Goal: Task Accomplishment & Management: Manage account settings

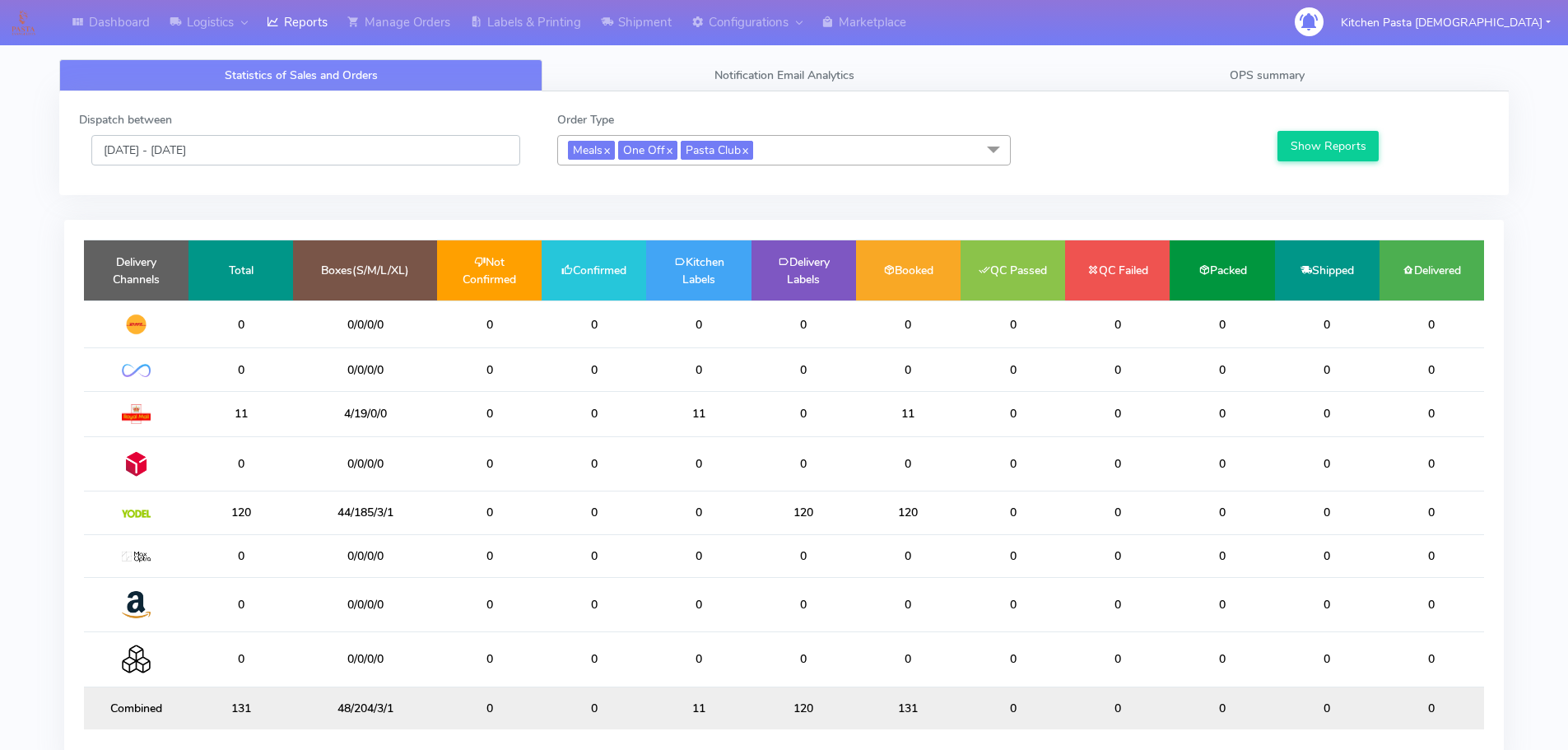
click at [329, 154] on input "[DATE] - [DATE]" at bounding box center [306, 150] width 429 height 31
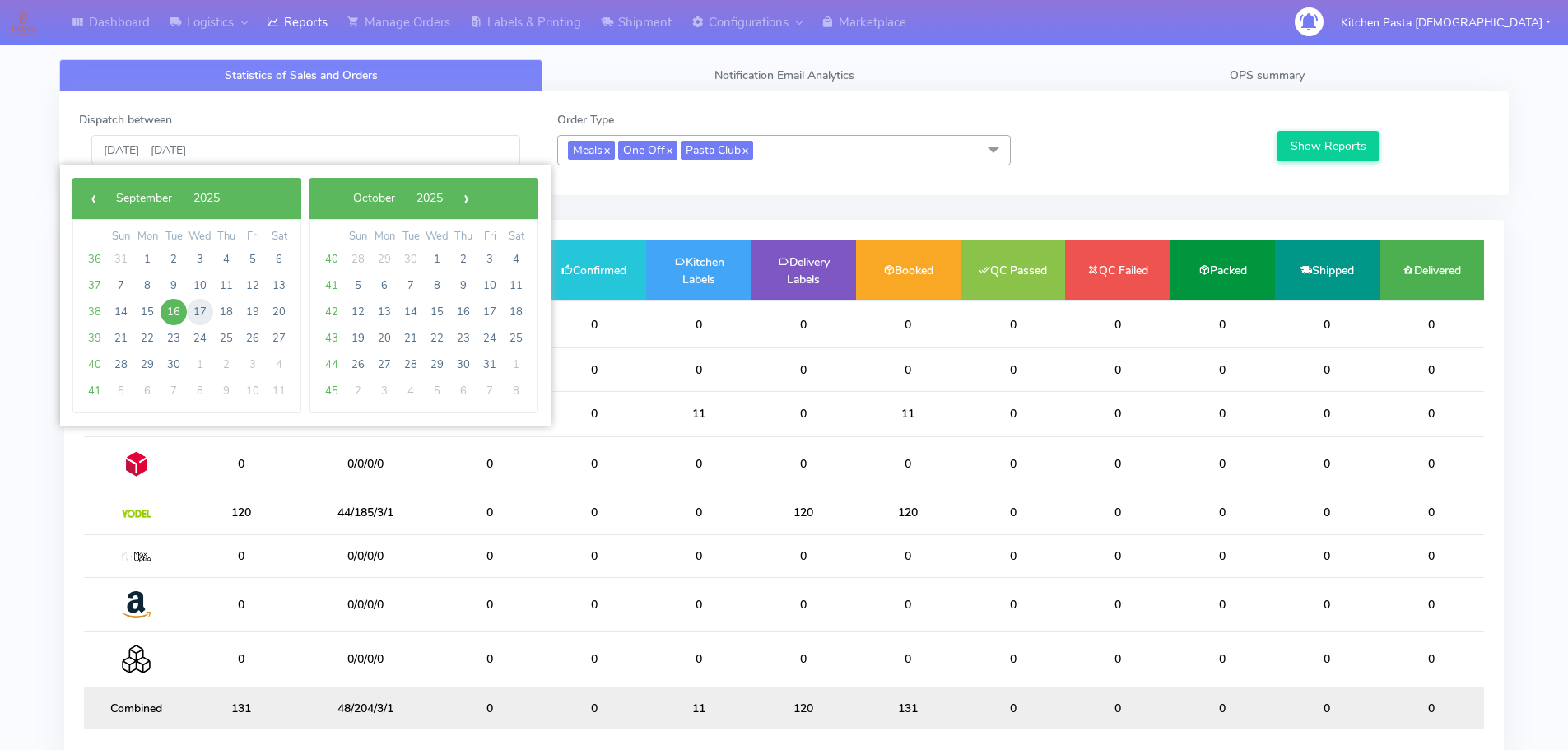
click at [208, 304] on span "17" at bounding box center [199, 312] width 26 height 26
click at [1324, 147] on button "Show Reports" at bounding box center [1328, 146] width 102 height 31
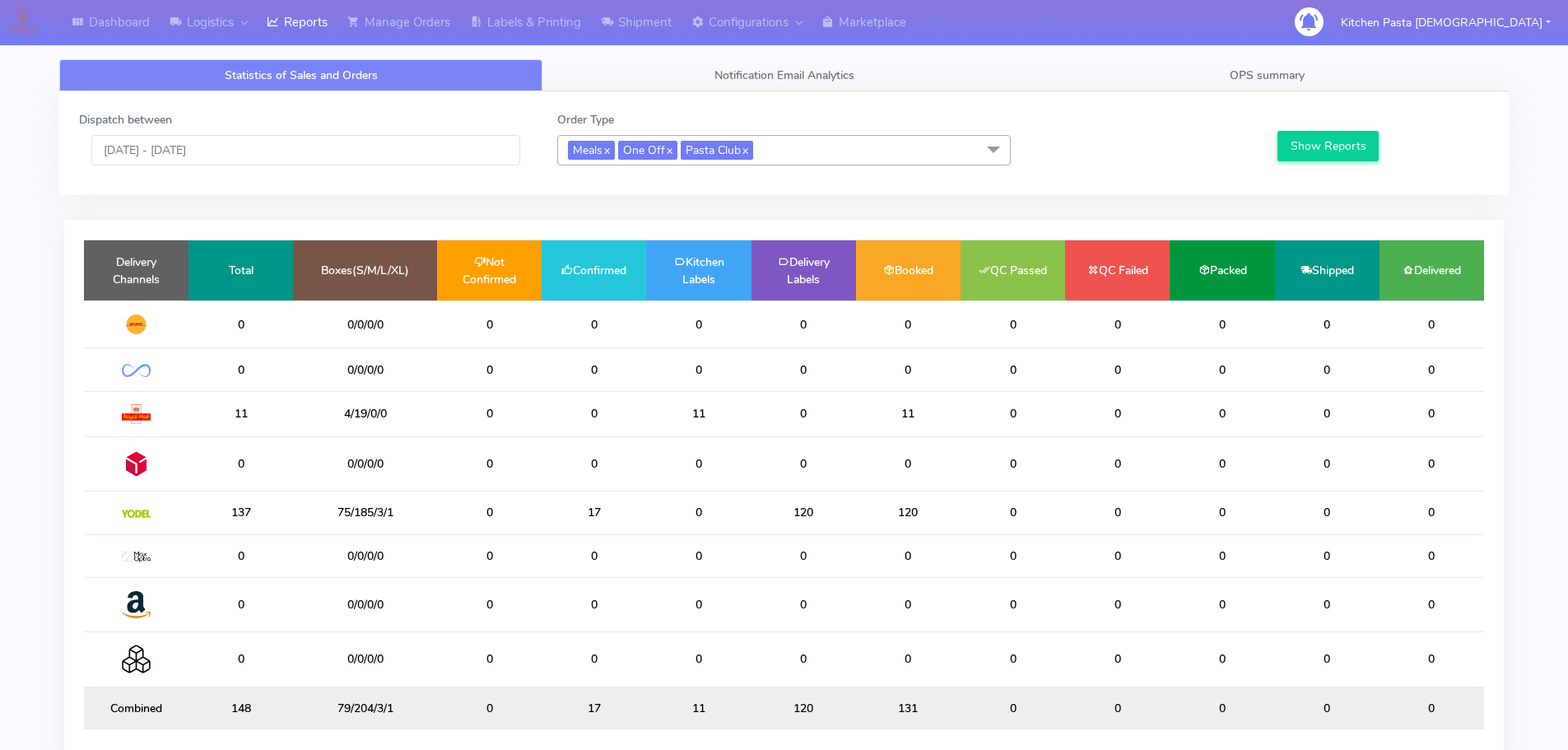
drag, startPoint x: 297, startPoint y: 129, endPoint x: 287, endPoint y: 148, distance: 21.5
click at [287, 148] on div "Dispatch between [DATE] - [DATE]" at bounding box center [306, 138] width 478 height 54
click at [280, 152] on input "[DATE] - [DATE]" at bounding box center [306, 150] width 429 height 31
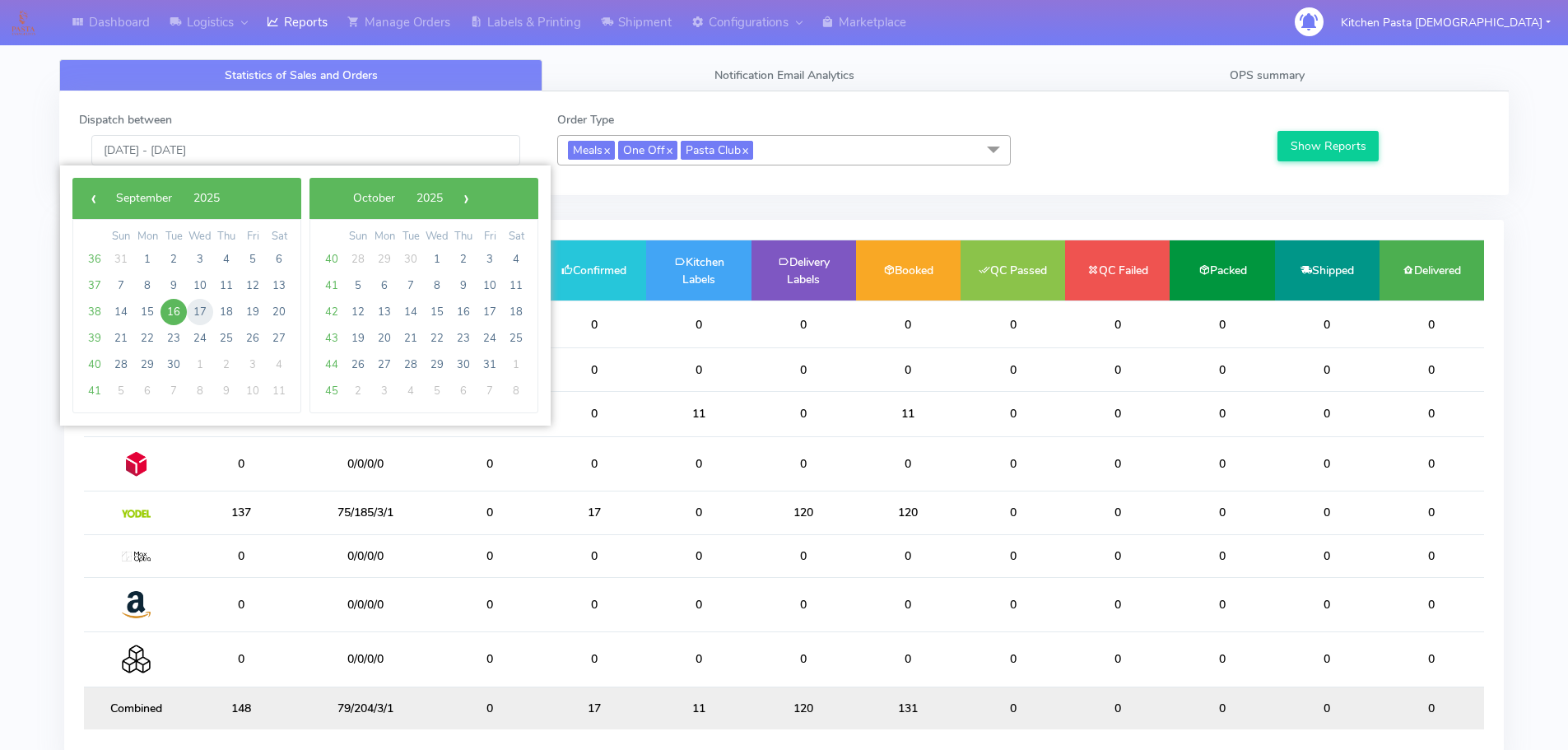
click at [204, 310] on span "17" at bounding box center [199, 312] width 26 height 26
type input "17/09/2025 - 17/09/2025"
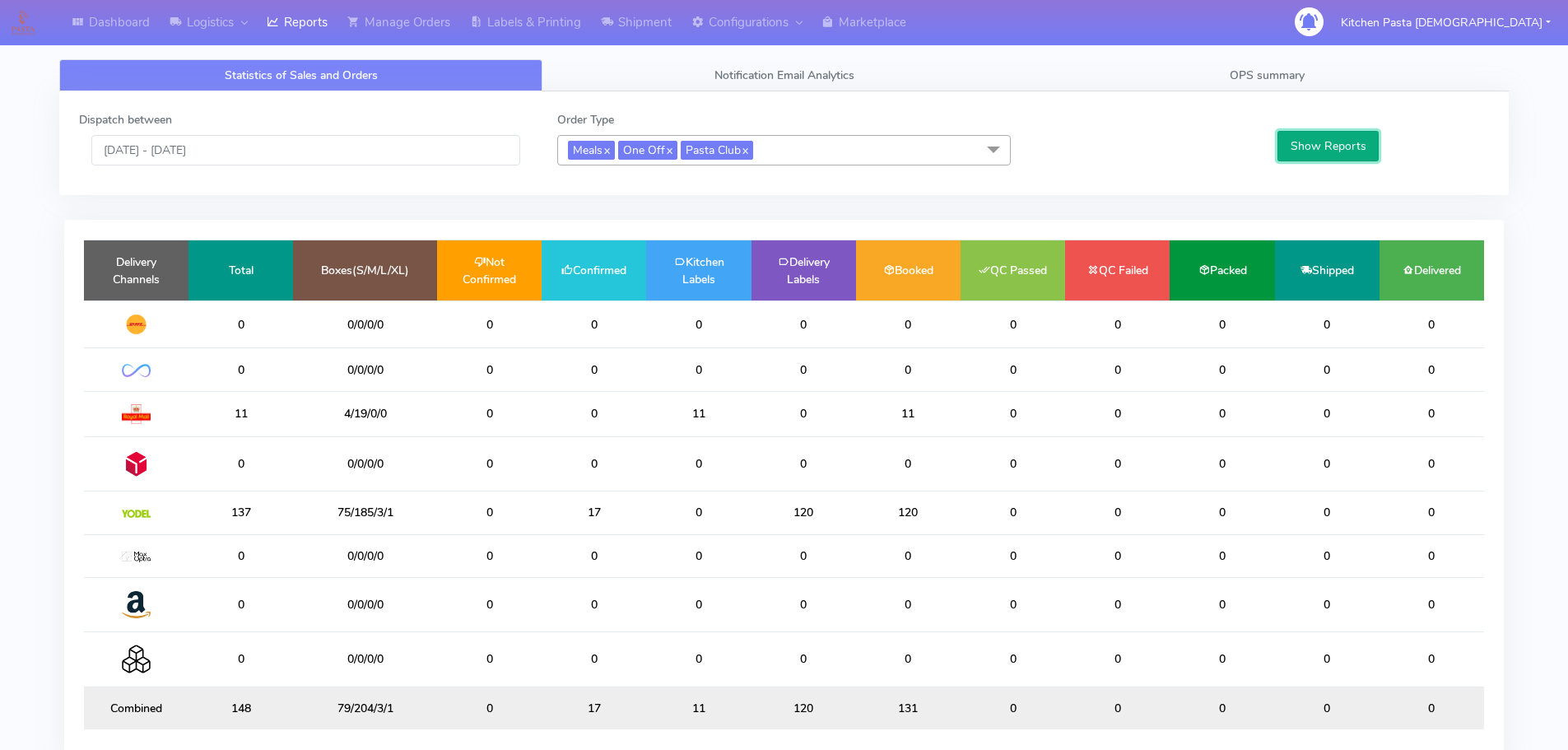
drag, startPoint x: 1337, startPoint y: 141, endPoint x: 1327, endPoint y: 142, distance: 10.0
click at [1337, 142] on button "Show Reports" at bounding box center [1328, 146] width 102 height 31
click at [1277, 67] on span "OPS summary" at bounding box center [1267, 75] width 75 height 15
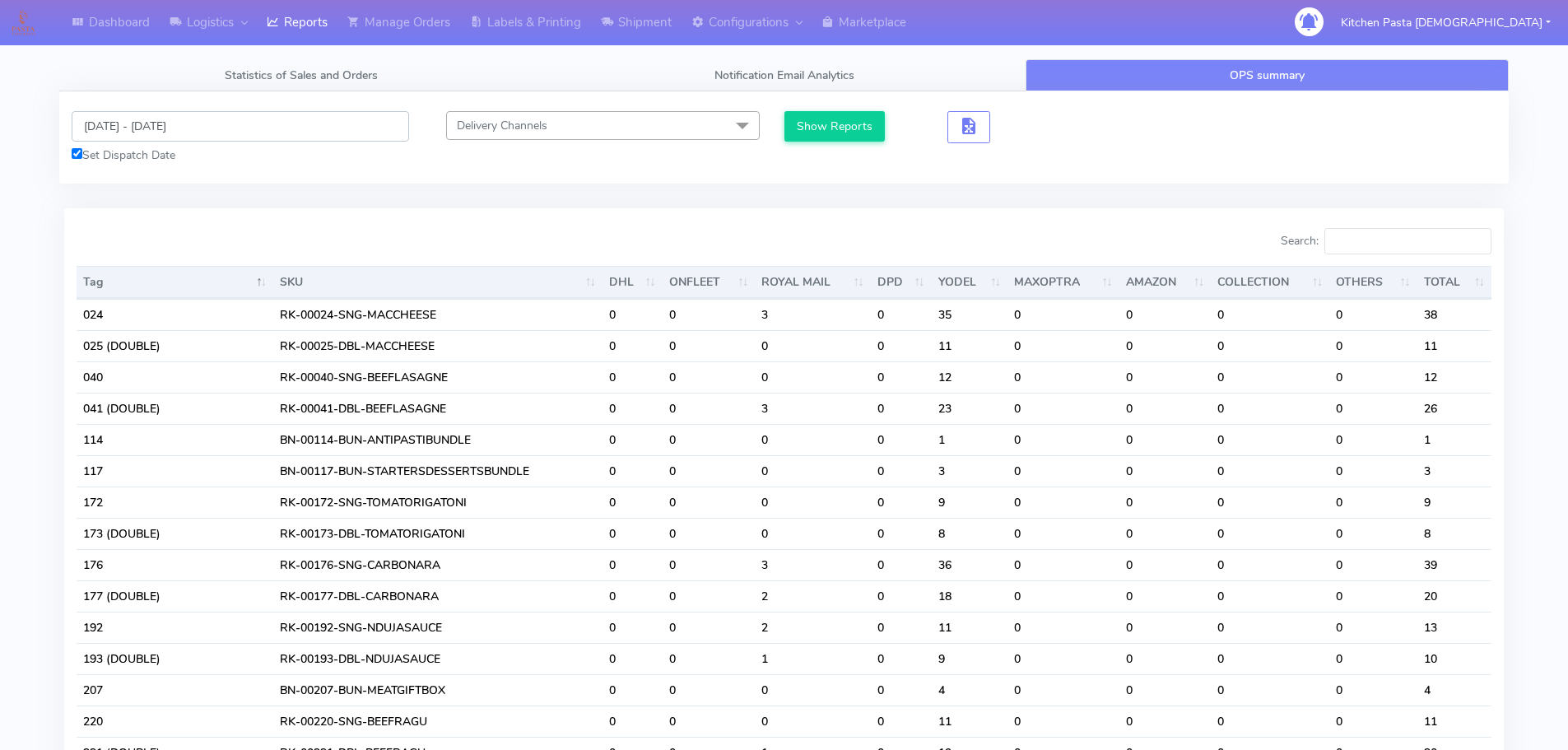
click at [217, 132] on input "[DATE] - [DATE]" at bounding box center [241, 127] width 338 height 31
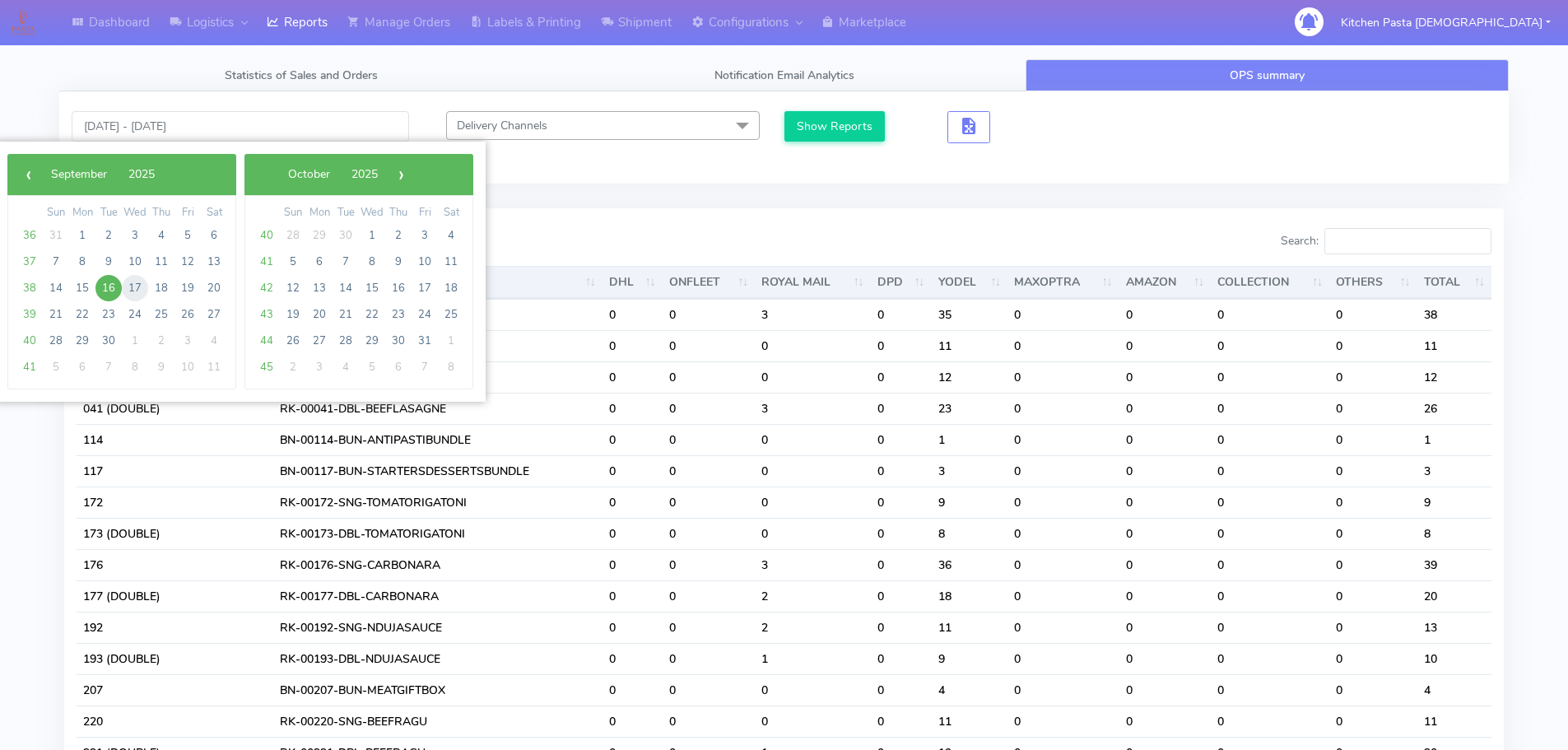
click at [139, 286] on span "17" at bounding box center [135, 287] width 26 height 26
click at [139, 285] on span "17" at bounding box center [135, 287] width 26 height 26
type input "17/09/2025 - 17/09/2025"
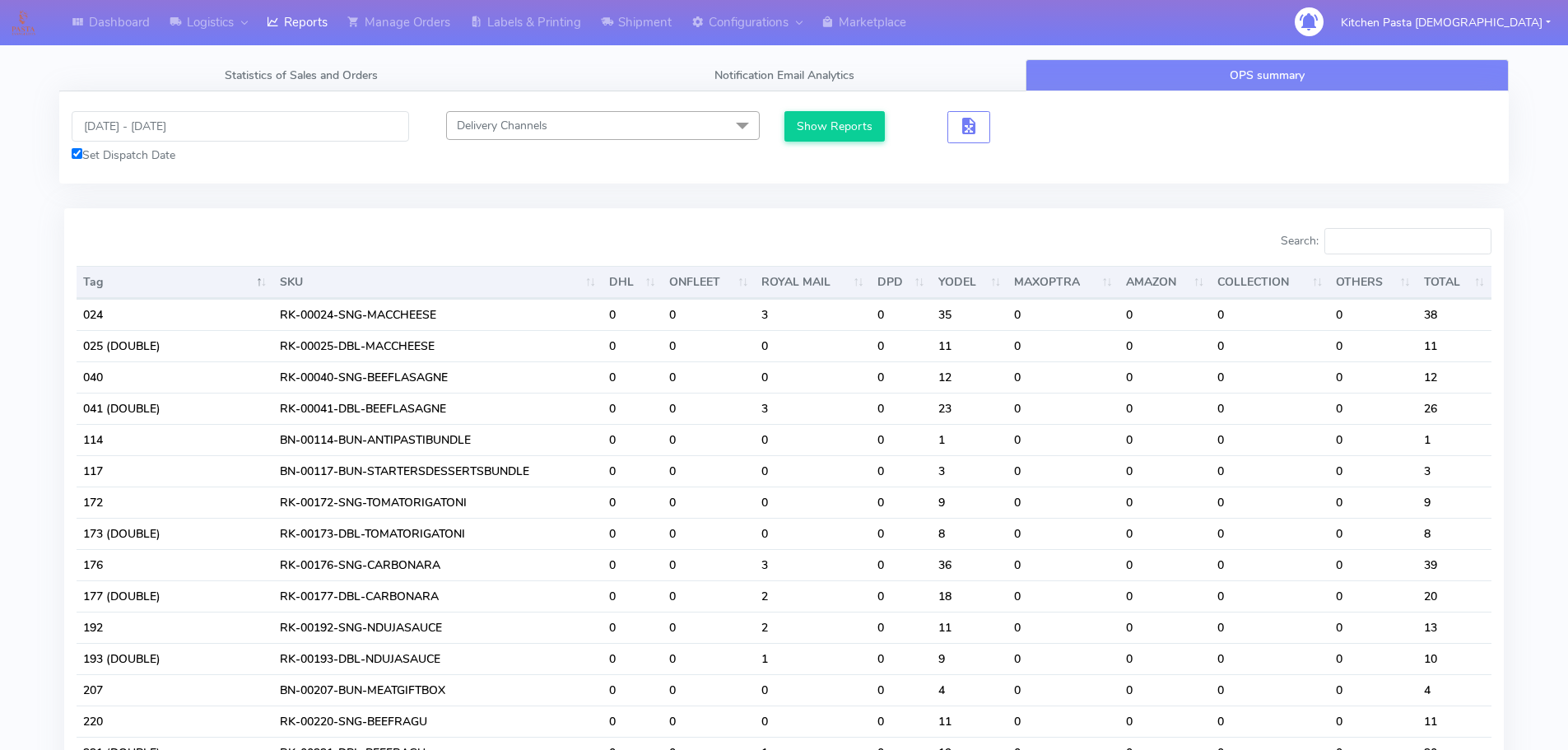
click at [908, 114] on div "Show Reports" at bounding box center [860, 128] width 151 height 32
click at [822, 145] on div "Show Reports" at bounding box center [965, 137] width 362 height 53
click at [860, 119] on button "Show Reports" at bounding box center [835, 127] width 102 height 31
click at [1414, 242] on input "Search:" at bounding box center [1408, 241] width 167 height 26
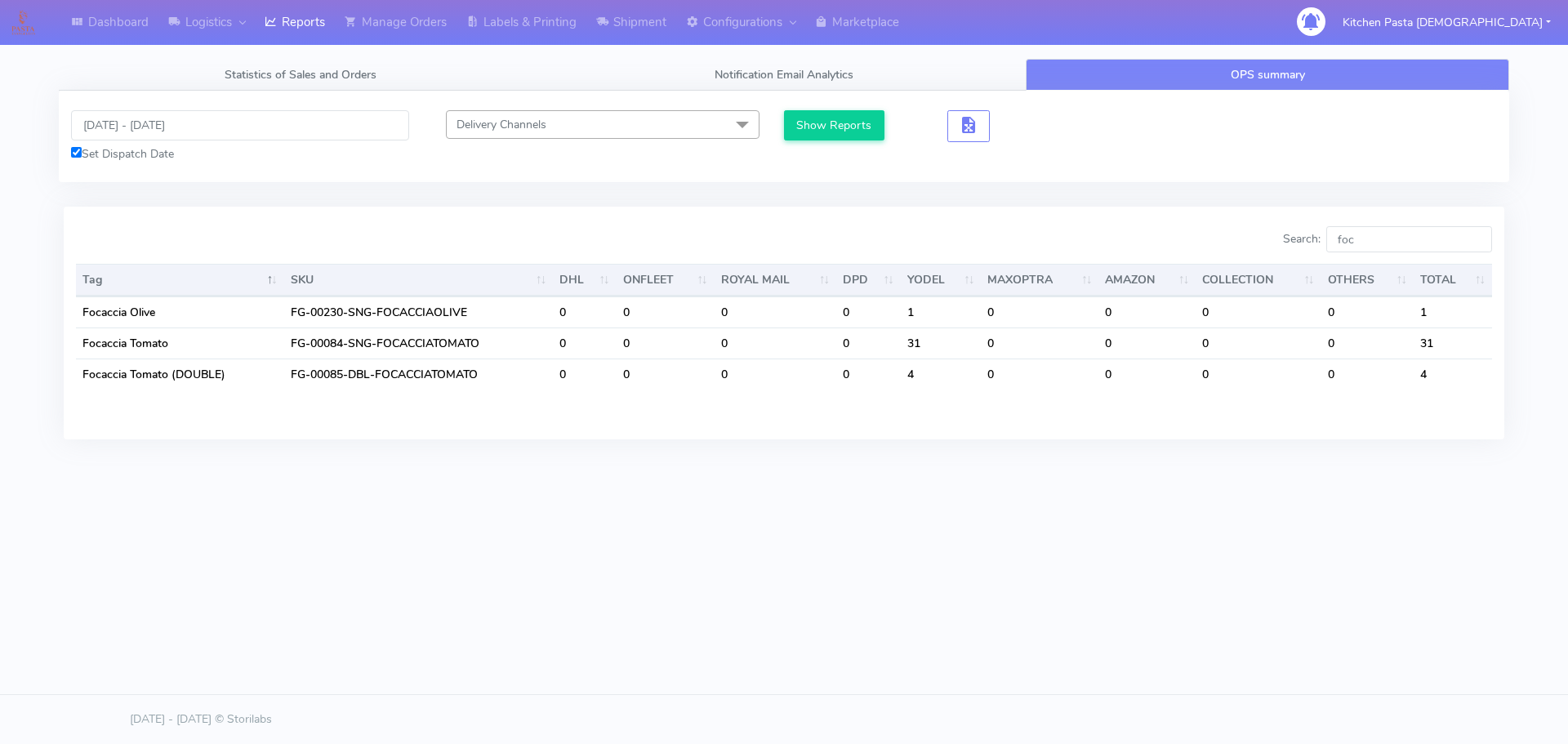
drag, startPoint x: 1354, startPoint y: 219, endPoint x: 816, endPoint y: 605, distance: 662.1
click at [816, 605] on body "Dashboard Logistics London Logistics Reports Manage Orders Labels & Printing Sh…" at bounding box center [784, 322] width 1568 height 644
click at [244, 128] on input "17/09/2025 - 17/09/2025" at bounding box center [240, 126] width 338 height 30
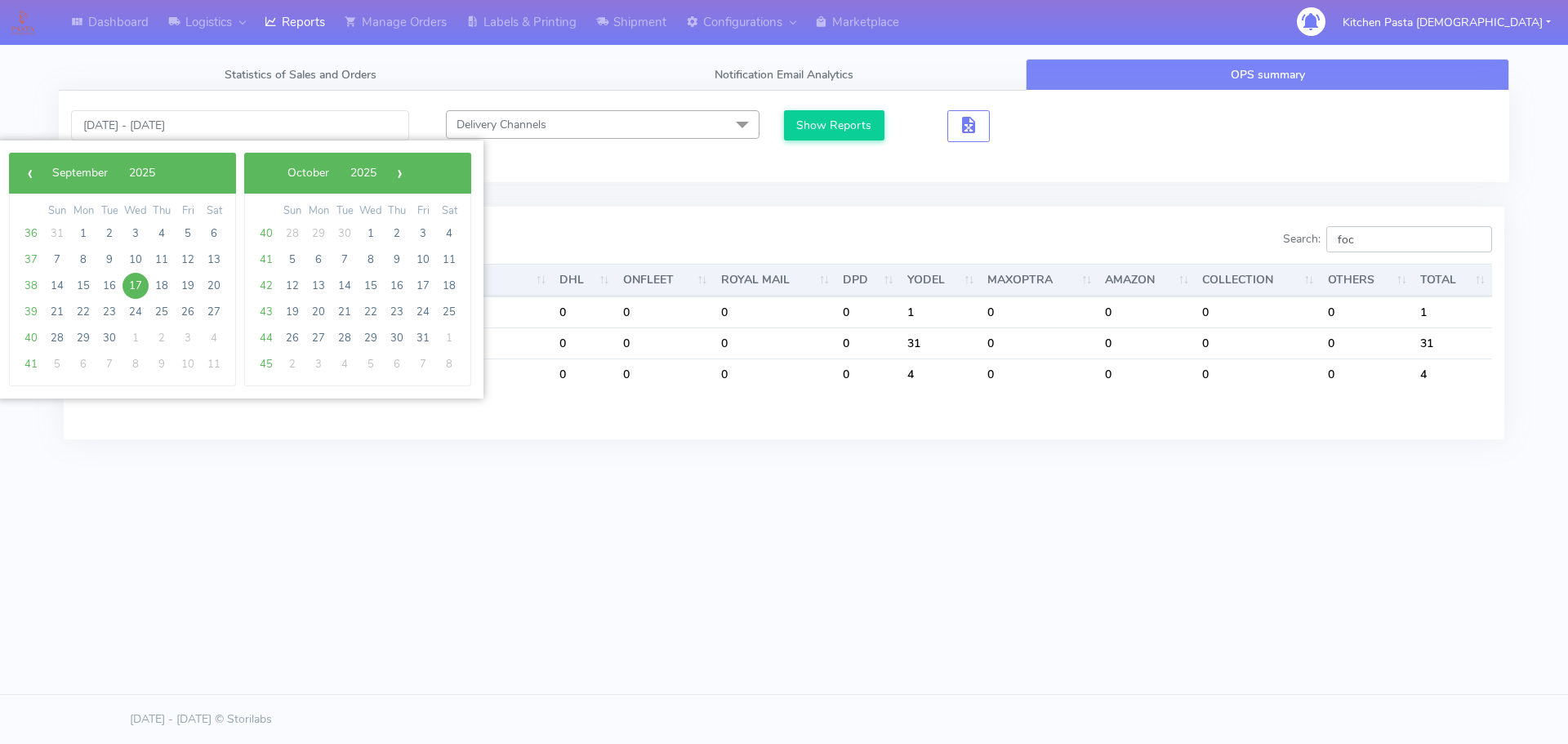
drag, startPoint x: 1417, startPoint y: 244, endPoint x: 1086, endPoint y: 202, distance: 333.7
click at [1088, 203] on tab "17/09/2025 - 17/09/2025 Set Dispatch Date Delivery Channels Select All DHL OnFl…" at bounding box center [784, 274] width 1450 height 368
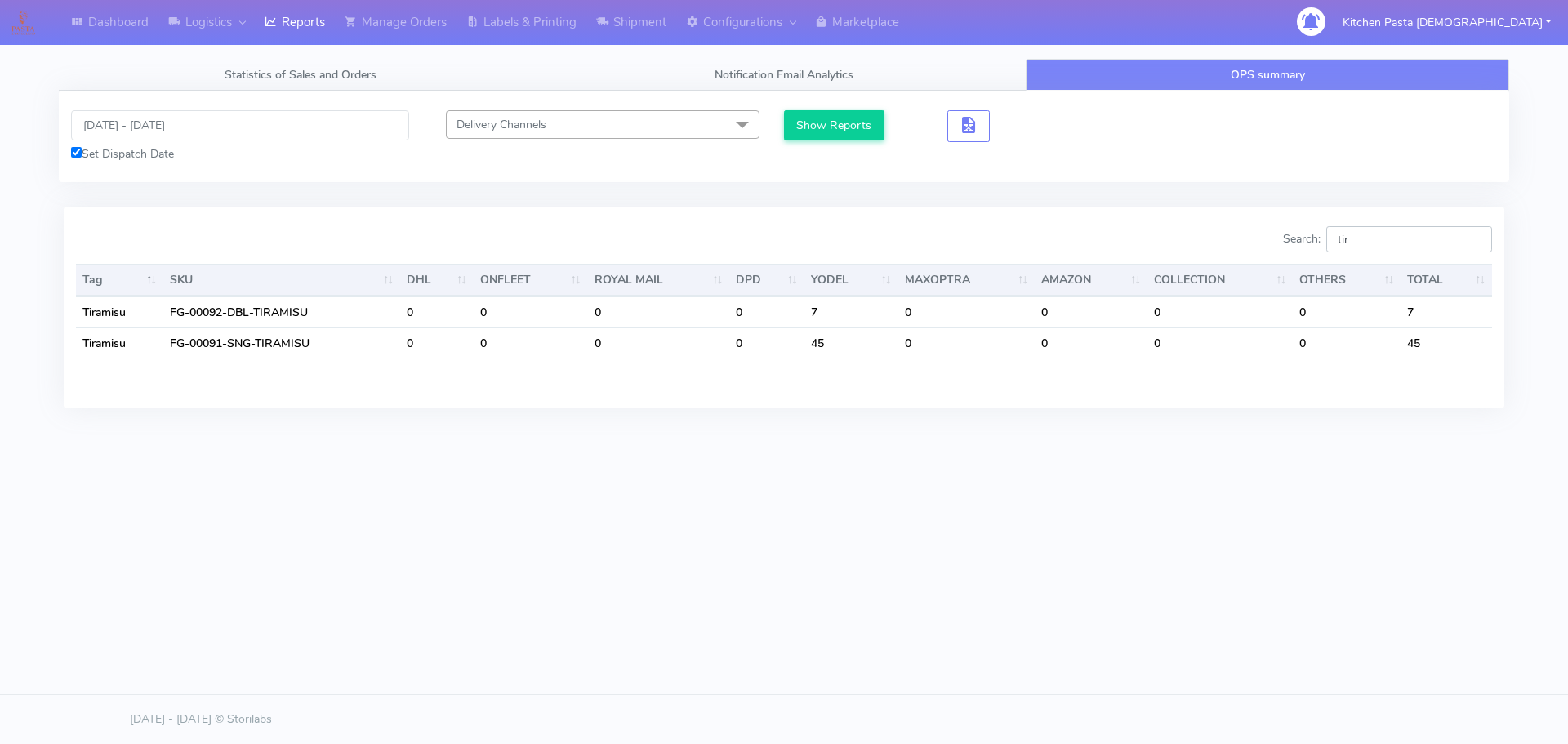
type input "tir"
click at [238, 130] on input "17/09/2025 - 17/09/2025" at bounding box center [240, 126] width 338 height 30
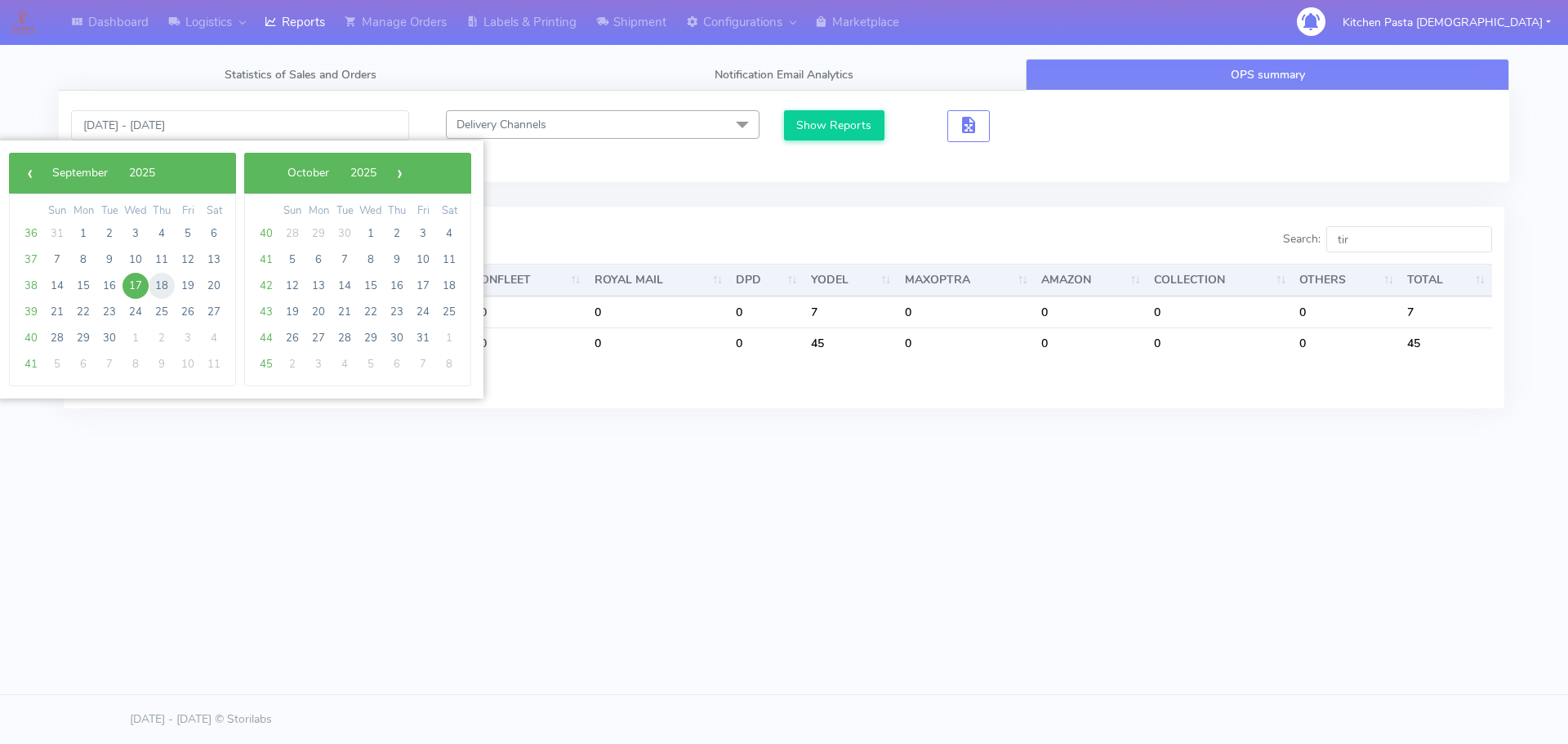
click at [163, 292] on span "18" at bounding box center [161, 285] width 26 height 26
type input "18/09/2025 - 18/09/2025"
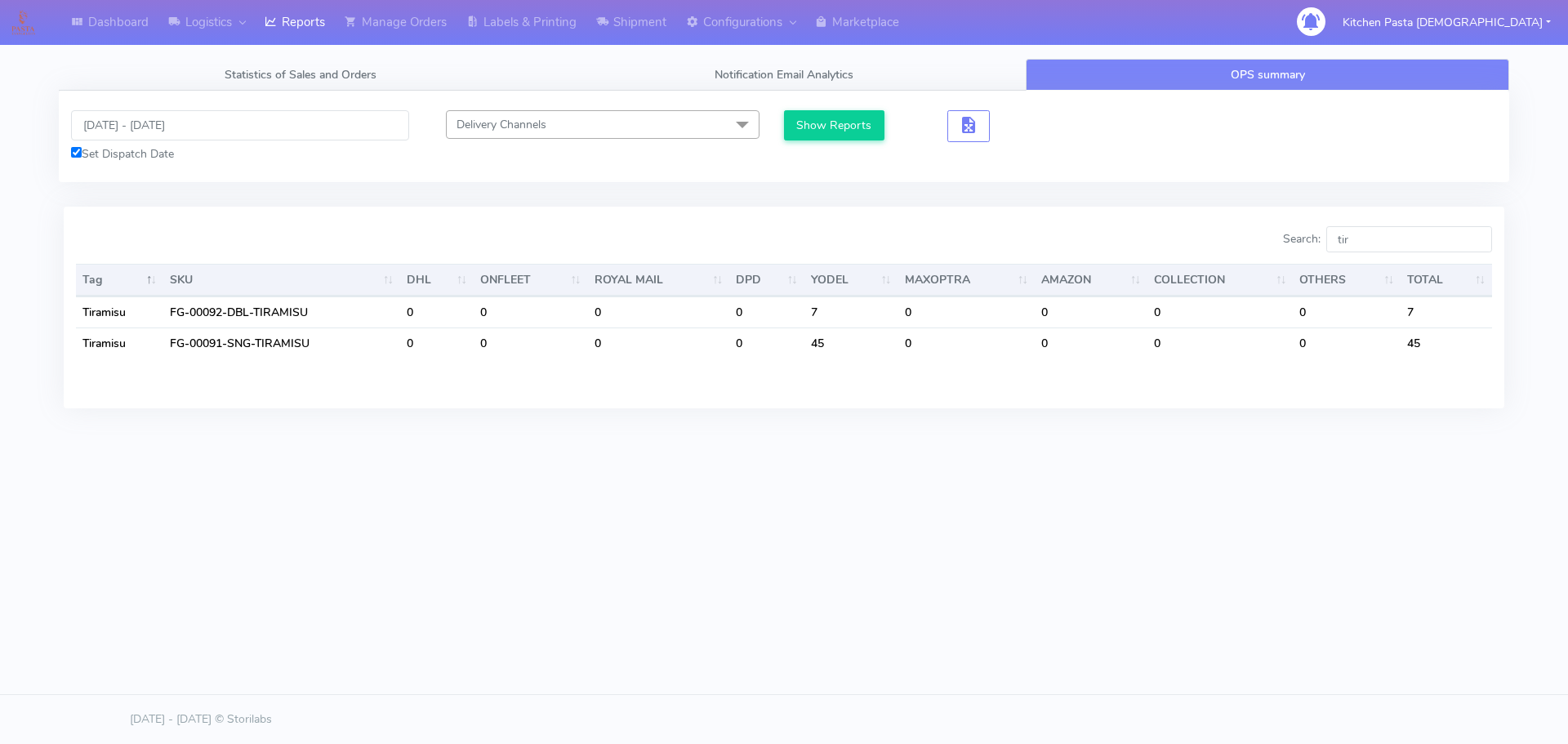
click at [780, 131] on div "Delivery Channels Select All DHL OnFleet Royal Mail DPD Yodel MaxOptra Amazon C…" at bounding box center [603, 136] width 363 height 53
click at [857, 126] on button "Show Reports" at bounding box center [833, 126] width 101 height 30
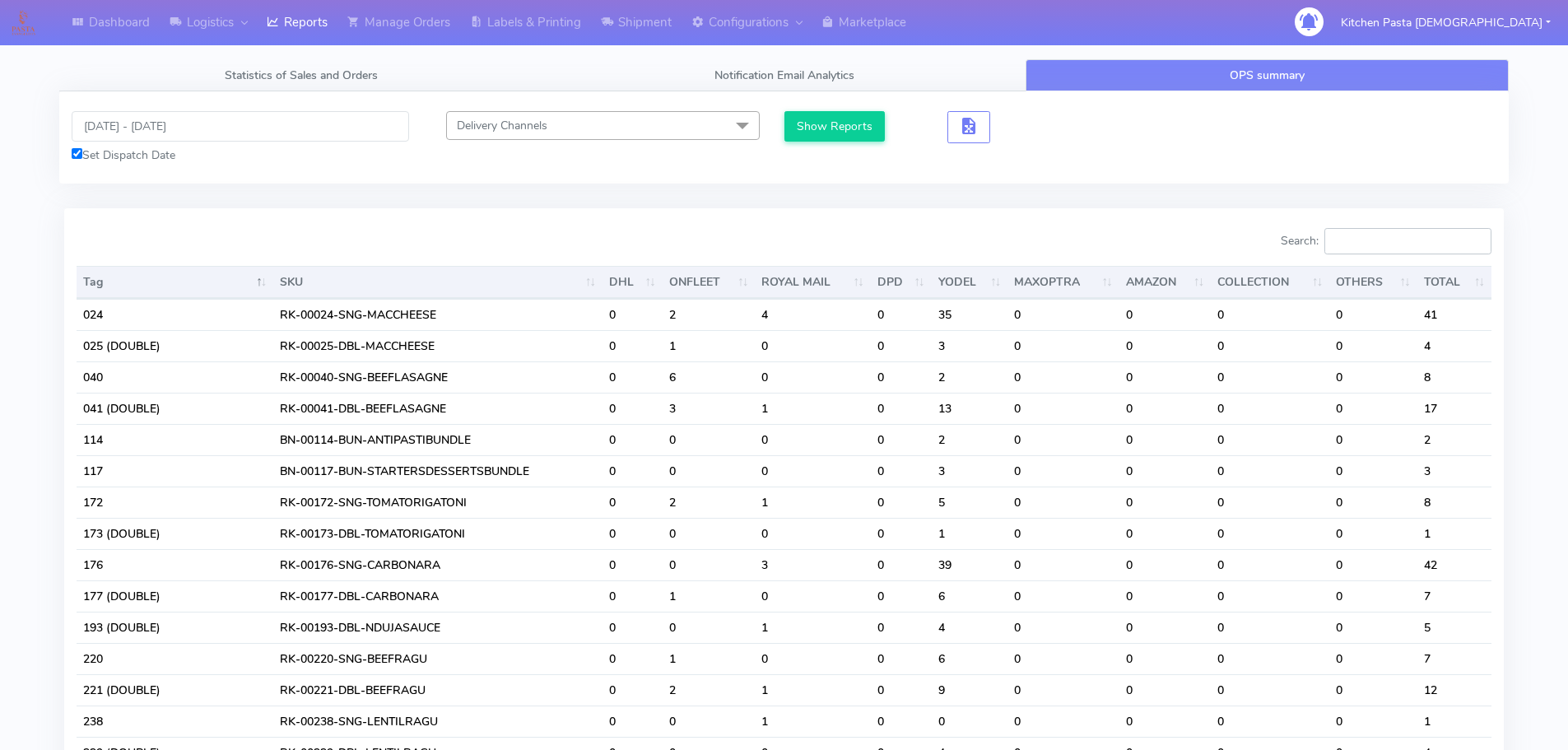
drag, startPoint x: 1393, startPoint y: 251, endPoint x: 1385, endPoint y: 225, distance: 27.2
click at [1393, 248] on input "Search:" at bounding box center [1408, 241] width 167 height 26
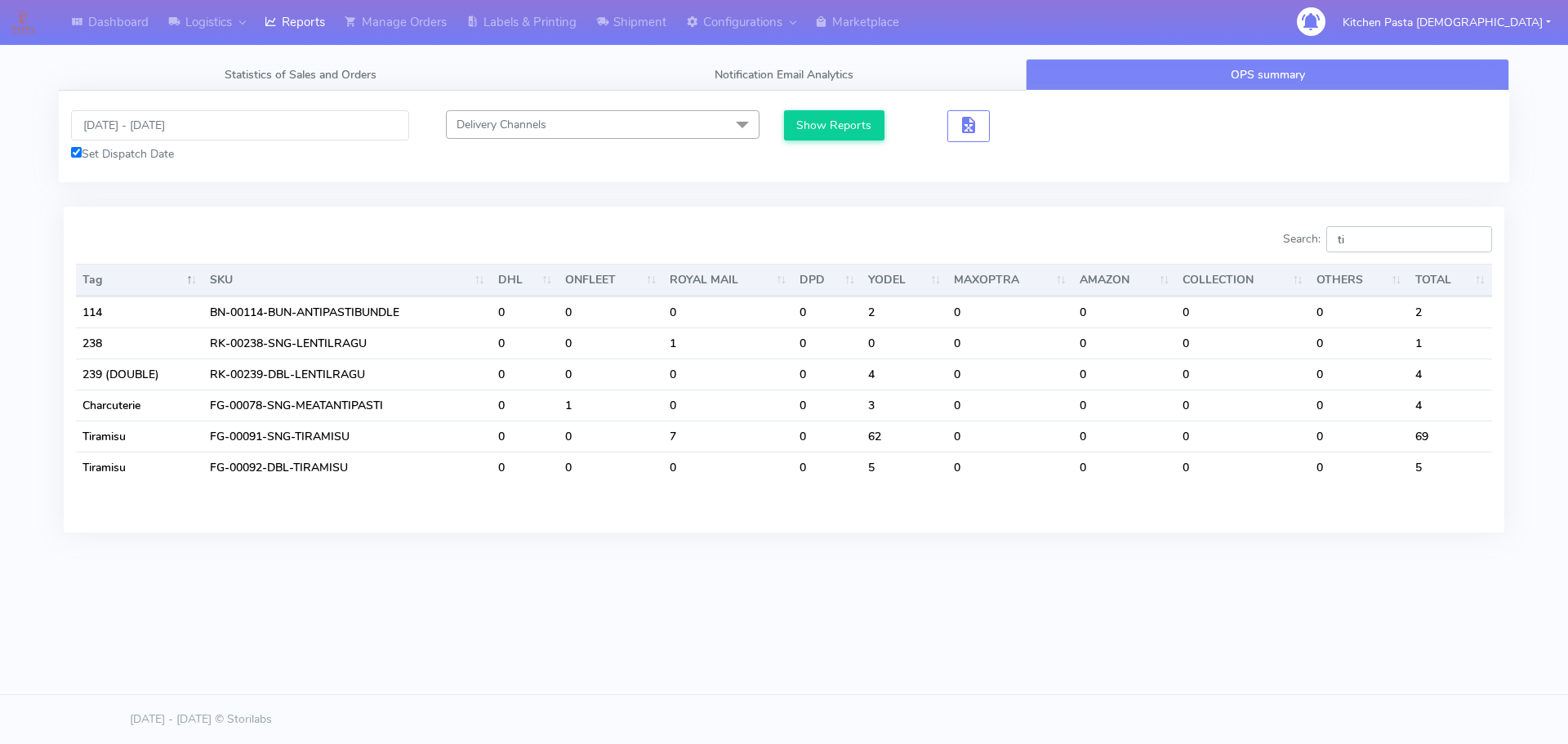
type input "t"
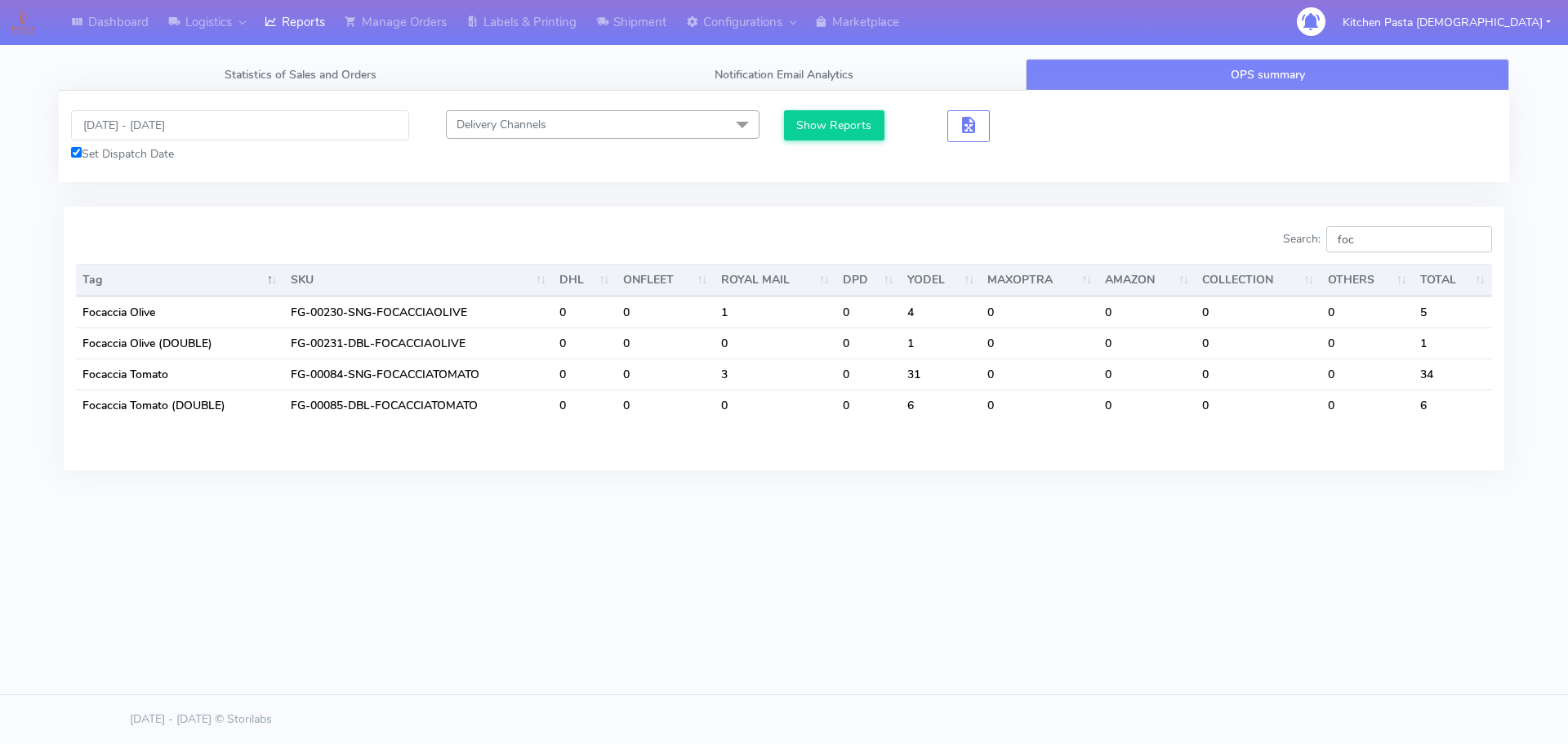
type input "foc"
drag, startPoint x: 1389, startPoint y: 225, endPoint x: 1063, endPoint y: 200, distance: 327.0
click at [1070, 200] on tab "18/09/2025 - 18/09/2025 Set Dispatch Date Delivery Channels Select All DHL OnFl…" at bounding box center [784, 290] width 1450 height 399
drag, startPoint x: 1391, startPoint y: 238, endPoint x: 1183, endPoint y: 236, distance: 208.0
click at [1183, 236] on div "Search: foc" at bounding box center [1144, 242] width 696 height 33
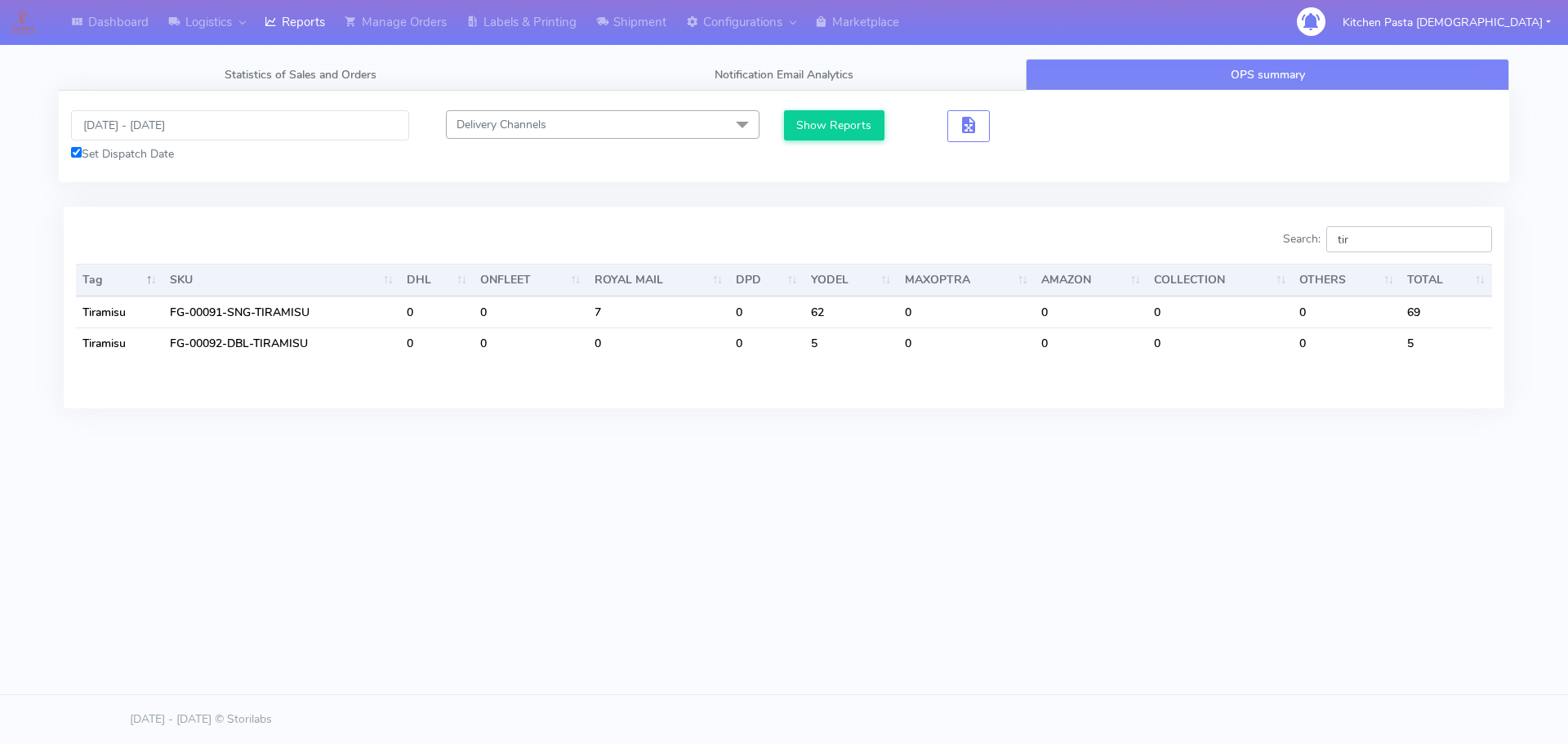
type input "tir"
click at [201, 138] on input "18/09/2025 - 18/09/2025" at bounding box center [240, 126] width 338 height 30
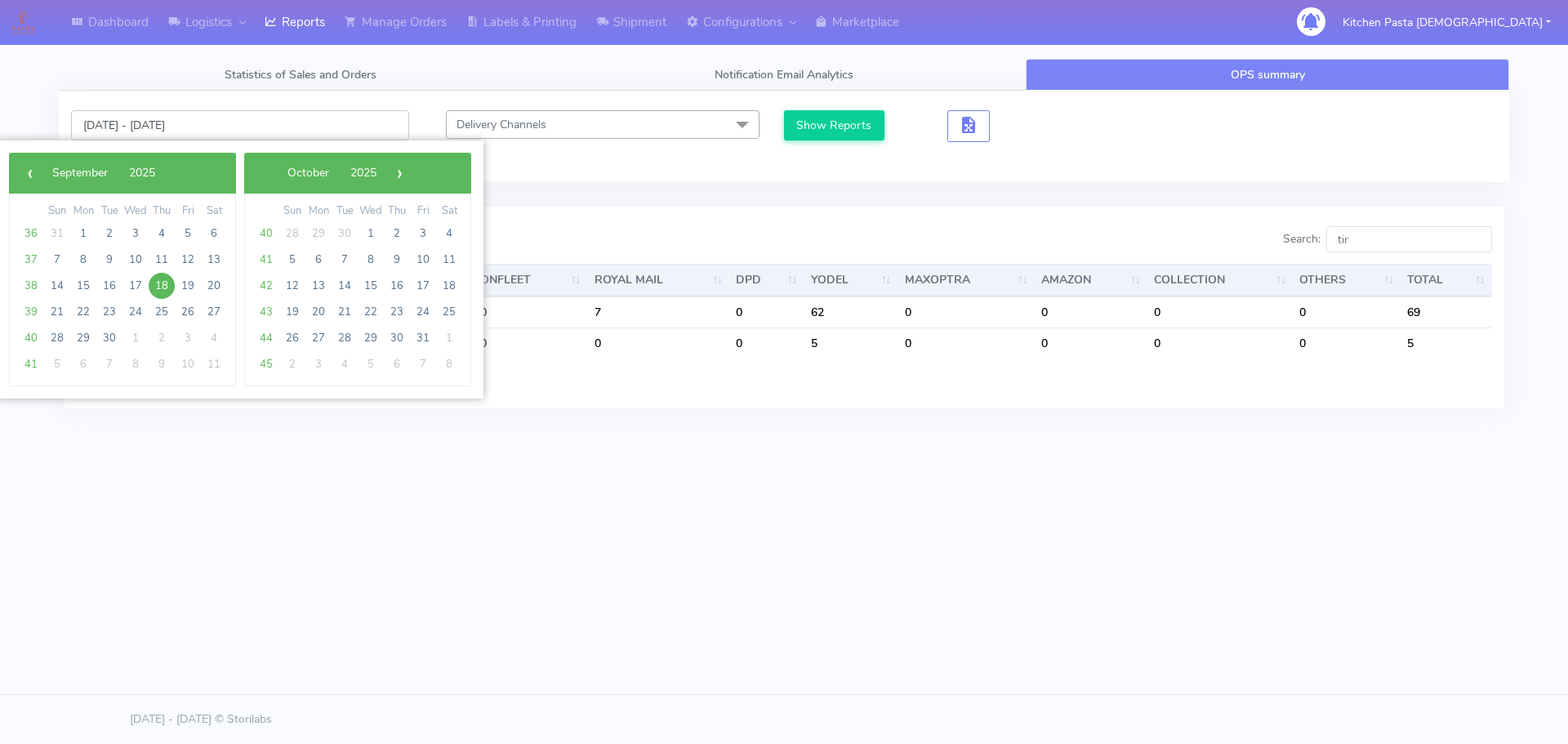
click at [224, 132] on input "18/09/2025 - 18/09/2025" at bounding box center [240, 126] width 338 height 30
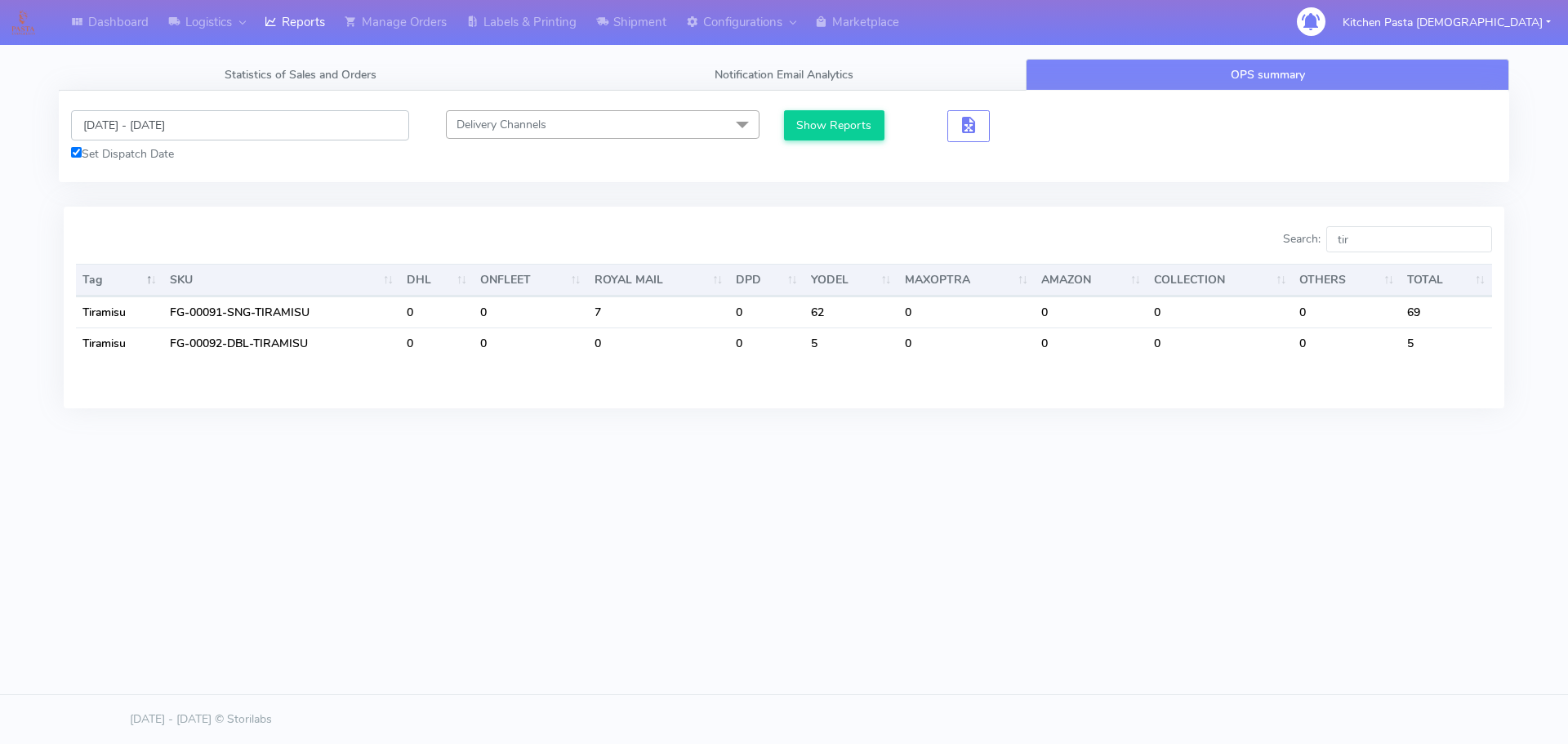
click at [249, 116] on input "18/09/2025 - 18/09/2025" at bounding box center [240, 126] width 338 height 30
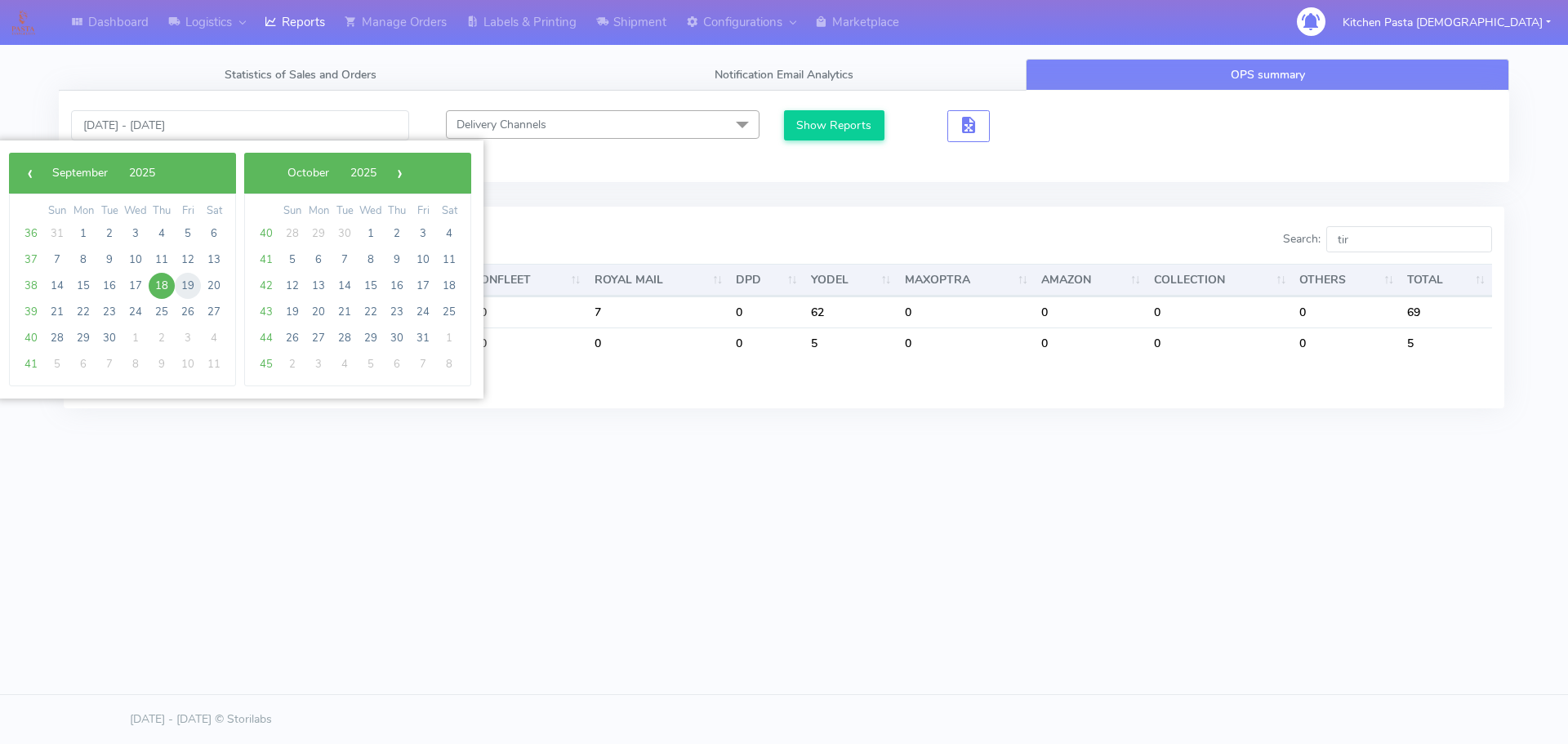
click at [189, 277] on span "19" at bounding box center [187, 285] width 26 height 26
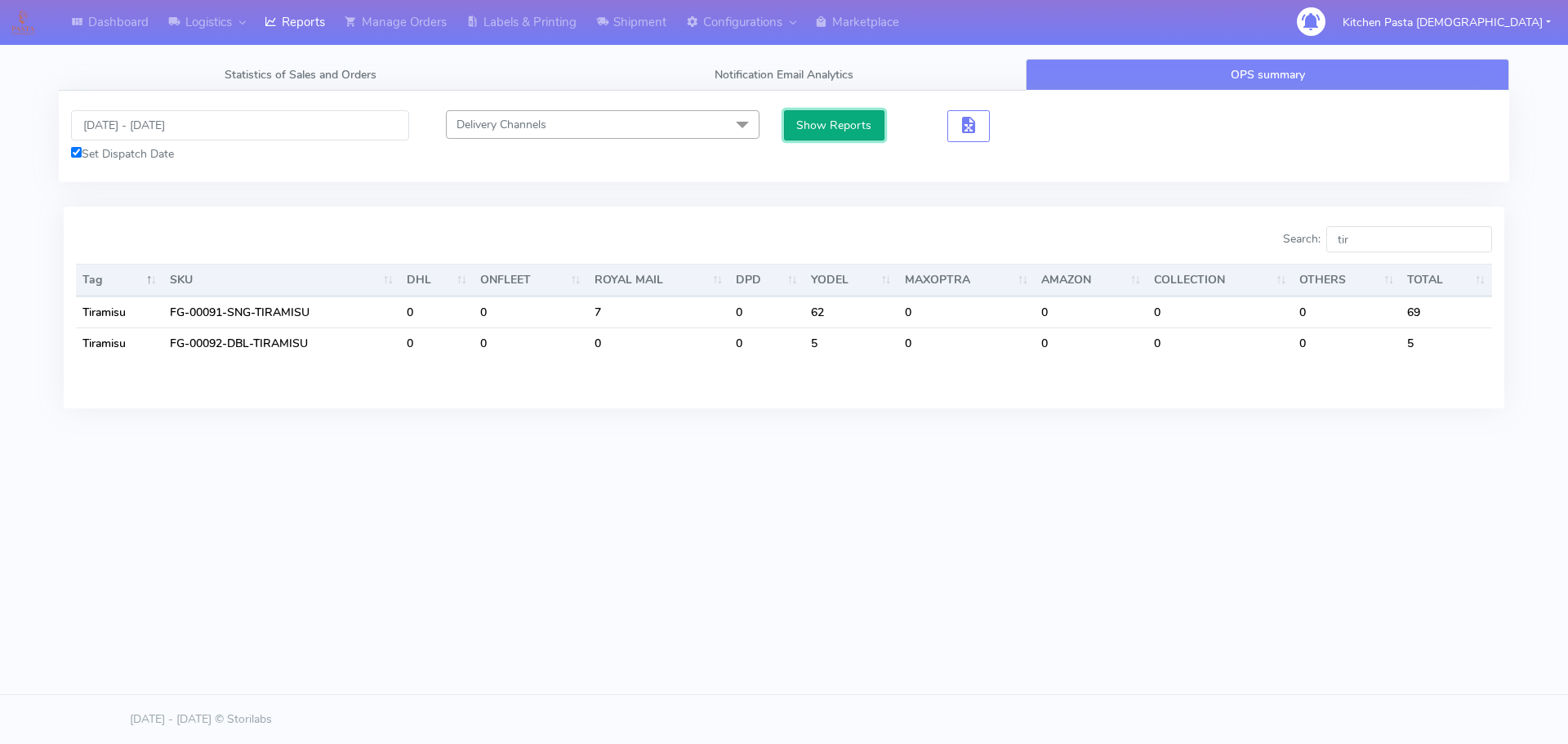
click at [820, 126] on button "Show Reports" at bounding box center [833, 126] width 101 height 30
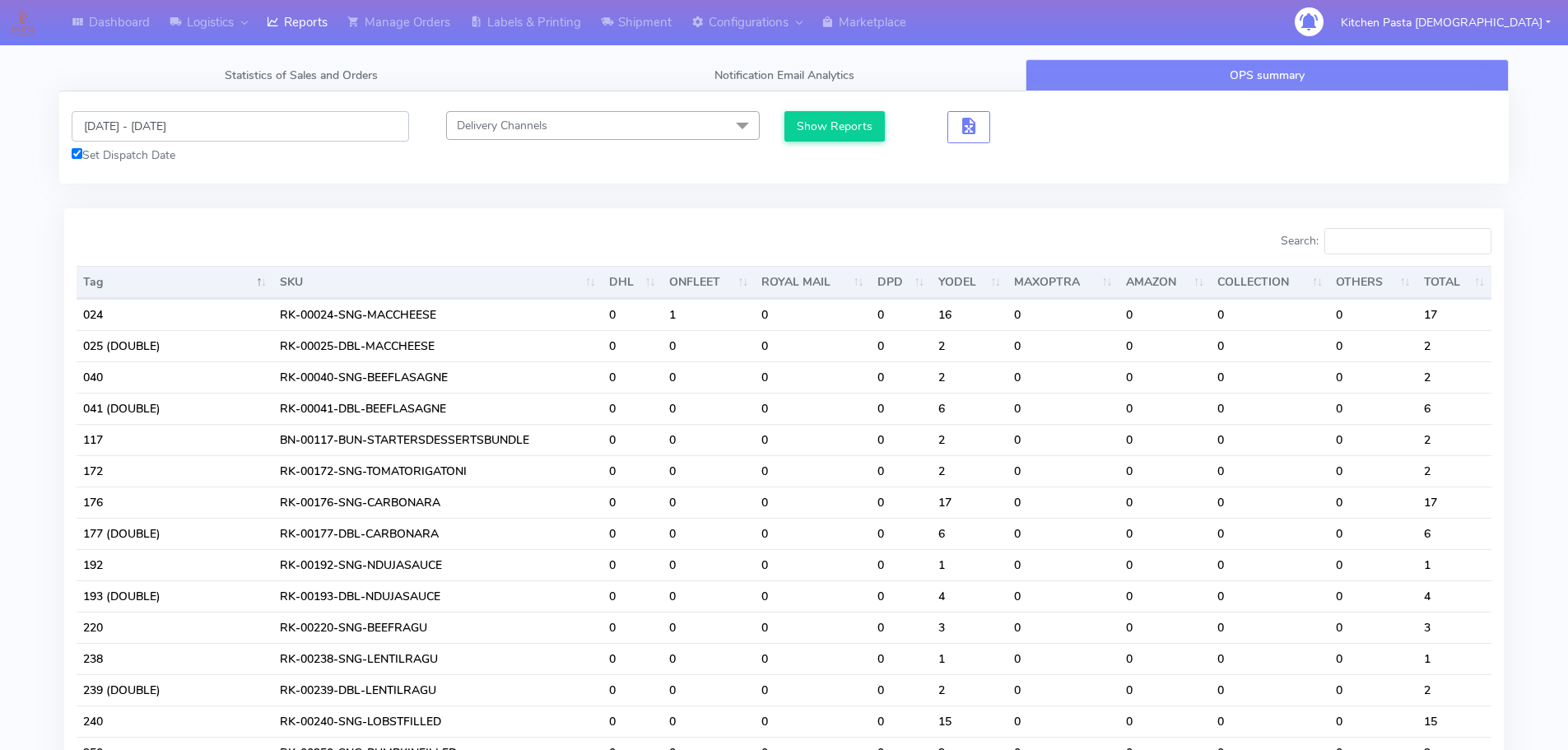
click at [219, 127] on input "19/09/2025 - 19/09/2025" at bounding box center [241, 127] width 338 height 31
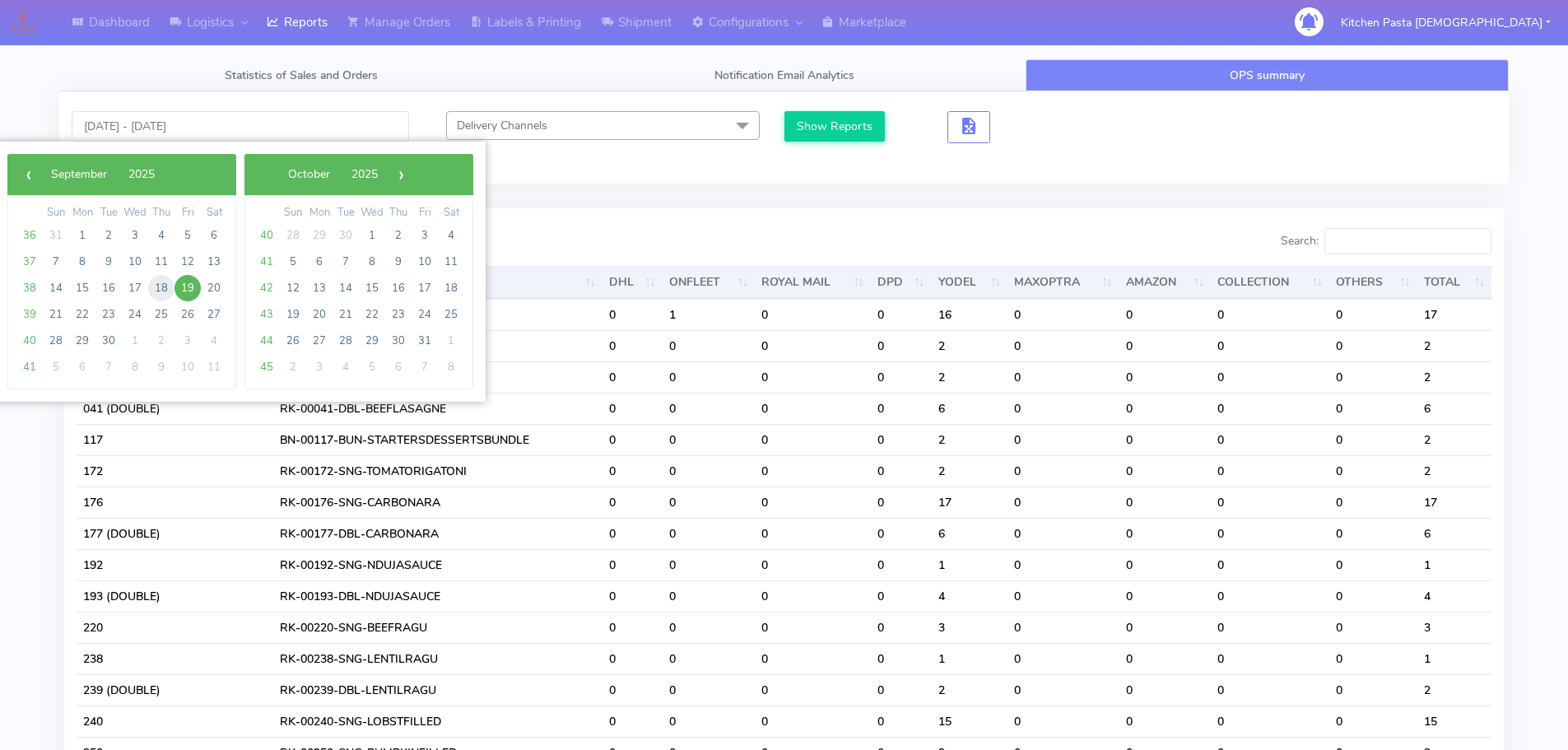
click at [162, 285] on span "18" at bounding box center [161, 287] width 26 height 26
type input "18/09/2025 - 18/09/2025"
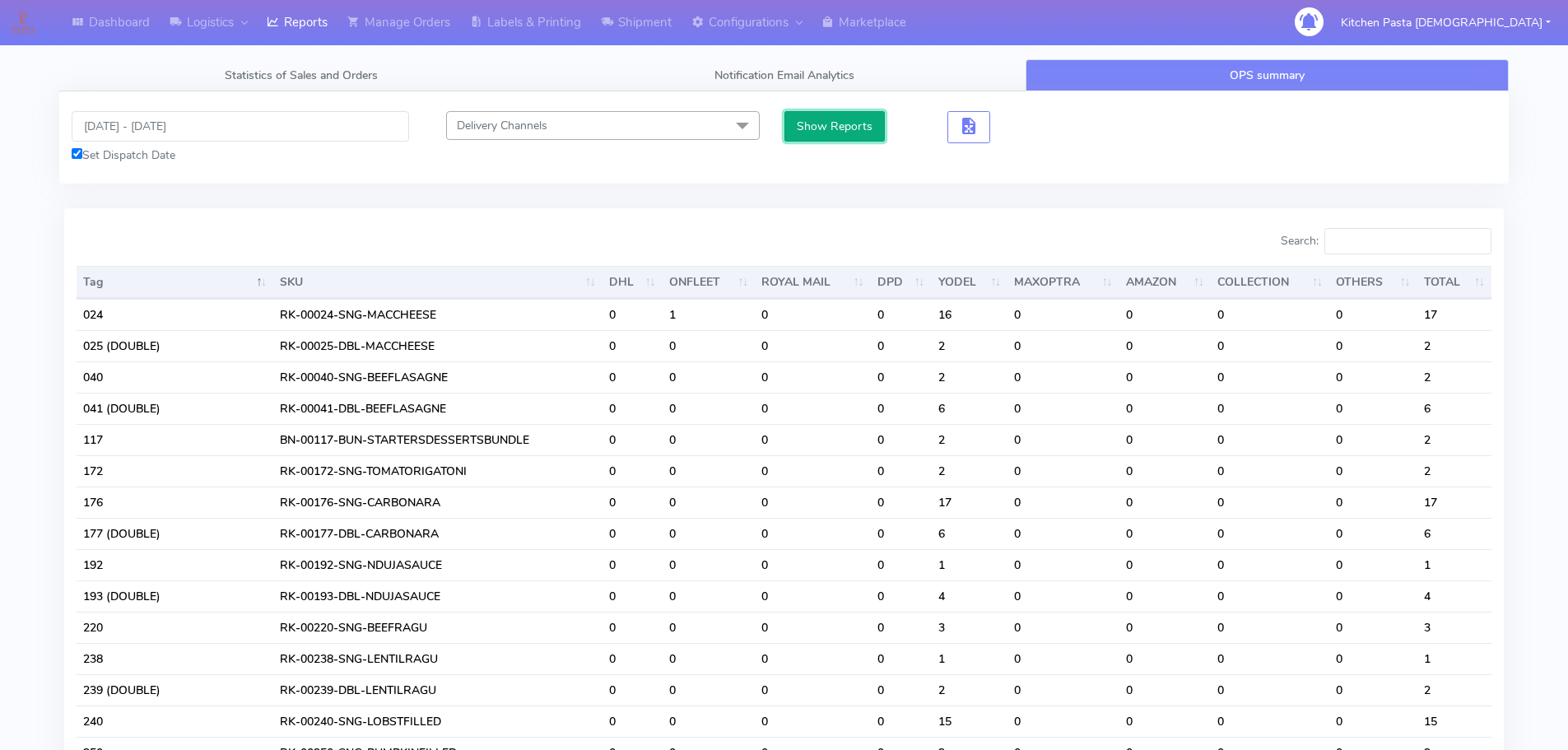
click at [791, 133] on button "Show Reports" at bounding box center [835, 127] width 102 height 31
click at [1384, 244] on input "Search:" at bounding box center [1408, 241] width 167 height 26
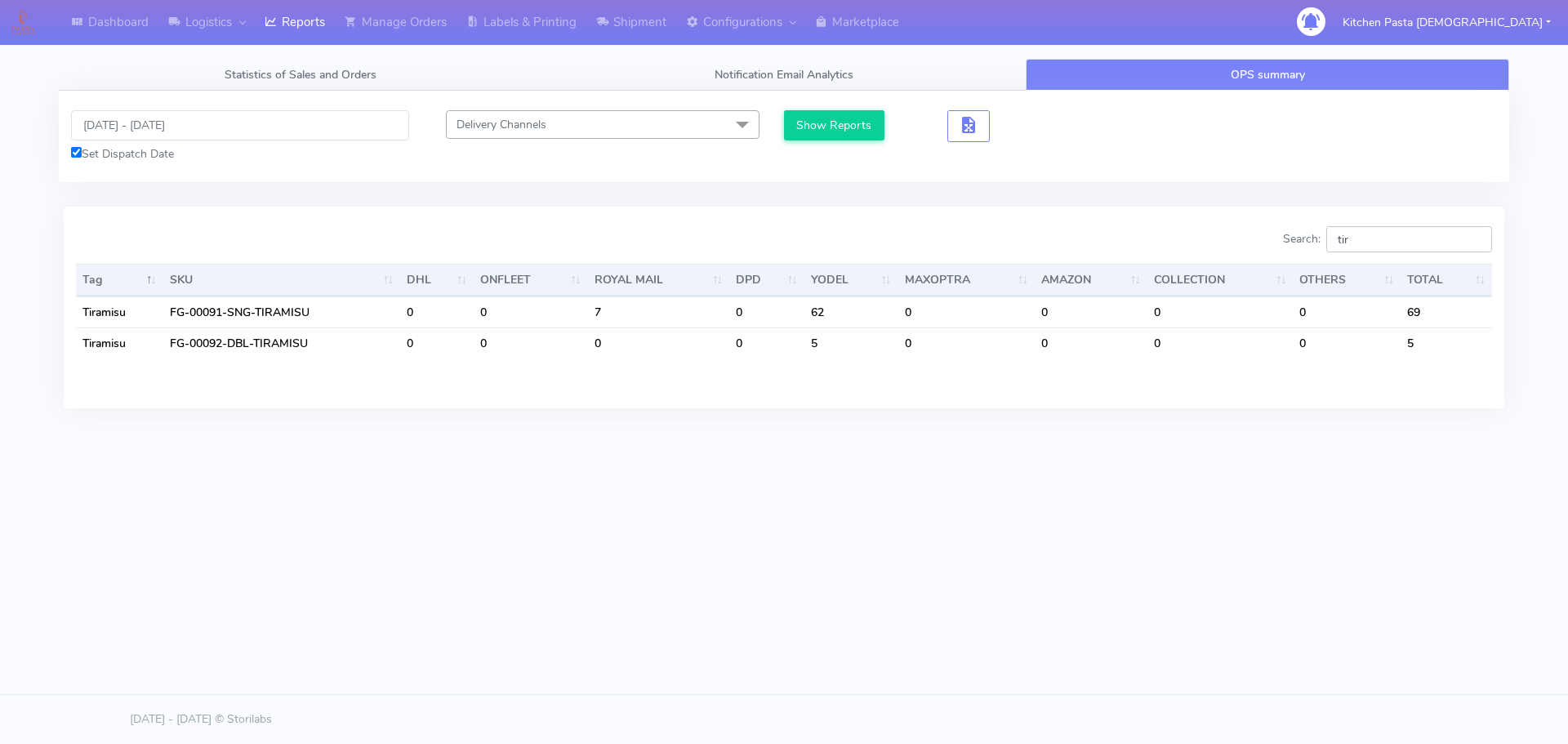
type input "tir"
click at [263, 127] on input "18/09/2025 - 18/09/2025" at bounding box center [240, 126] width 338 height 30
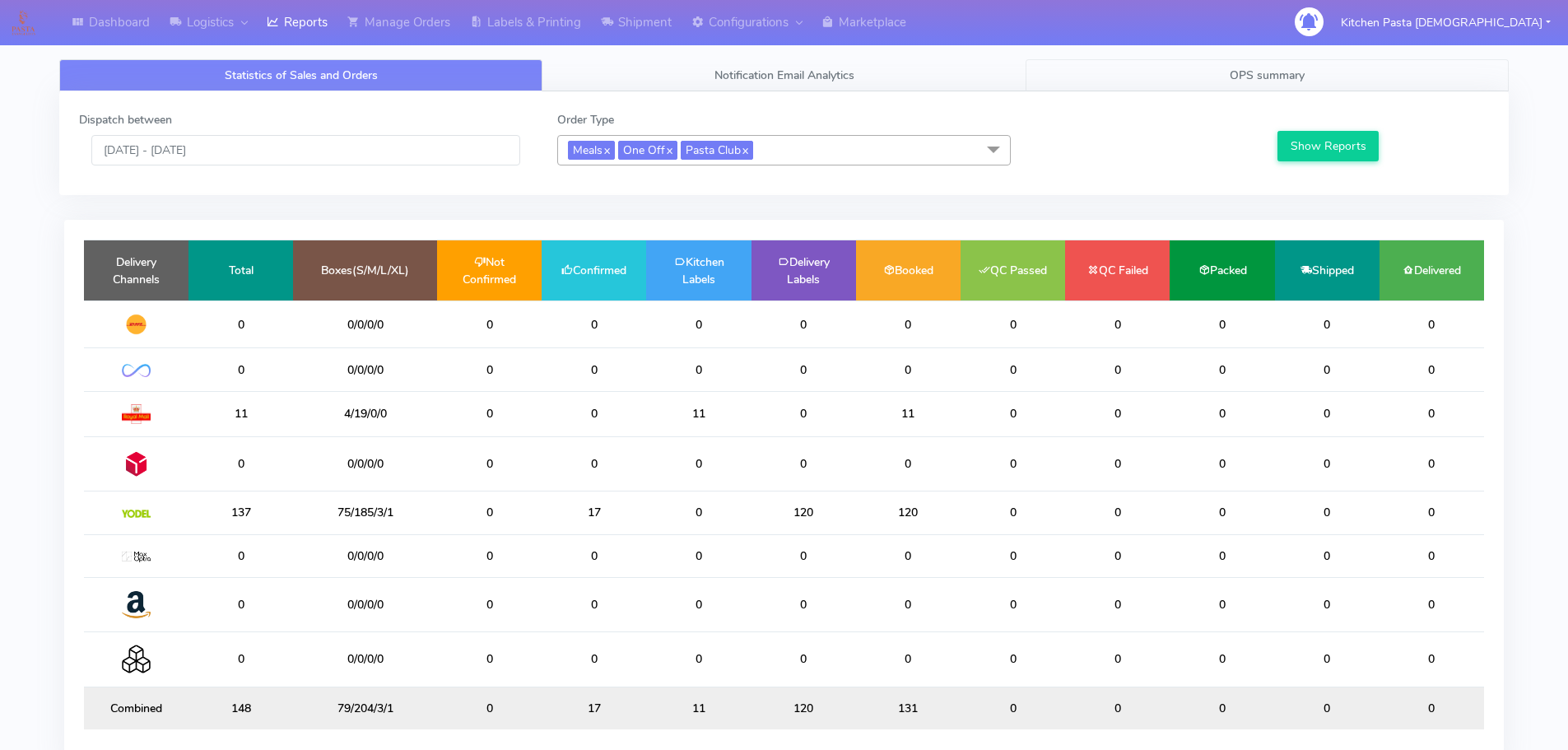
drag, startPoint x: 1299, startPoint y: 71, endPoint x: 1270, endPoint y: 74, distance: 29.2
click at [1298, 71] on span "OPS summary" at bounding box center [1267, 75] width 75 height 15
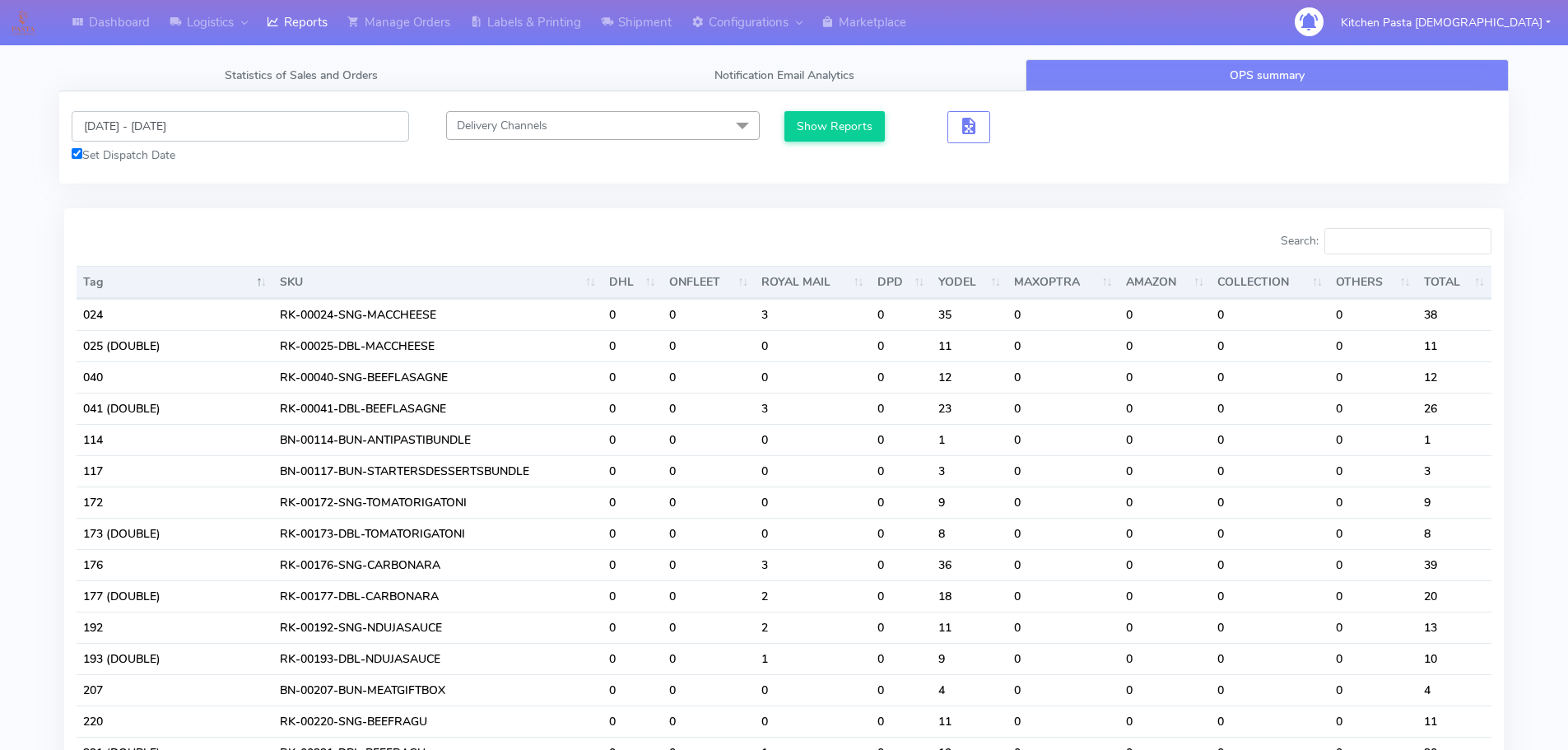
click at [239, 111] on input "[DATE] - [DATE]" at bounding box center [241, 127] width 338 height 31
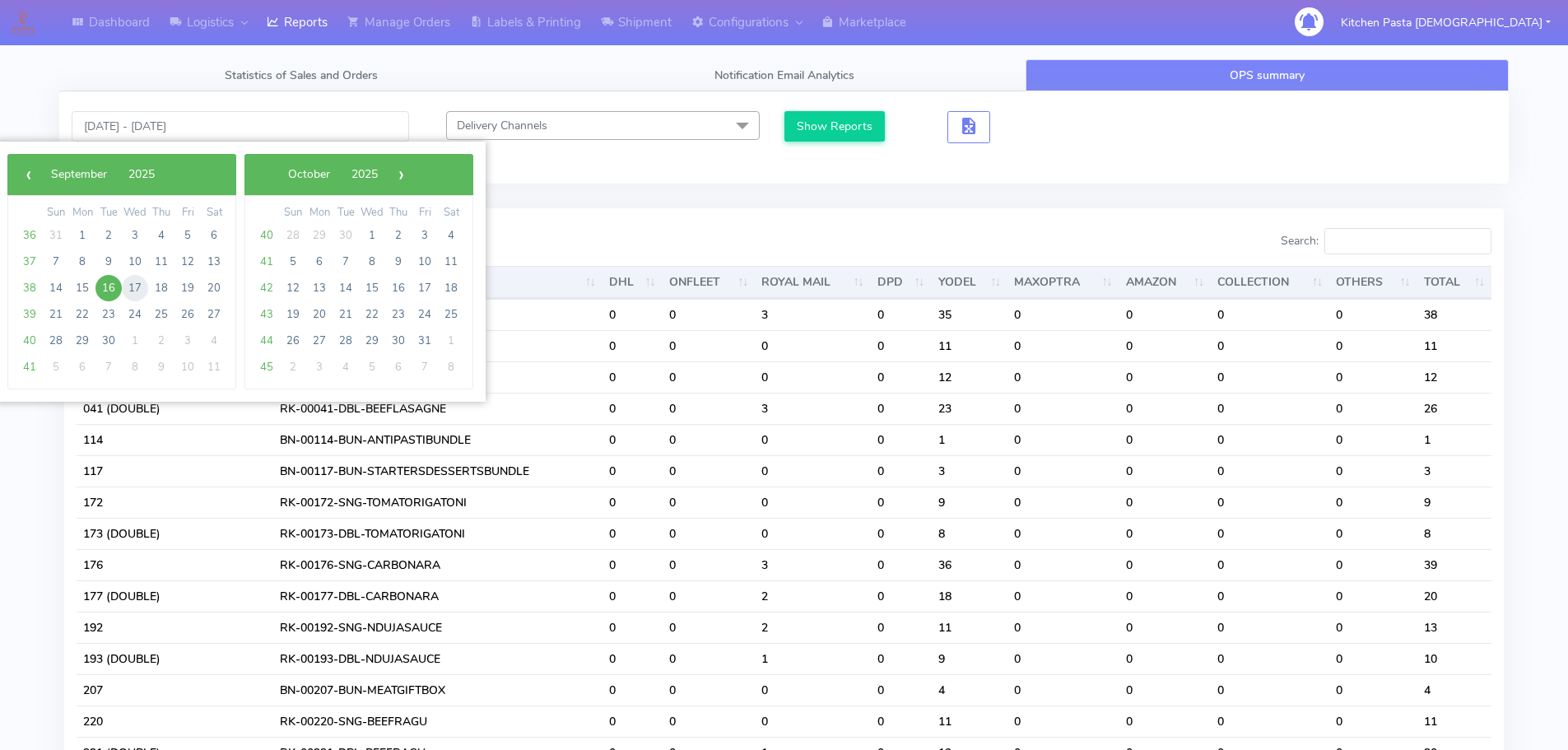
click at [134, 279] on span "17" at bounding box center [135, 287] width 26 height 26
type input "[DATE] - [DATE]"
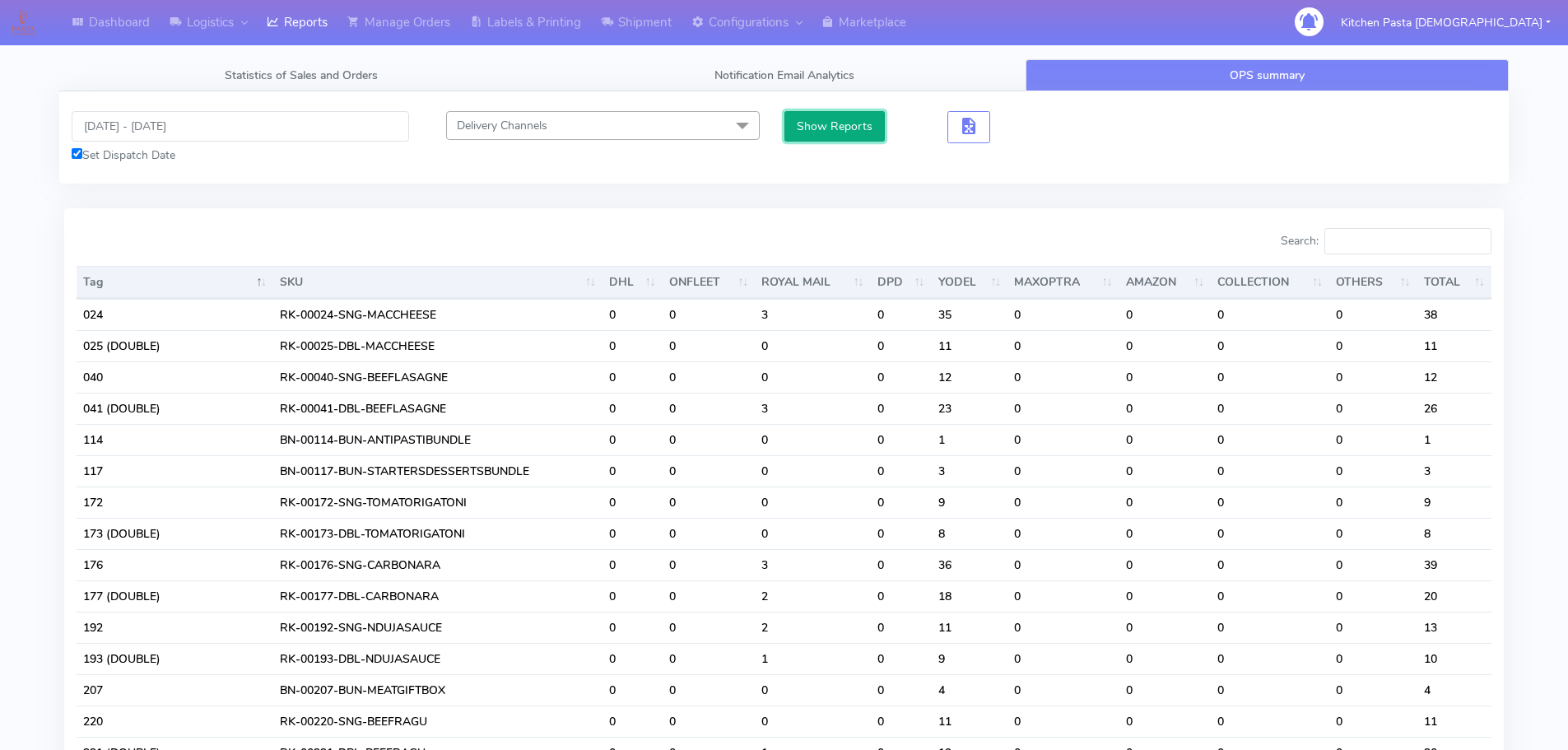
click at [859, 126] on button "Show Reports" at bounding box center [835, 127] width 102 height 31
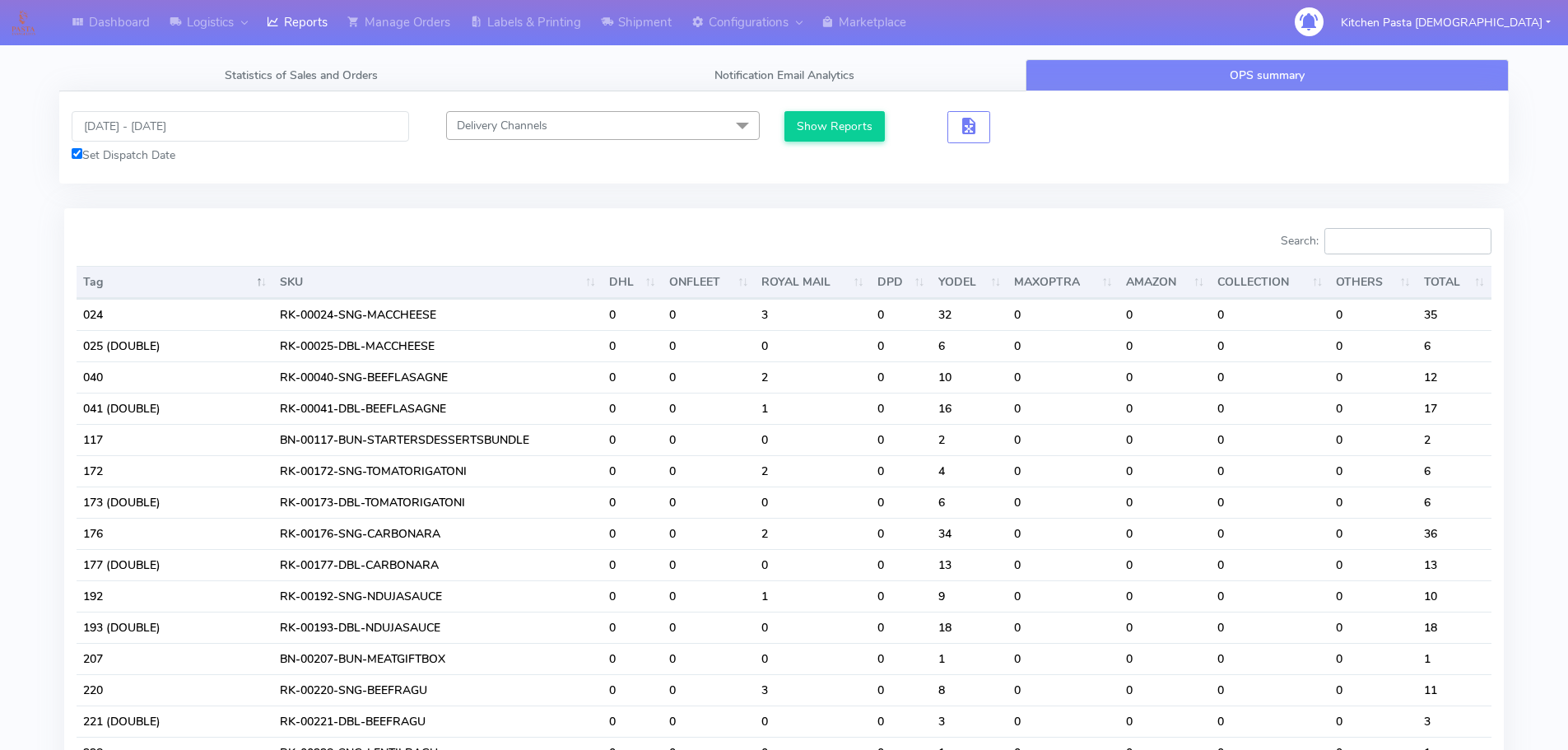
click at [1368, 234] on input "Search:" at bounding box center [1408, 241] width 167 height 26
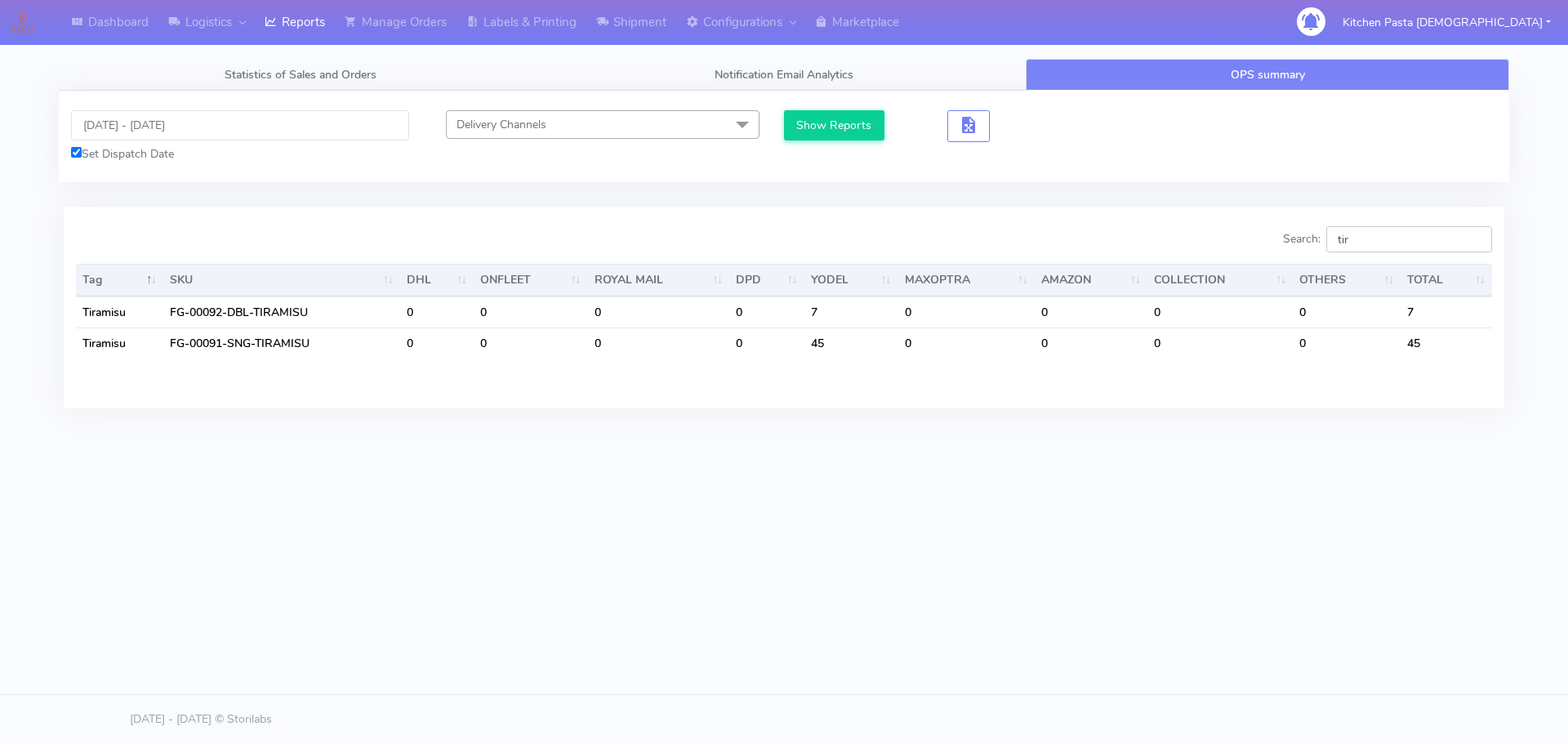
type input "tir"
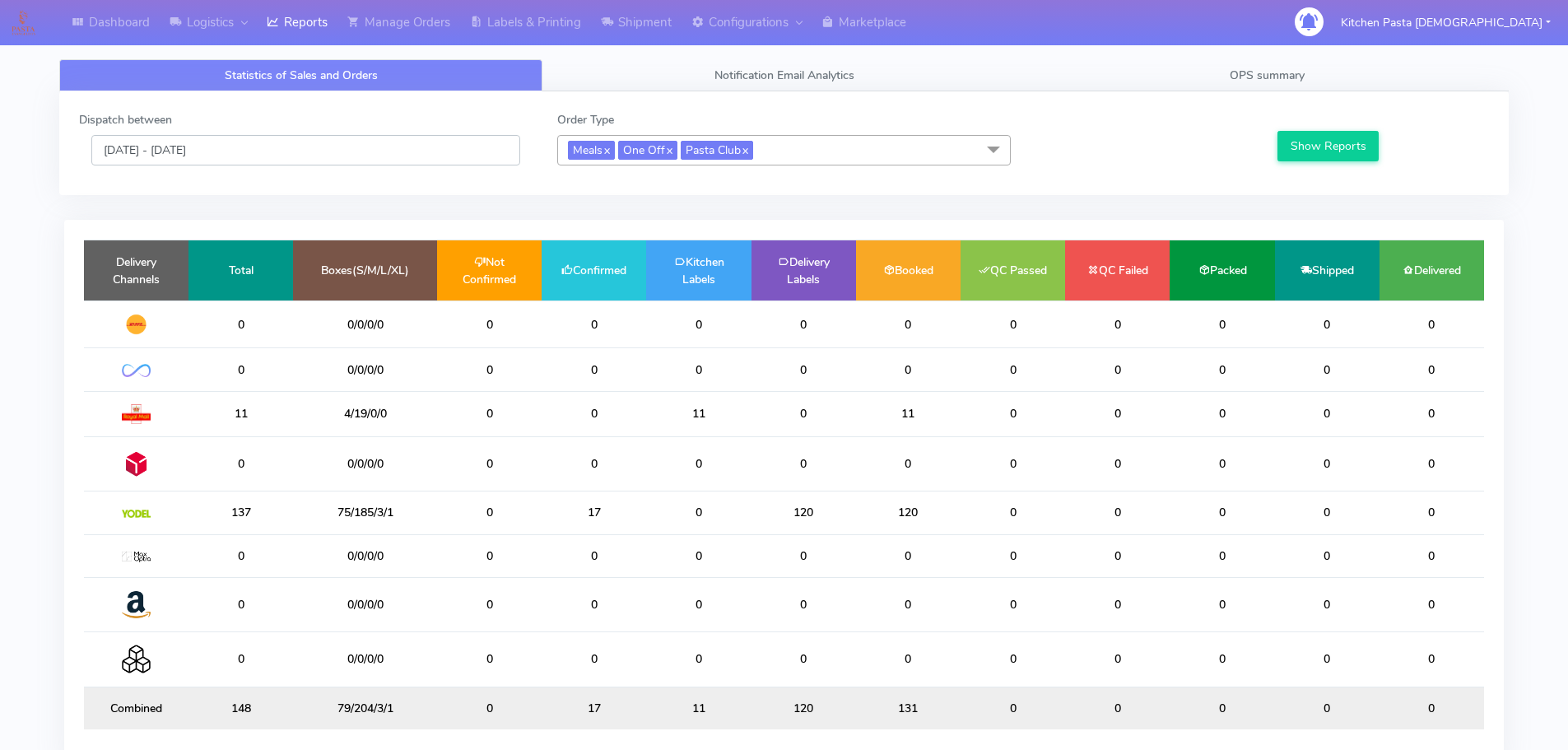
click at [437, 147] on input "[DATE] - [DATE]" at bounding box center [306, 150] width 429 height 31
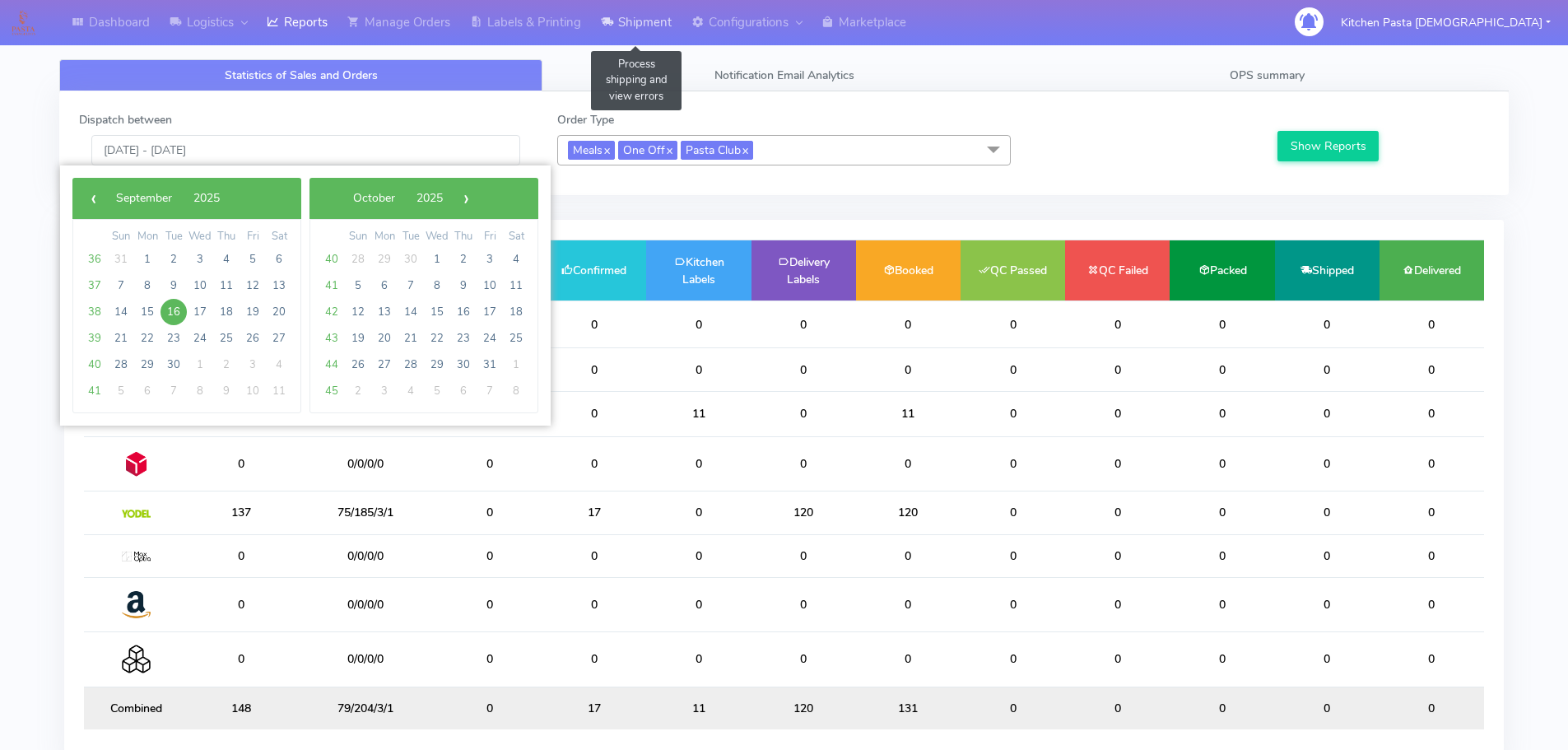
click at [642, 29] on link "Shipment" at bounding box center [636, 22] width 91 height 45
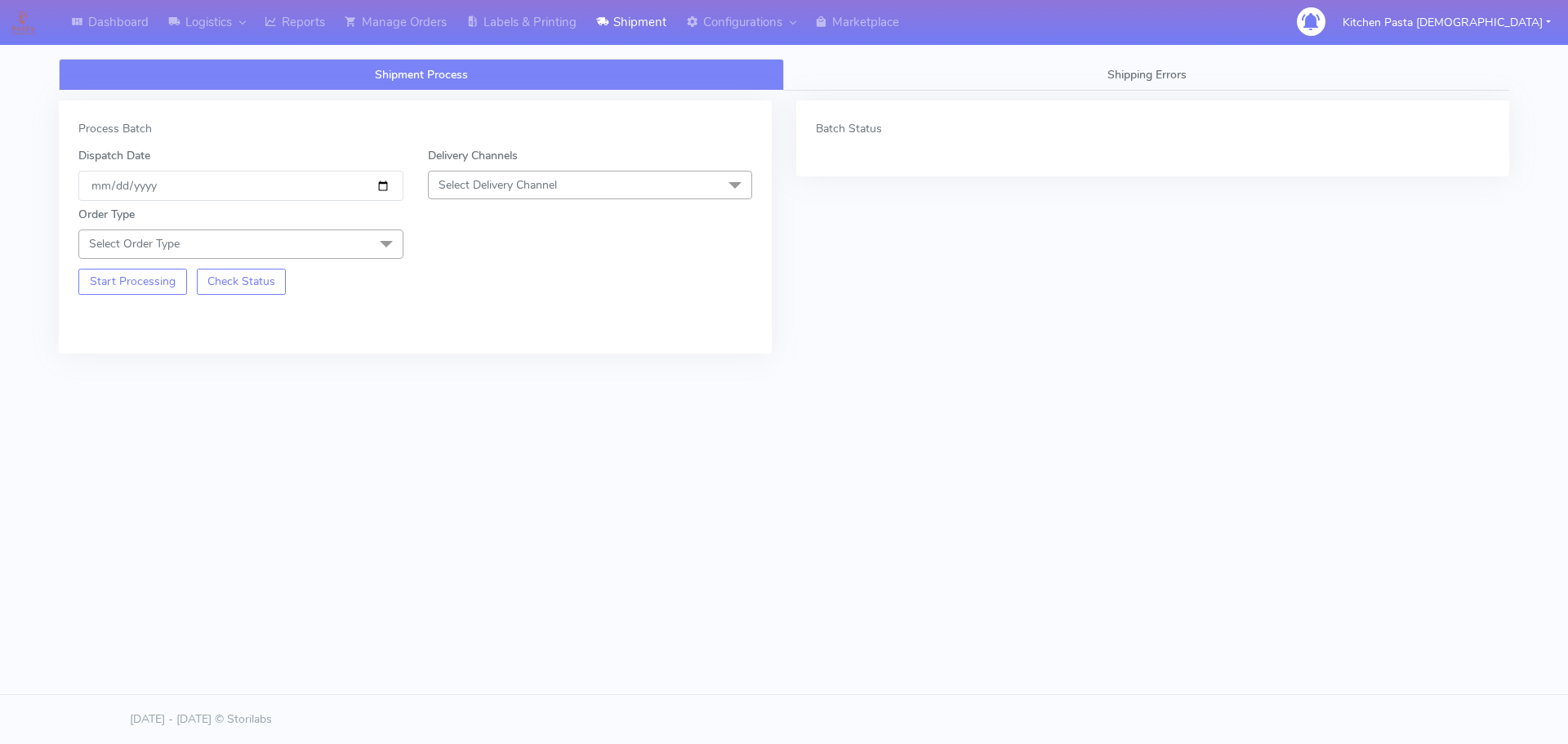
click at [521, 190] on span "Select Delivery Channel" at bounding box center [497, 184] width 119 height 15
click at [464, 362] on div "Yodel" at bounding box center [590, 368] width 307 height 17
click at [390, 245] on span at bounding box center [386, 244] width 33 height 31
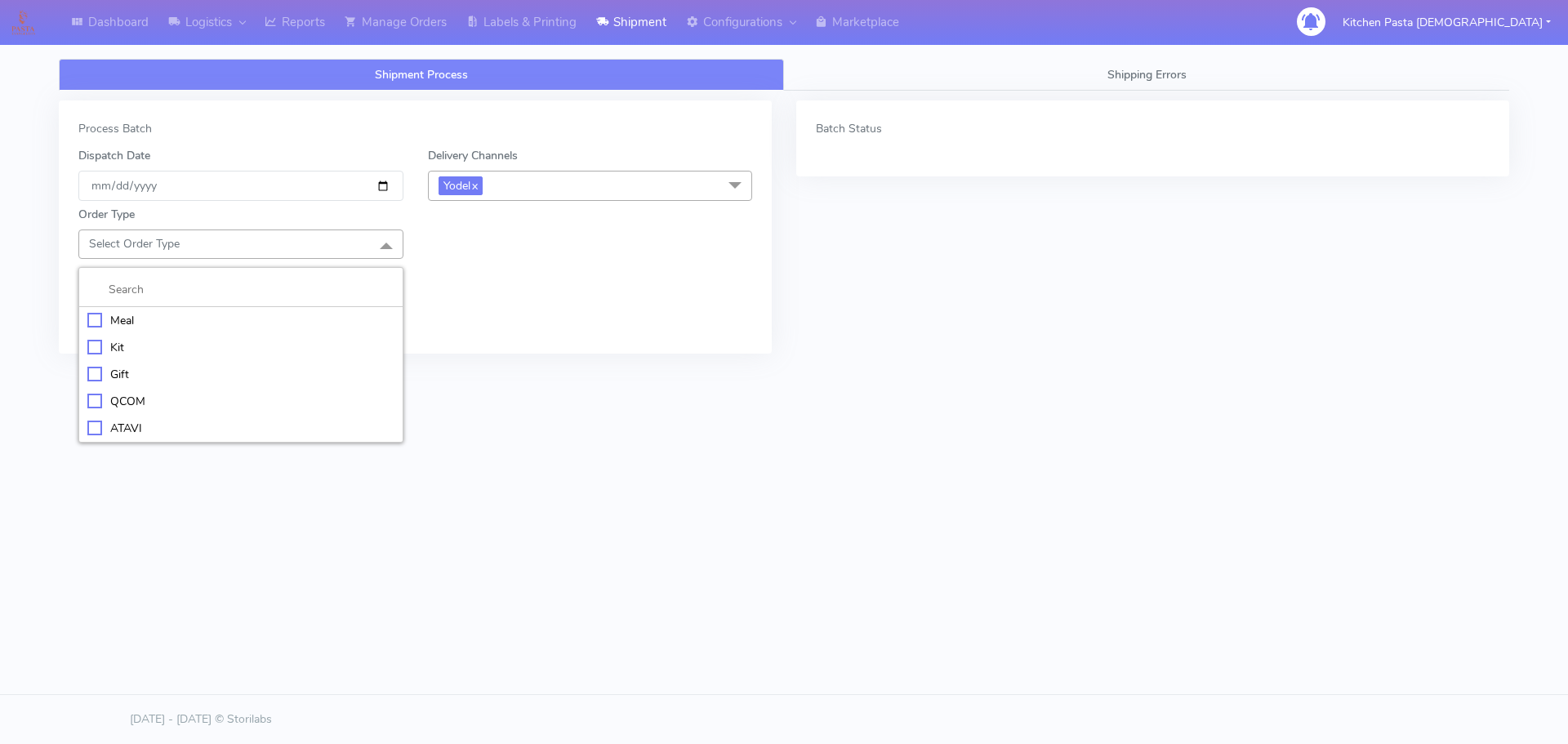
click at [190, 323] on div "Meal" at bounding box center [241, 320] width 307 height 17
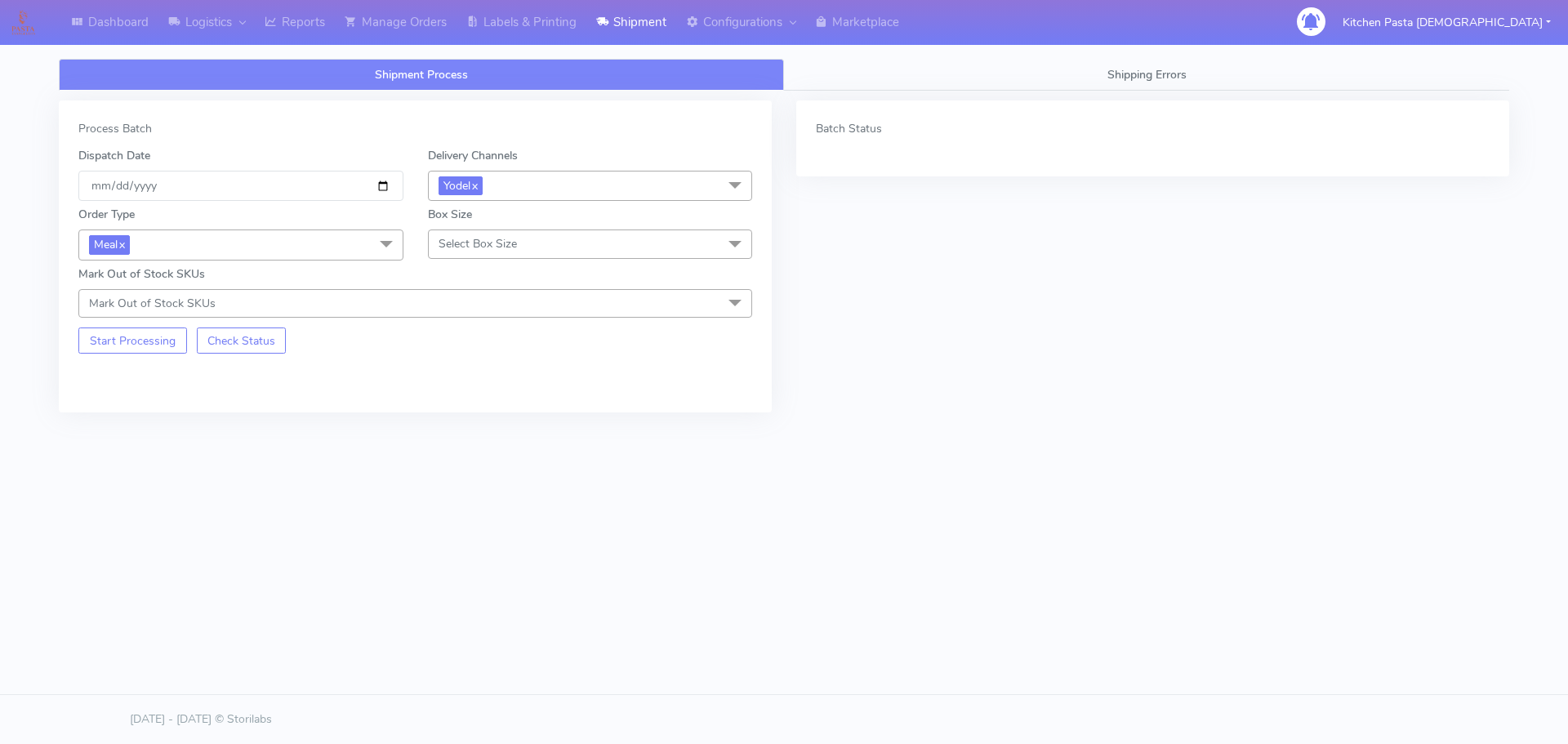
click at [530, 232] on span "Select Box Size" at bounding box center [590, 243] width 325 height 29
click at [463, 426] on div "Mega" at bounding box center [590, 428] width 307 height 17
click at [136, 339] on button "Start Processing" at bounding box center [133, 339] width 109 height 26
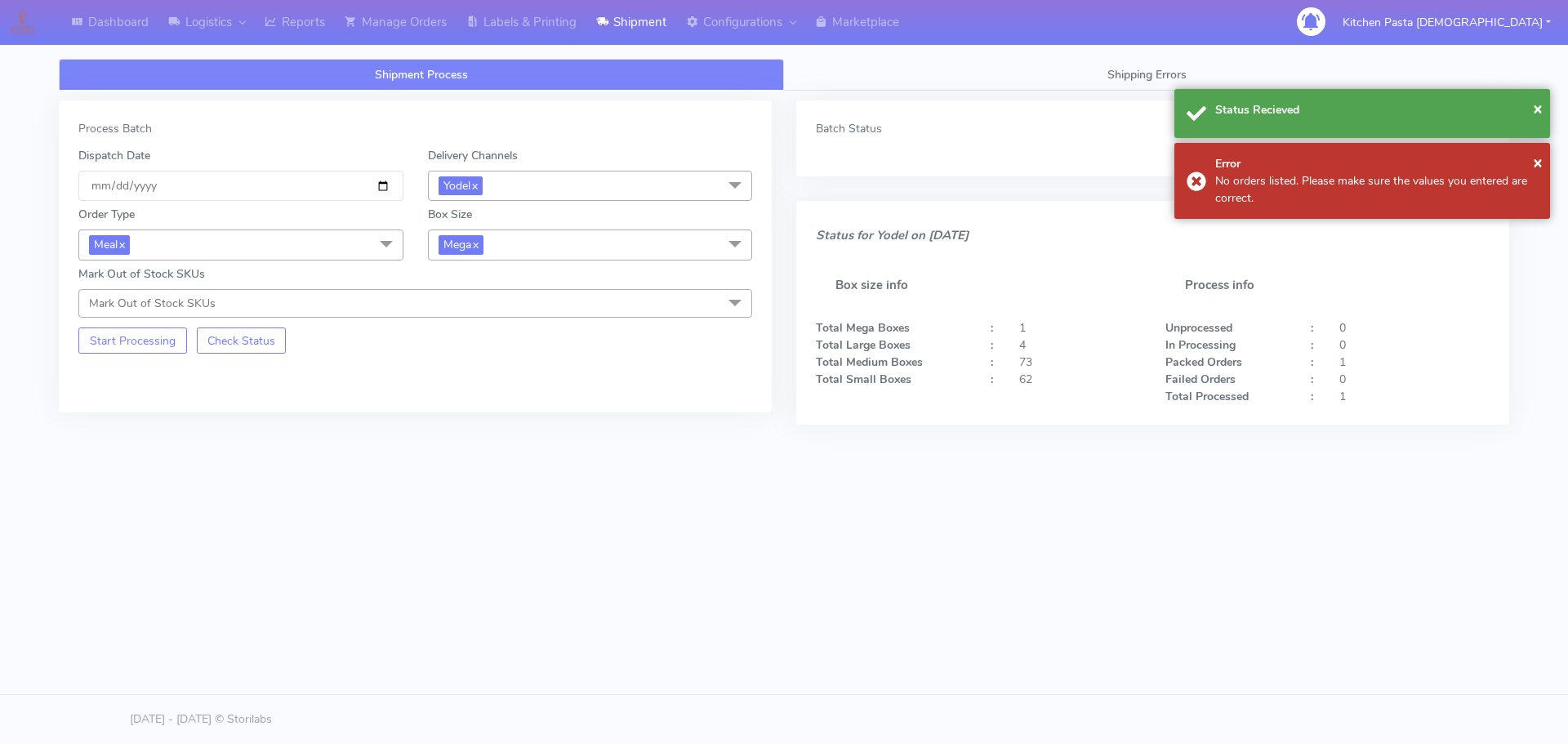
click at [647, 243] on span "Mega x" at bounding box center [590, 244] width 325 height 30
click at [496, 396] on div "Large" at bounding box center [590, 402] width 307 height 17
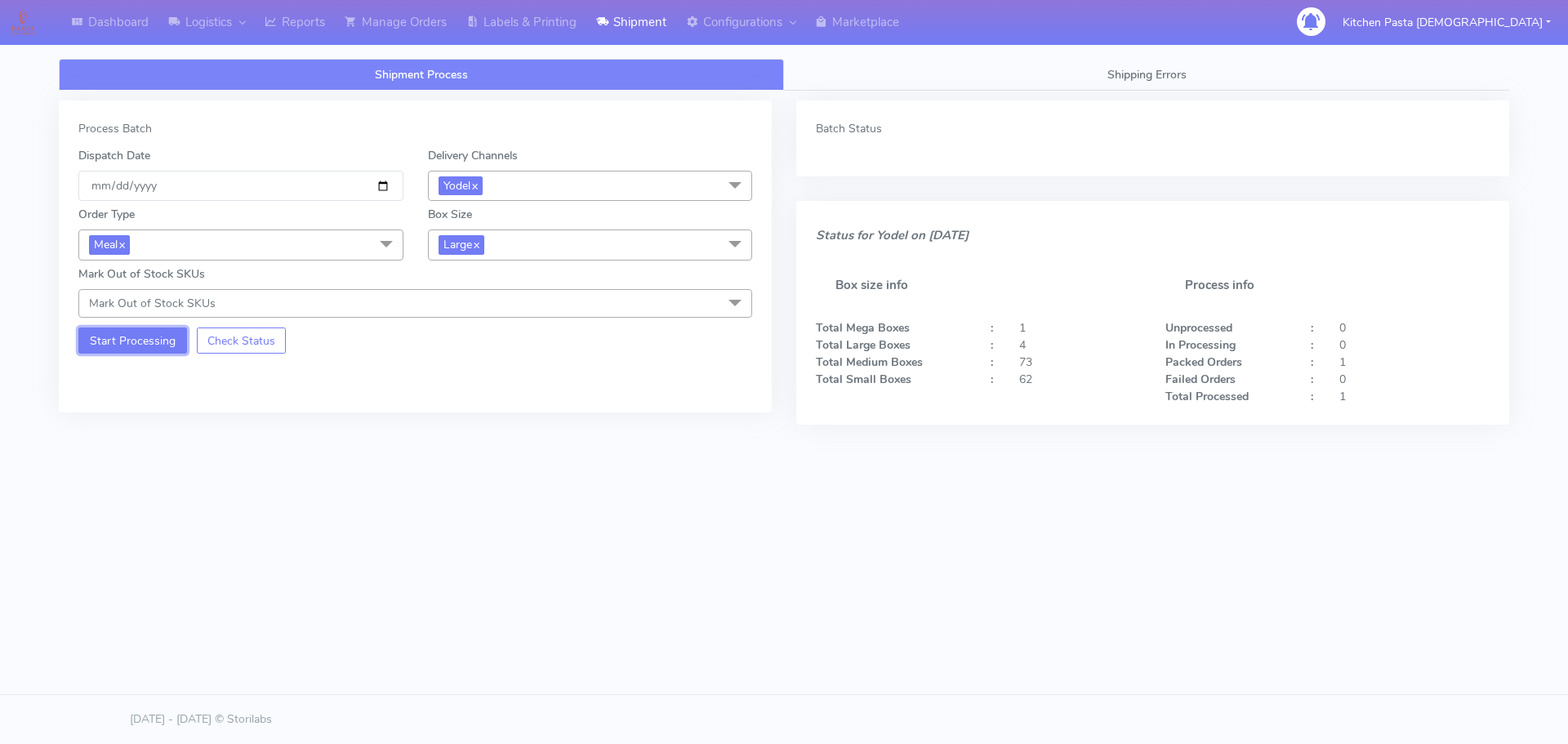
click at [163, 338] on button "Start Processing" at bounding box center [133, 339] width 109 height 26
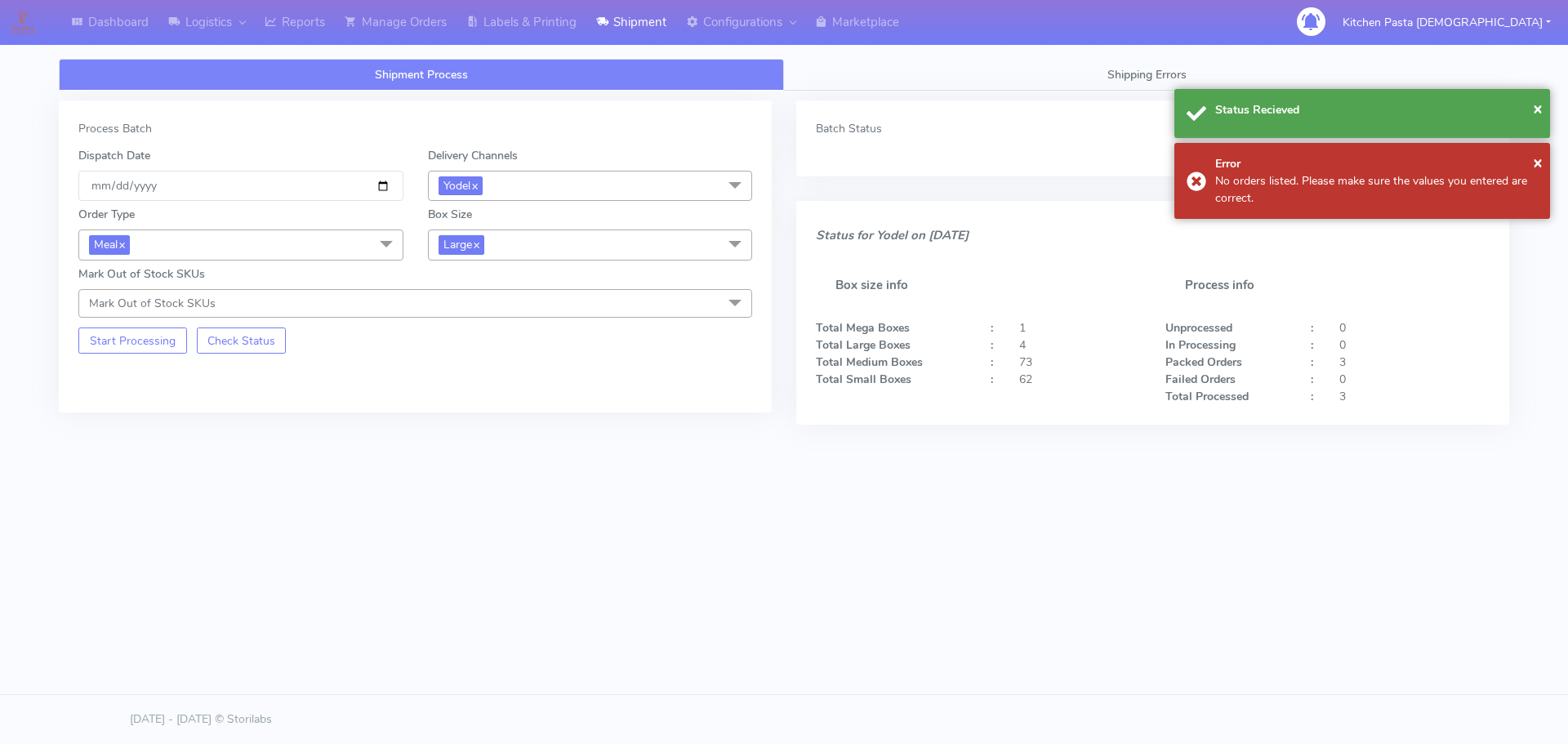
click at [632, 240] on span "Large x" at bounding box center [590, 244] width 325 height 30
click at [478, 380] on div "Medium" at bounding box center [590, 375] width 307 height 17
click at [125, 347] on button "Start Processing" at bounding box center [133, 339] width 109 height 26
click at [601, 252] on span "Medium x" at bounding box center [590, 244] width 325 height 30
click at [482, 315] on div "Small" at bounding box center [590, 322] width 307 height 17
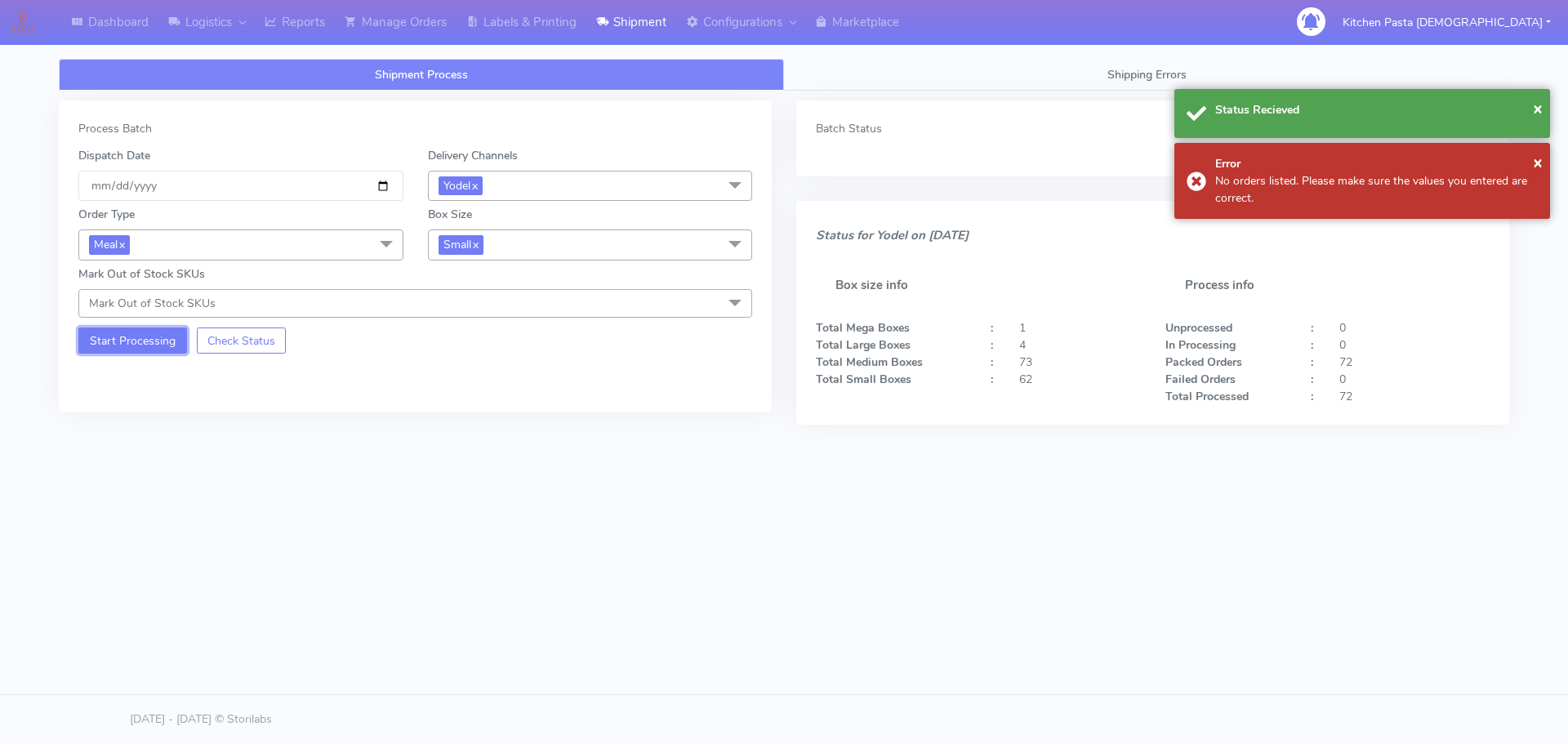
click at [149, 337] on button "Start Processing" at bounding box center [133, 339] width 109 height 26
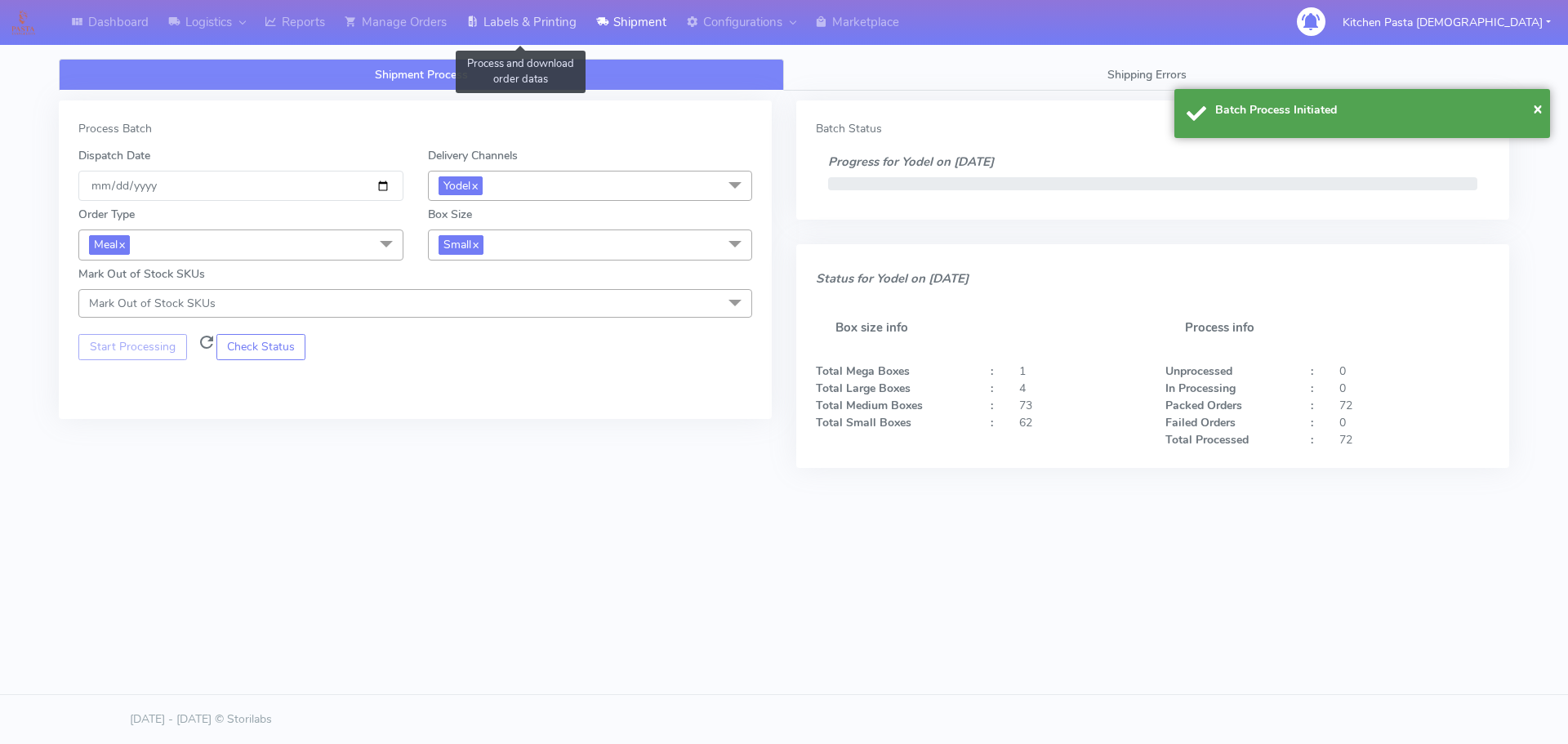
click at [516, 28] on link "Labels & Printing" at bounding box center [521, 22] width 130 height 45
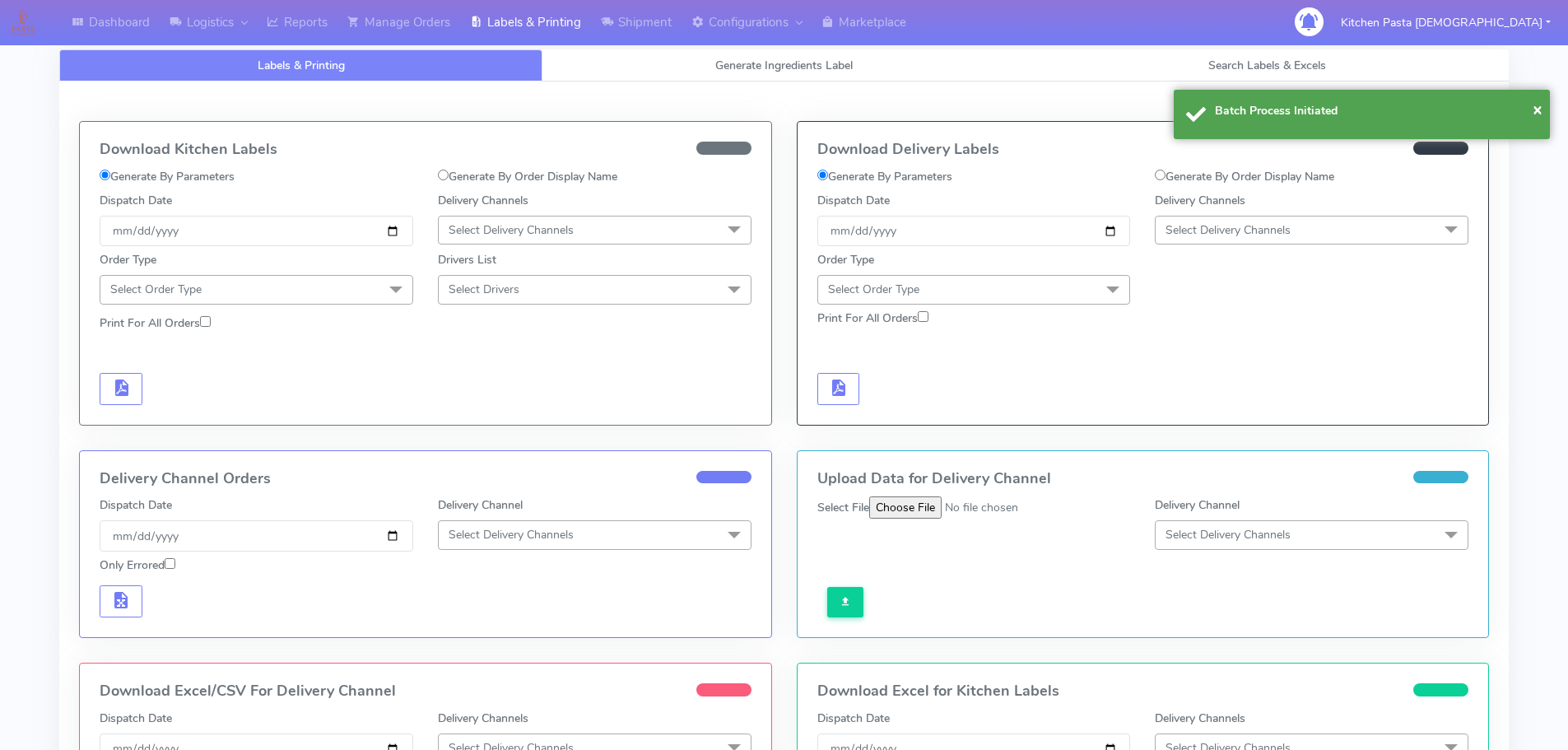
click at [1311, 217] on span "Select Delivery Channels" at bounding box center [1311, 230] width 314 height 29
click at [1218, 412] on div "Yodel" at bounding box center [1311, 415] width 296 height 17
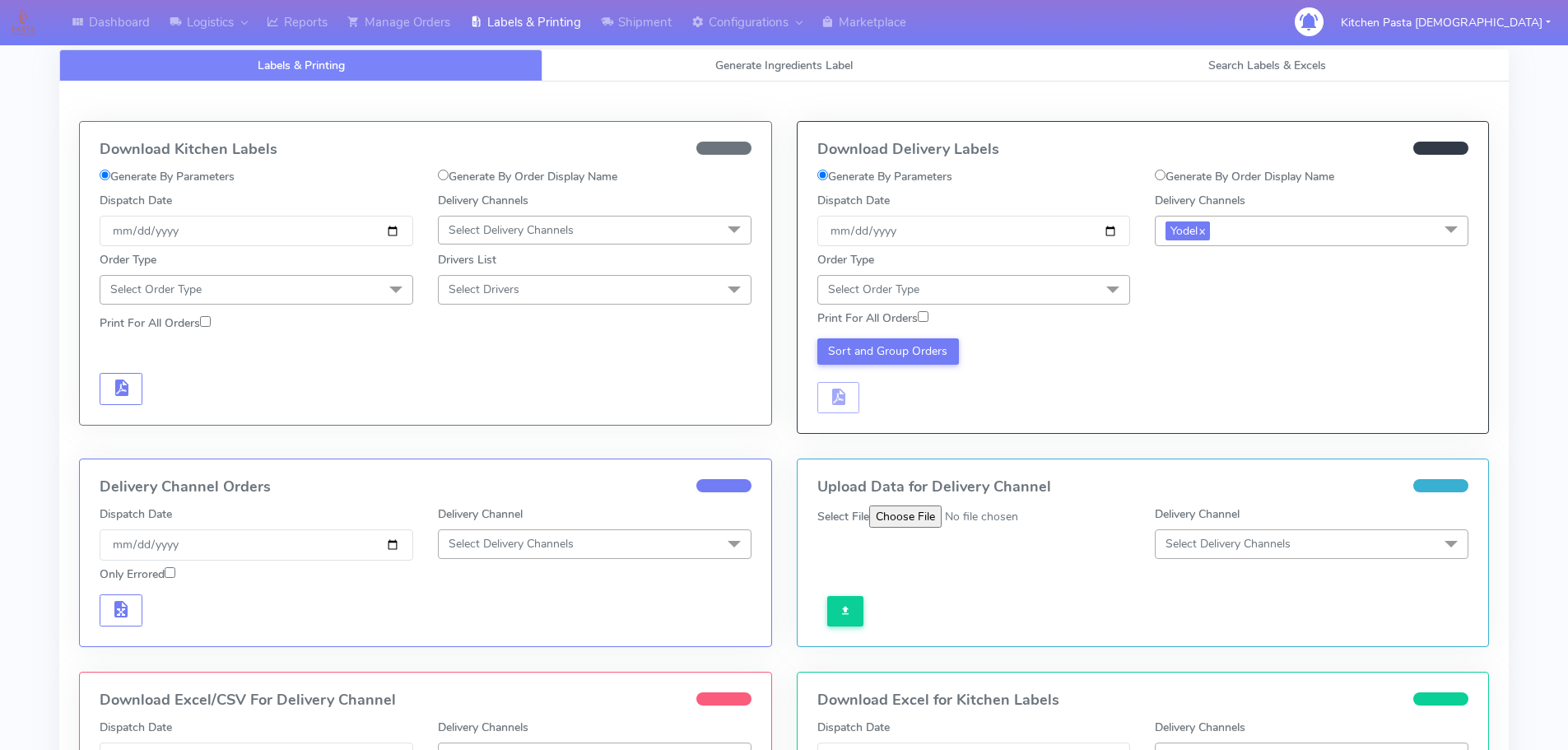
click at [1072, 296] on span "Select Order Type" at bounding box center [974, 289] width 314 height 29
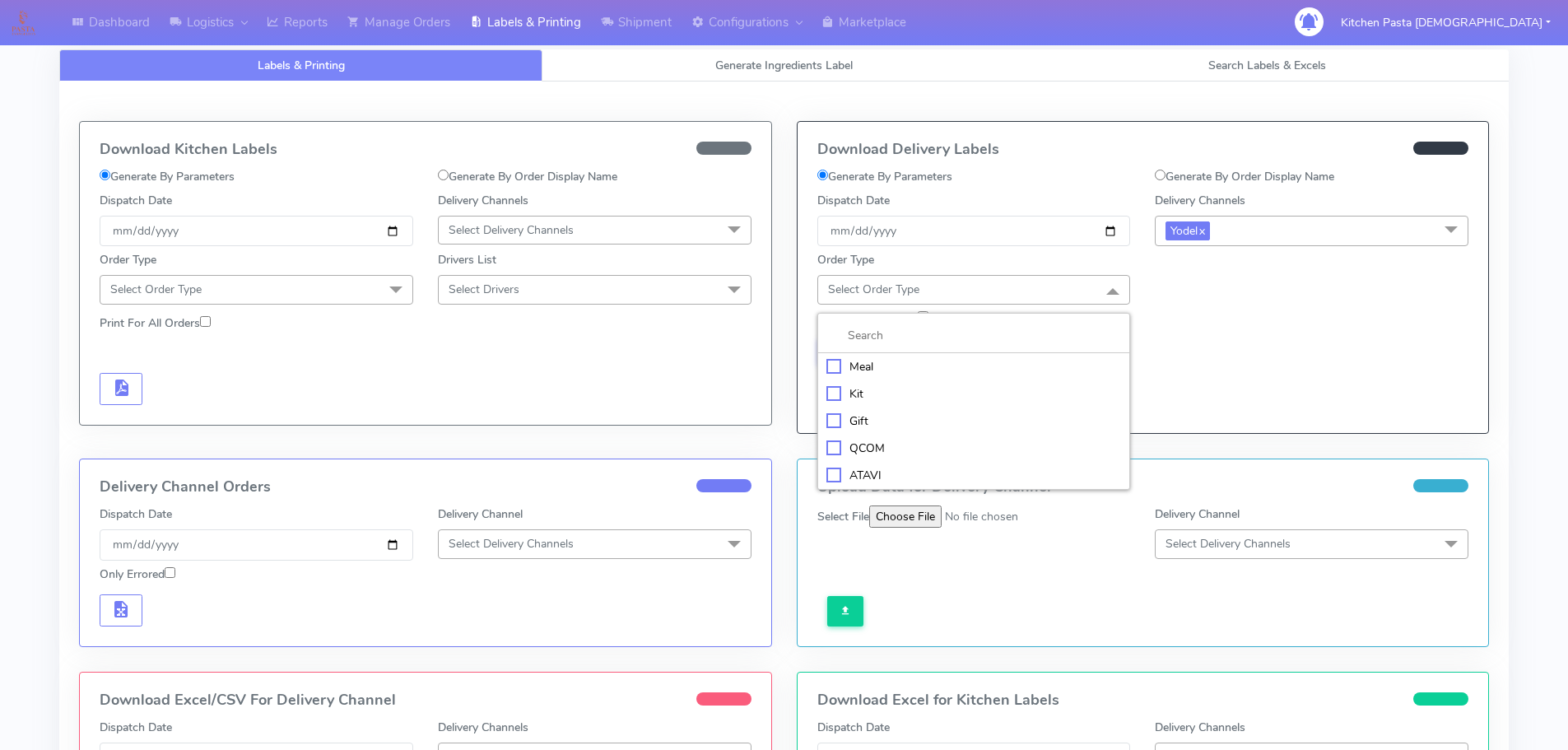
click at [935, 371] on div "Meal" at bounding box center [974, 366] width 296 height 17
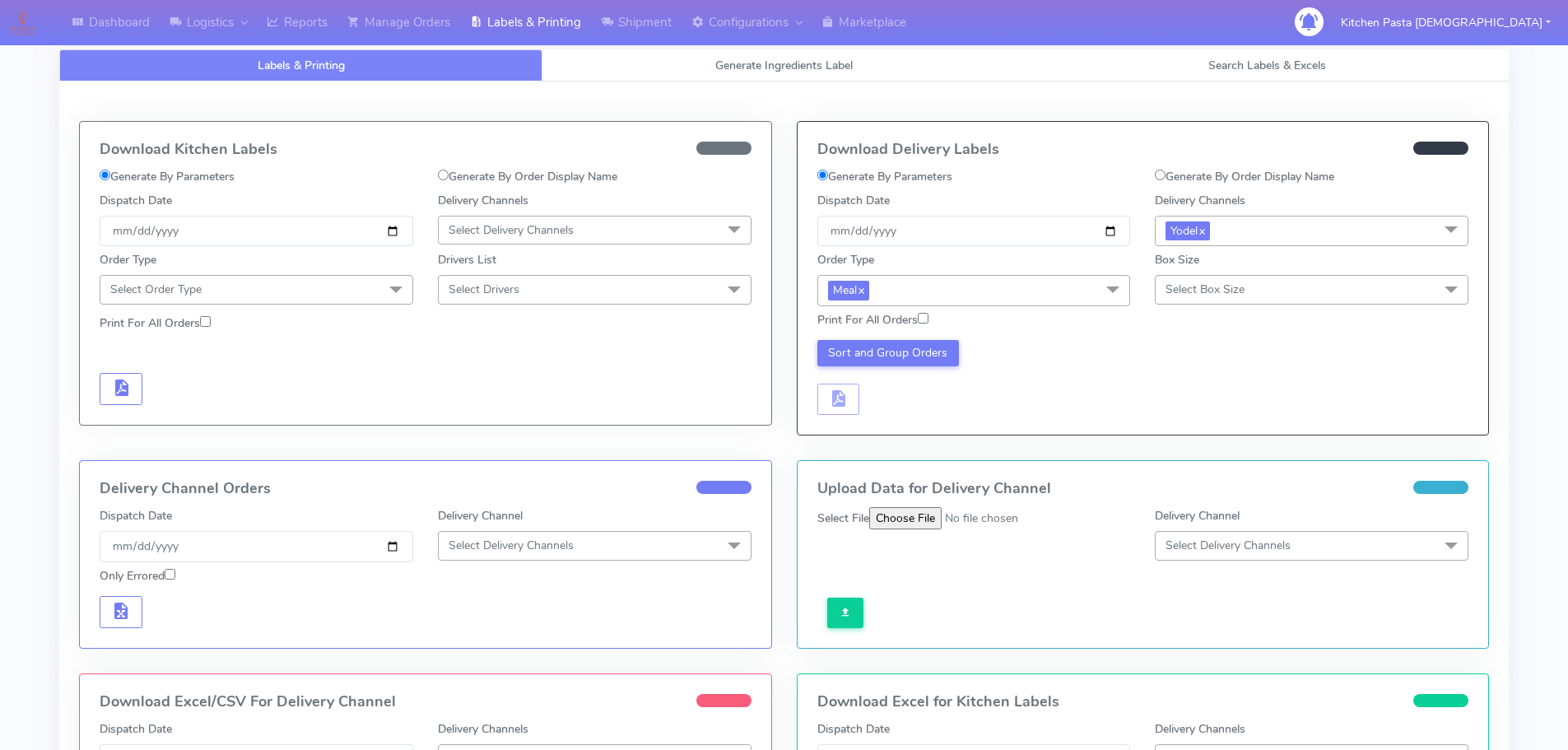
click at [1209, 279] on span "Select Box Size" at bounding box center [1311, 289] width 314 height 29
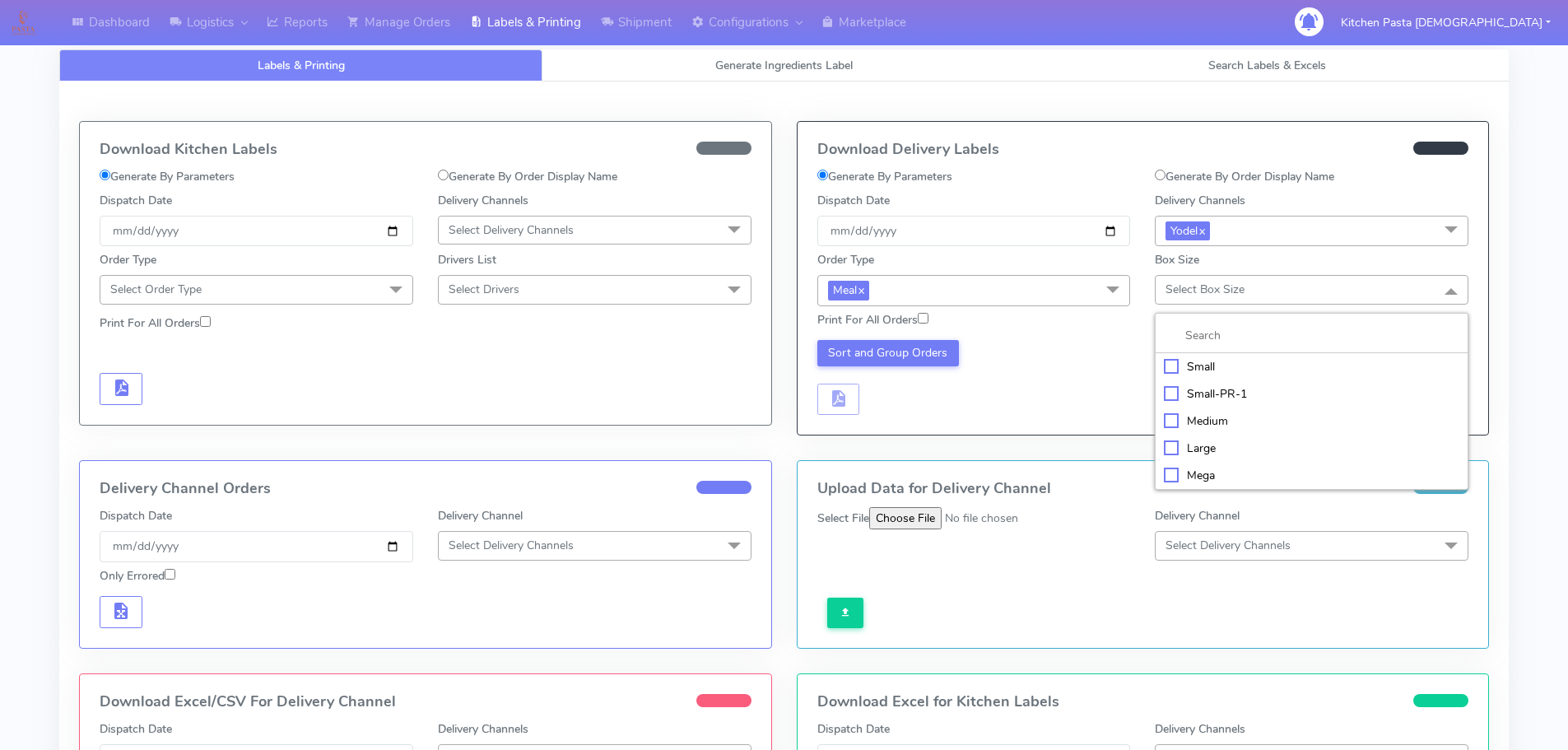
click at [1232, 366] on div "Small" at bounding box center [1311, 366] width 296 height 17
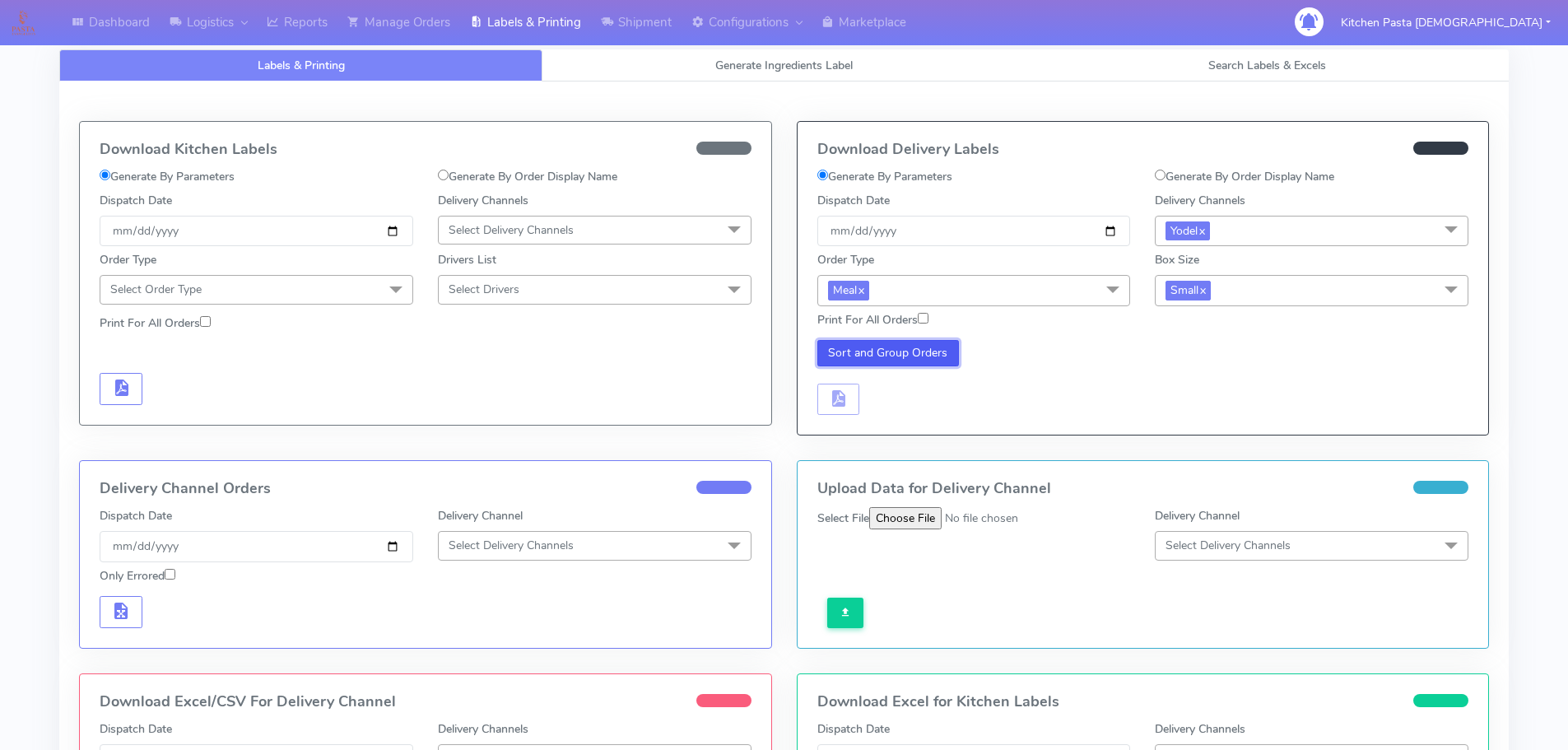
click at [917, 348] on button "Sort and Group Orders" at bounding box center [889, 352] width 142 height 26
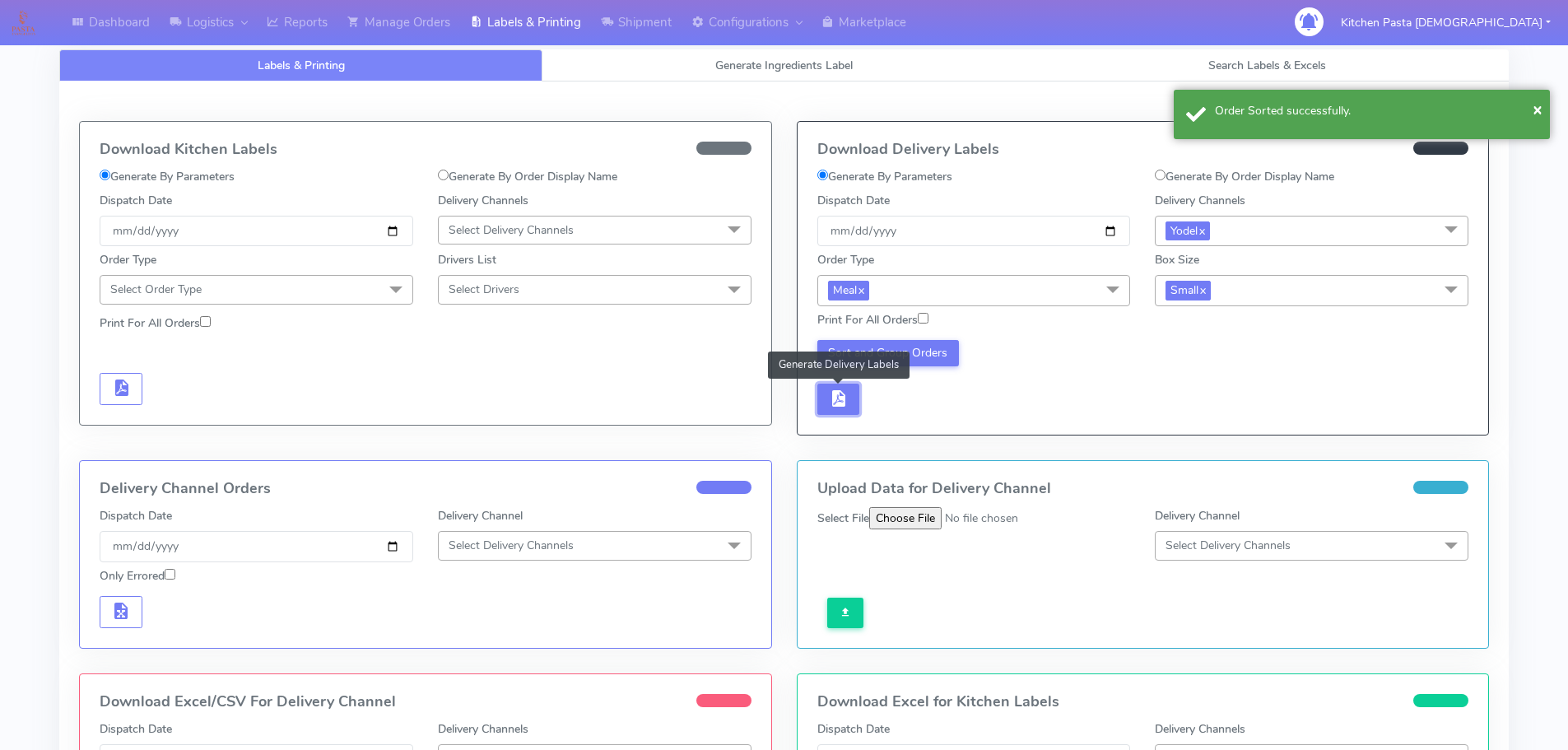
click at [844, 384] on button "button" at bounding box center [839, 400] width 43 height 32
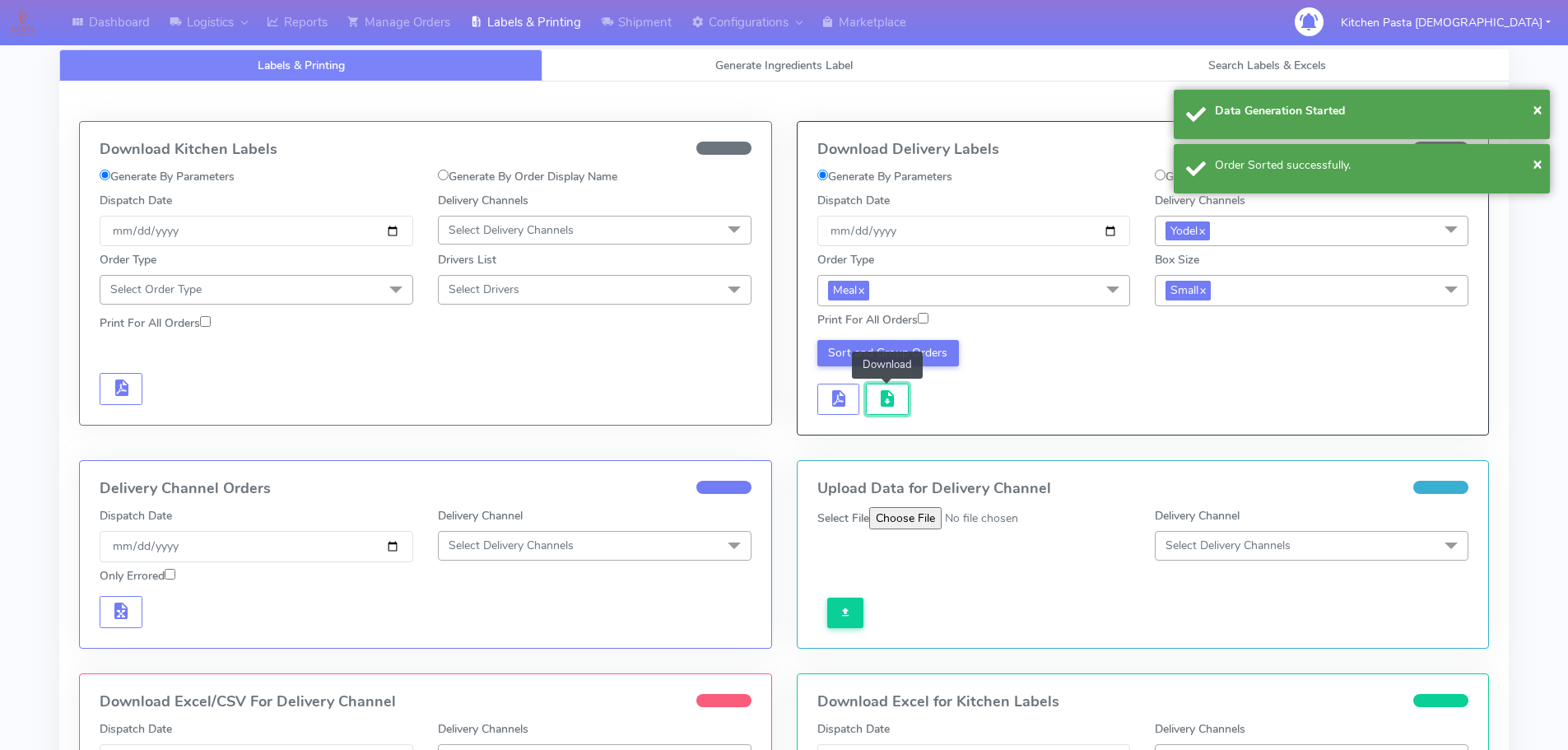
click at [878, 394] on span "button" at bounding box center [888, 401] width 20 height 15
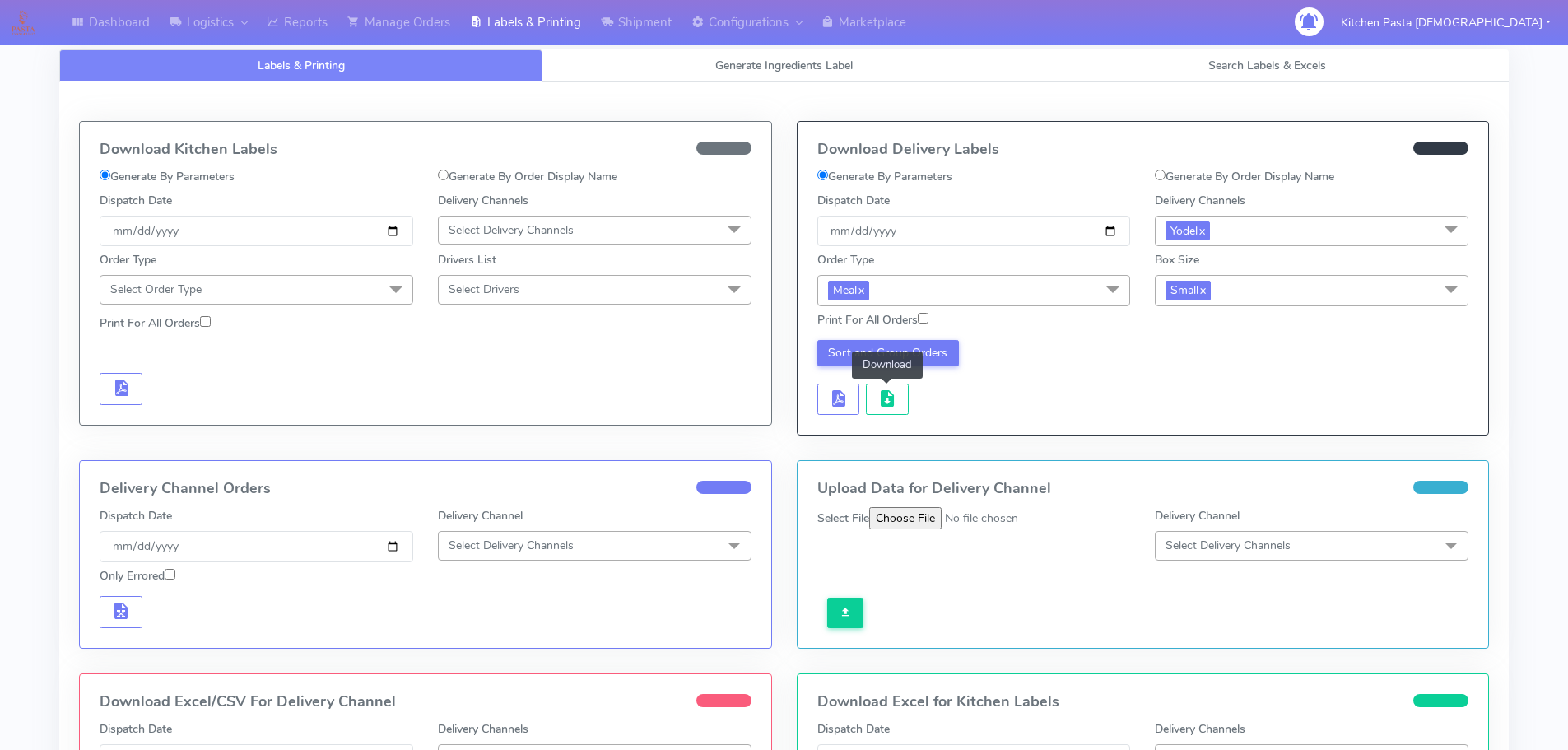
click at [860, 338] on div "Sort and Group Orders Download" at bounding box center [1143, 375] width 677 height 81
click at [860, 349] on button "Sort and Group Orders" at bounding box center [889, 352] width 142 height 26
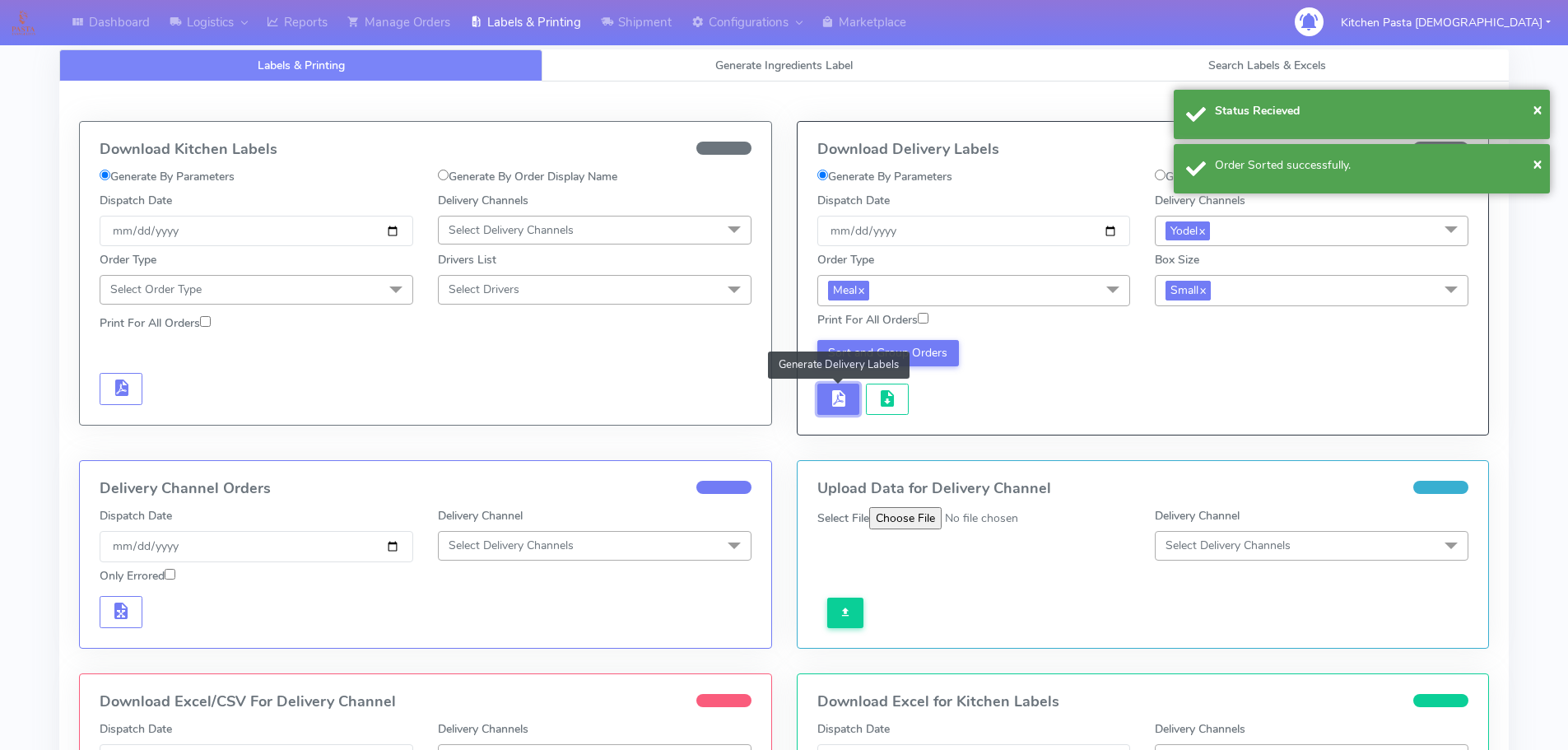
click at [826, 399] on button "button" at bounding box center [839, 400] width 43 height 32
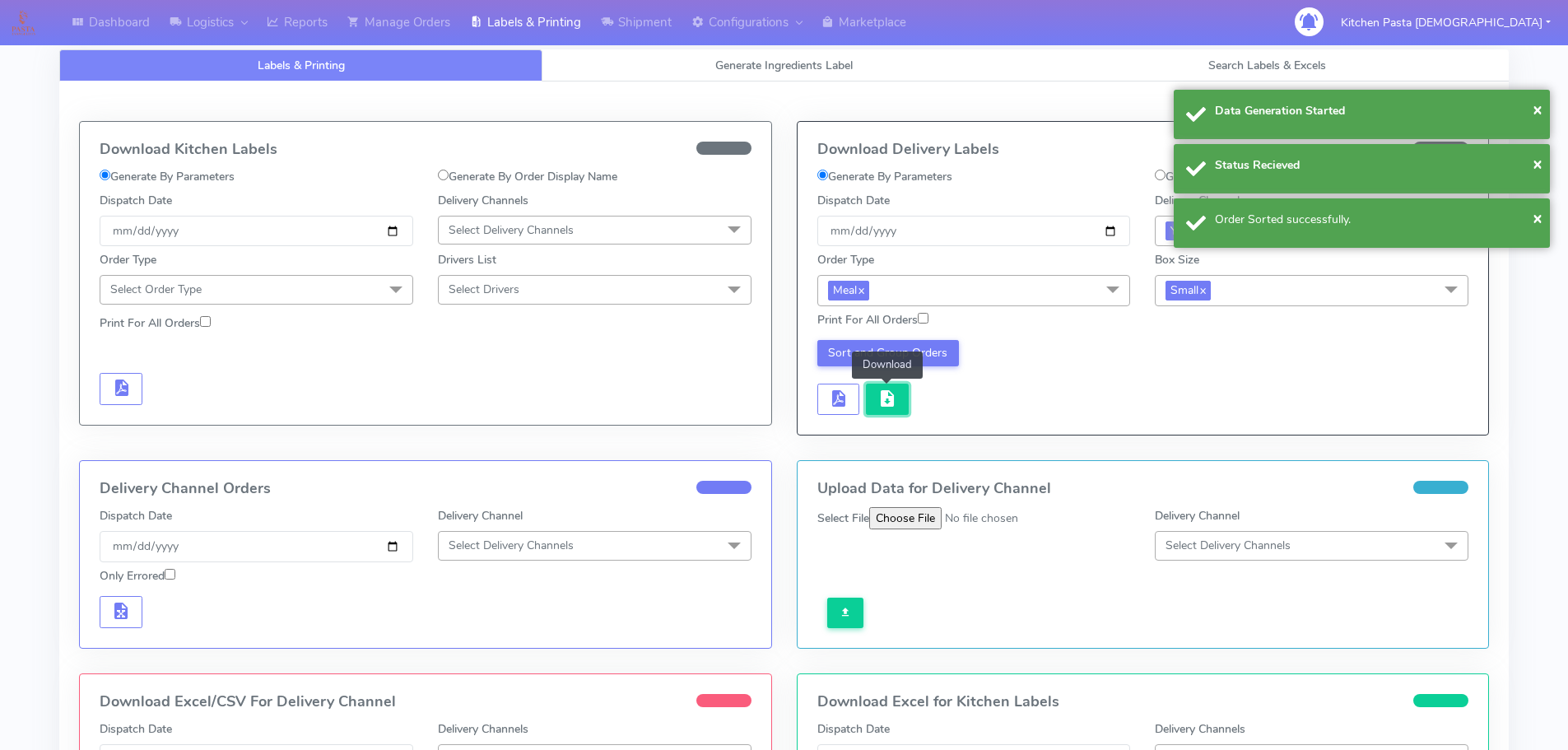
click at [890, 410] on button "button" at bounding box center [888, 400] width 43 height 32
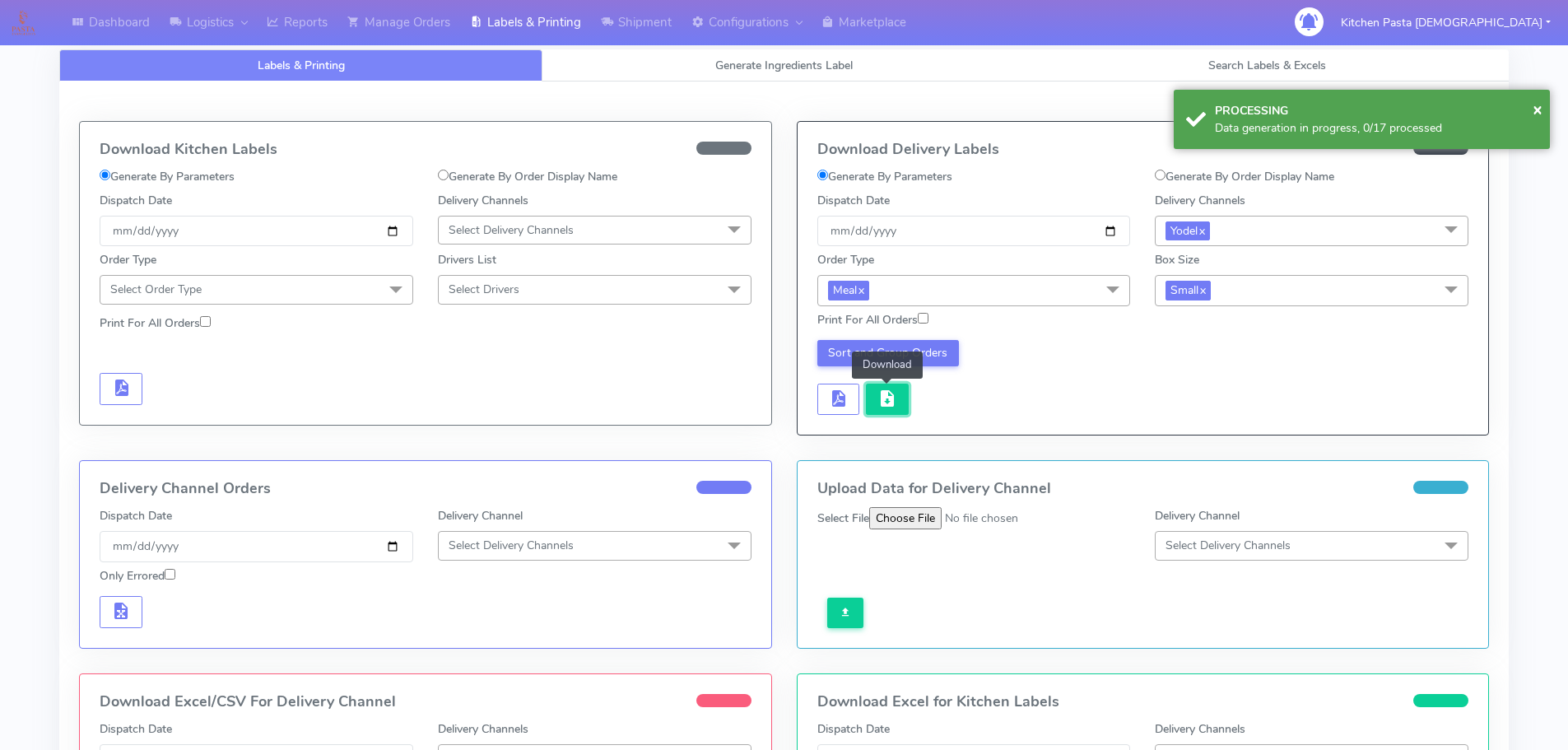
click at [871, 410] on button "button" at bounding box center [888, 400] width 43 height 32
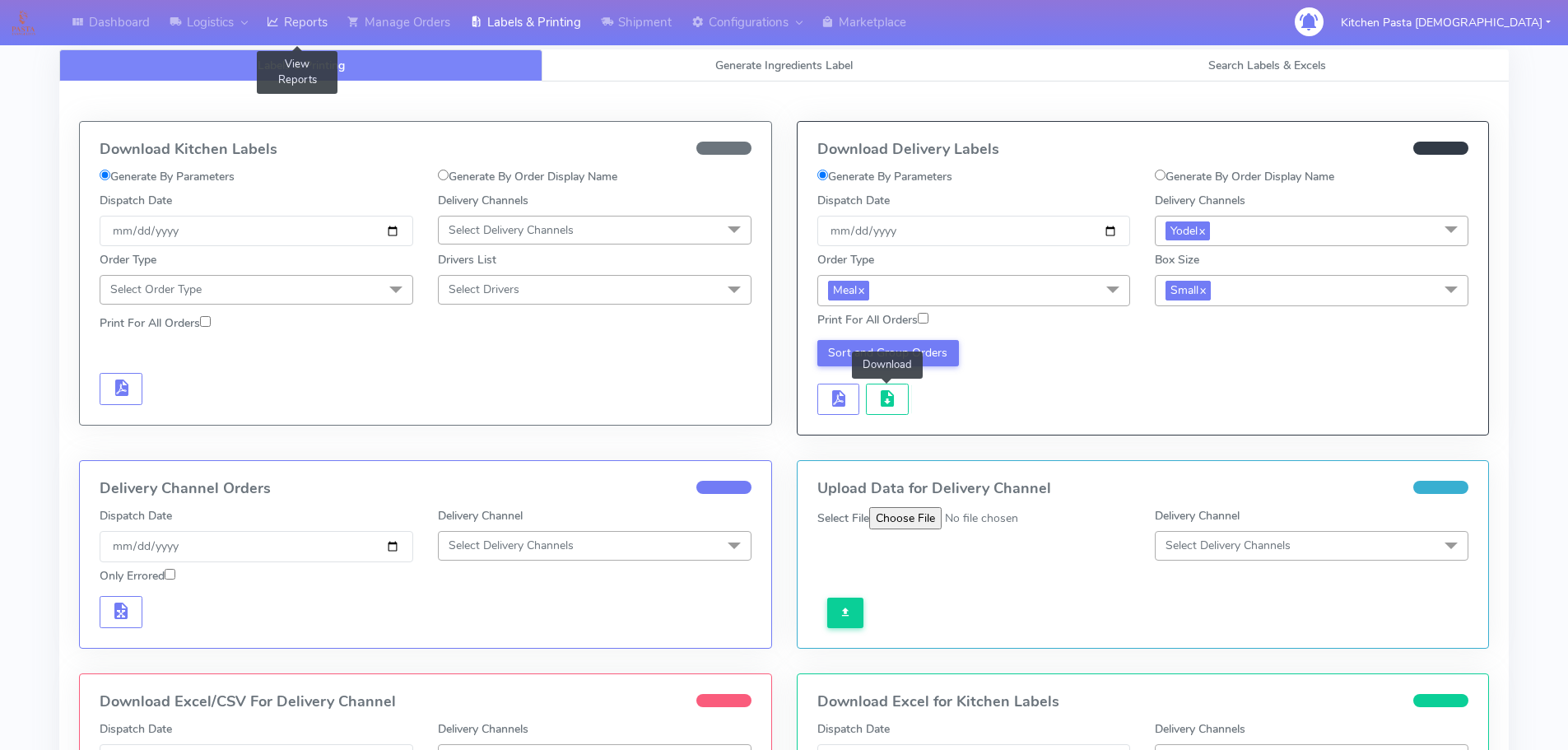
drag, startPoint x: 296, startPoint y: 19, endPoint x: 273, endPoint y: 19, distance: 23.0
click at [296, 19] on link "Reports" at bounding box center [297, 22] width 81 height 45
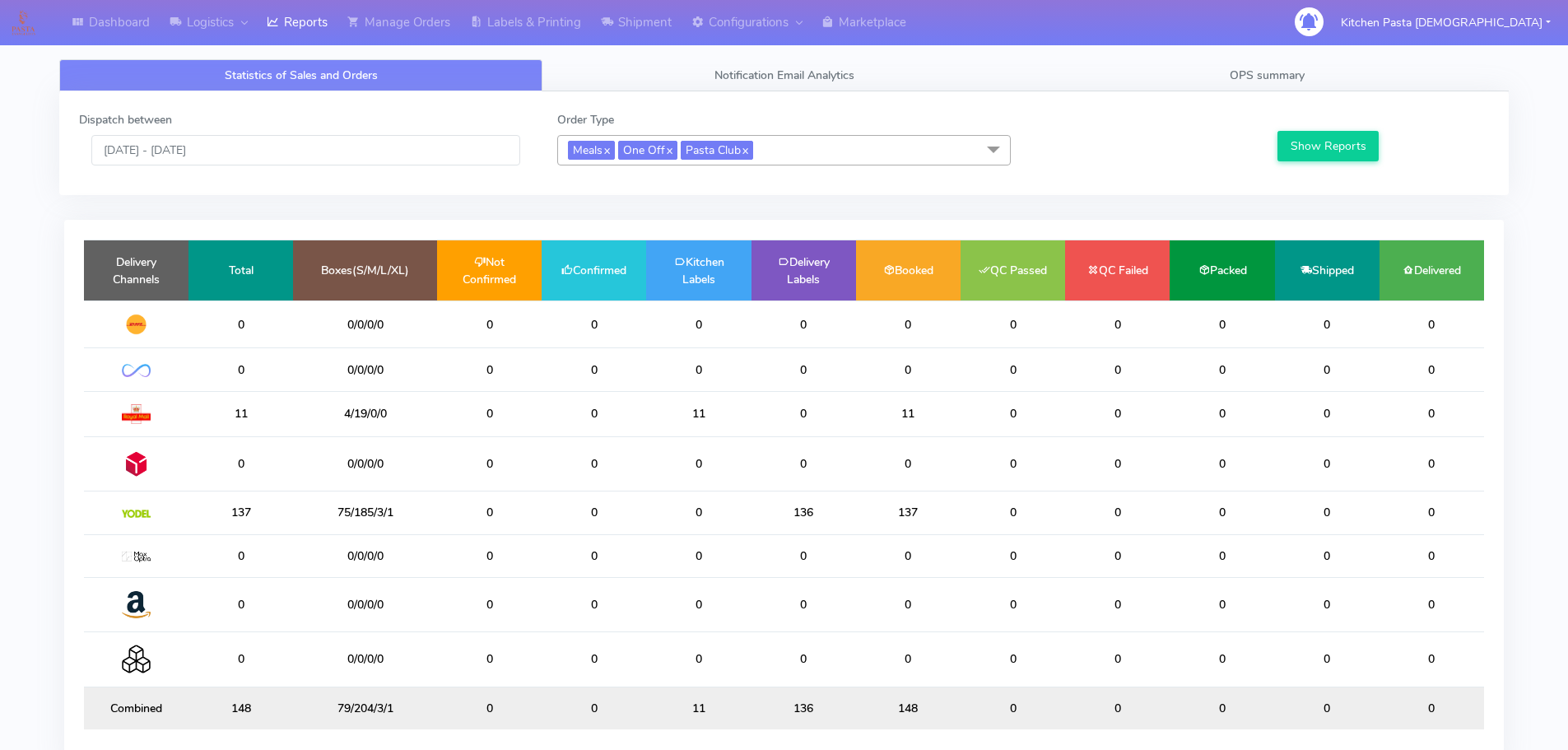
click at [842, 145] on span "Meals x One Off x Pasta Club x" at bounding box center [784, 150] width 454 height 31
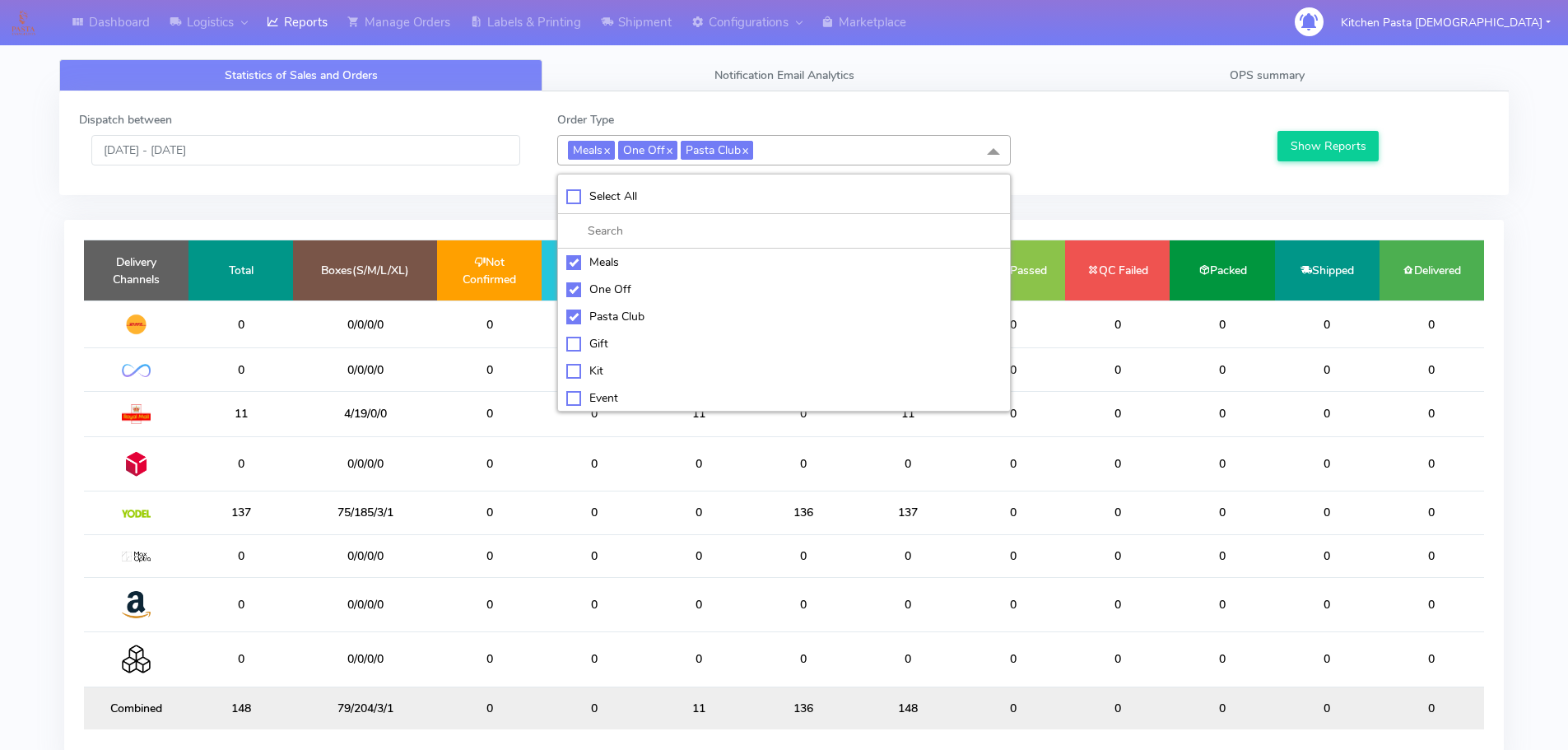
click at [588, 263] on div "Meals" at bounding box center [784, 261] width 436 height 17
checkbox input "false"
click at [598, 283] on div "One Off" at bounding box center [784, 288] width 436 height 17
checkbox input "false"
click at [598, 315] on div "Pasta Club" at bounding box center [784, 316] width 436 height 17
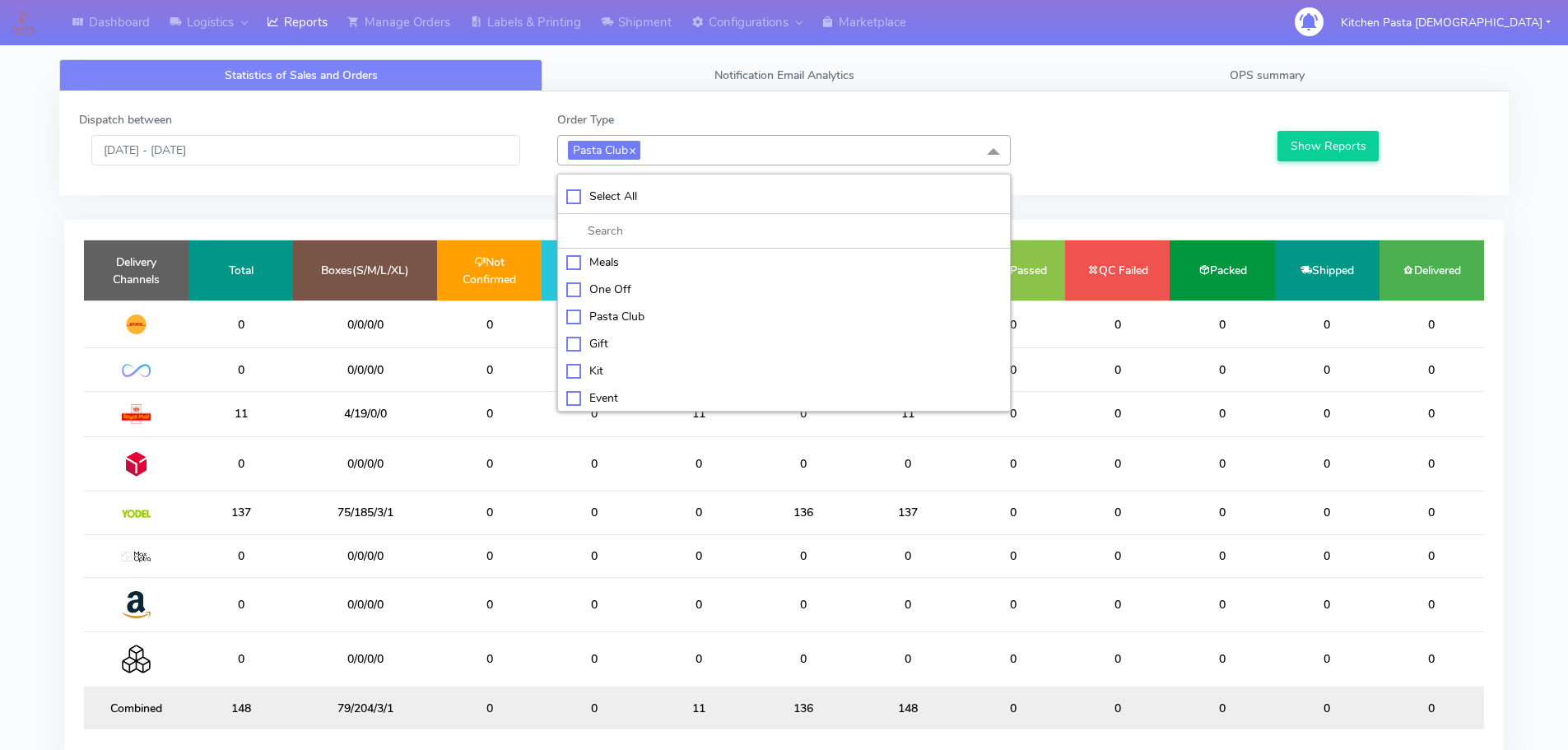
checkbox input "false"
click at [605, 361] on div "Kit" at bounding box center [784, 368] width 436 height 17
checkbox input "true"
click at [1338, 139] on button "Show Reports" at bounding box center [1328, 146] width 102 height 31
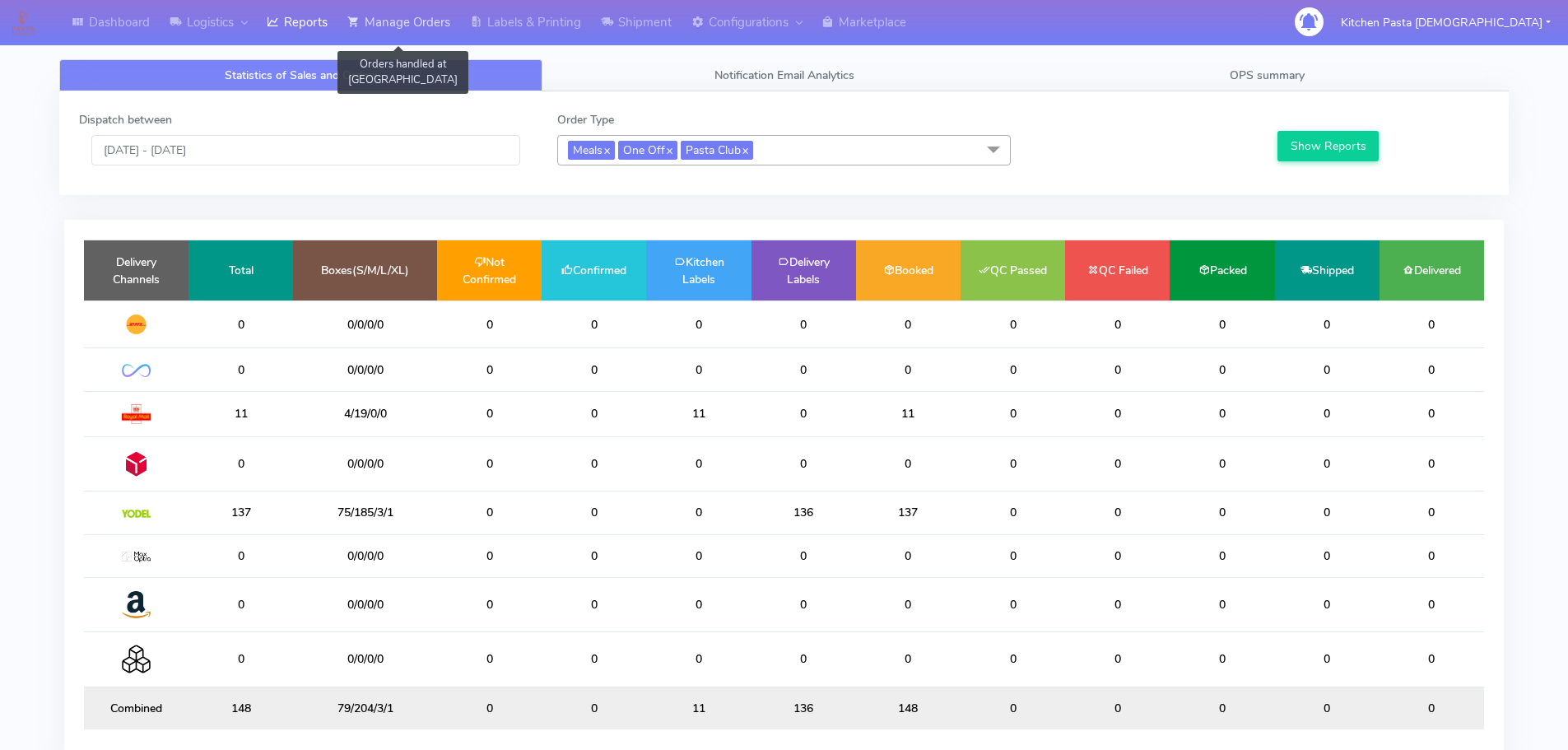
click at [403, 33] on link "Manage Orders" at bounding box center [399, 22] width 123 height 45
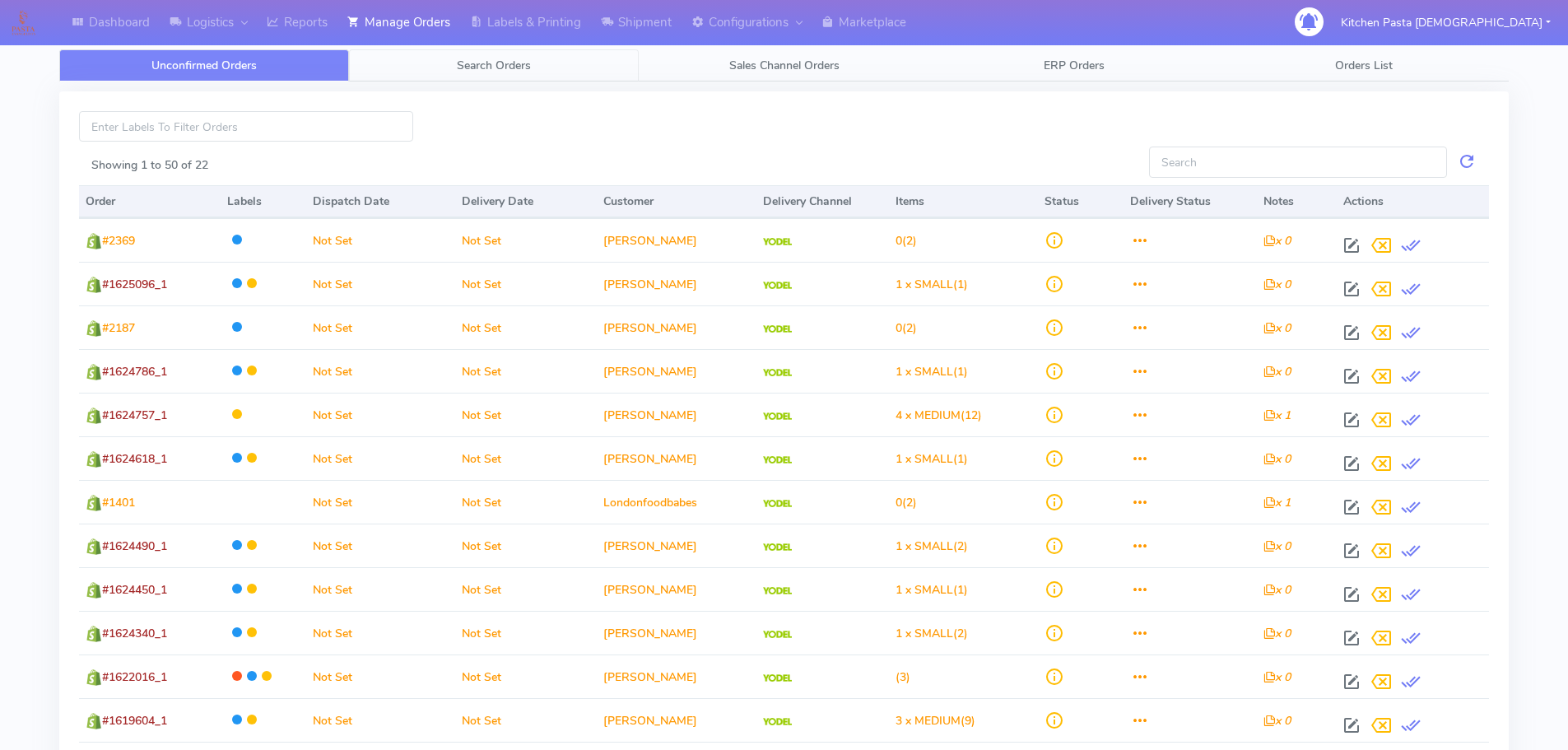
click at [534, 64] on link "Search Orders" at bounding box center [493, 66] width 289 height 32
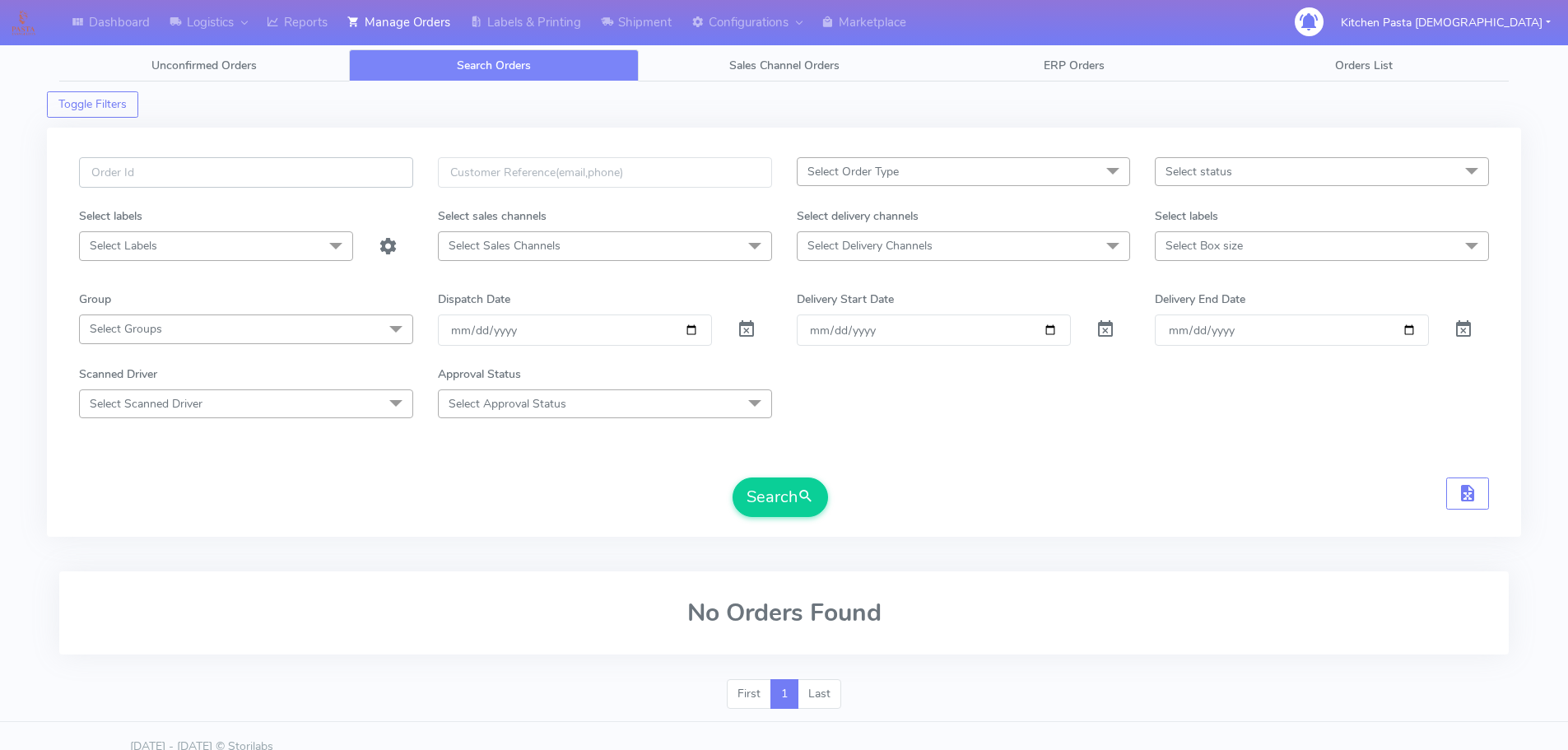
click at [343, 172] on input "text" at bounding box center [246, 172] width 334 height 31
type input "1625061"
click at [732, 477] on button "Search" at bounding box center [780, 497] width 95 height 40
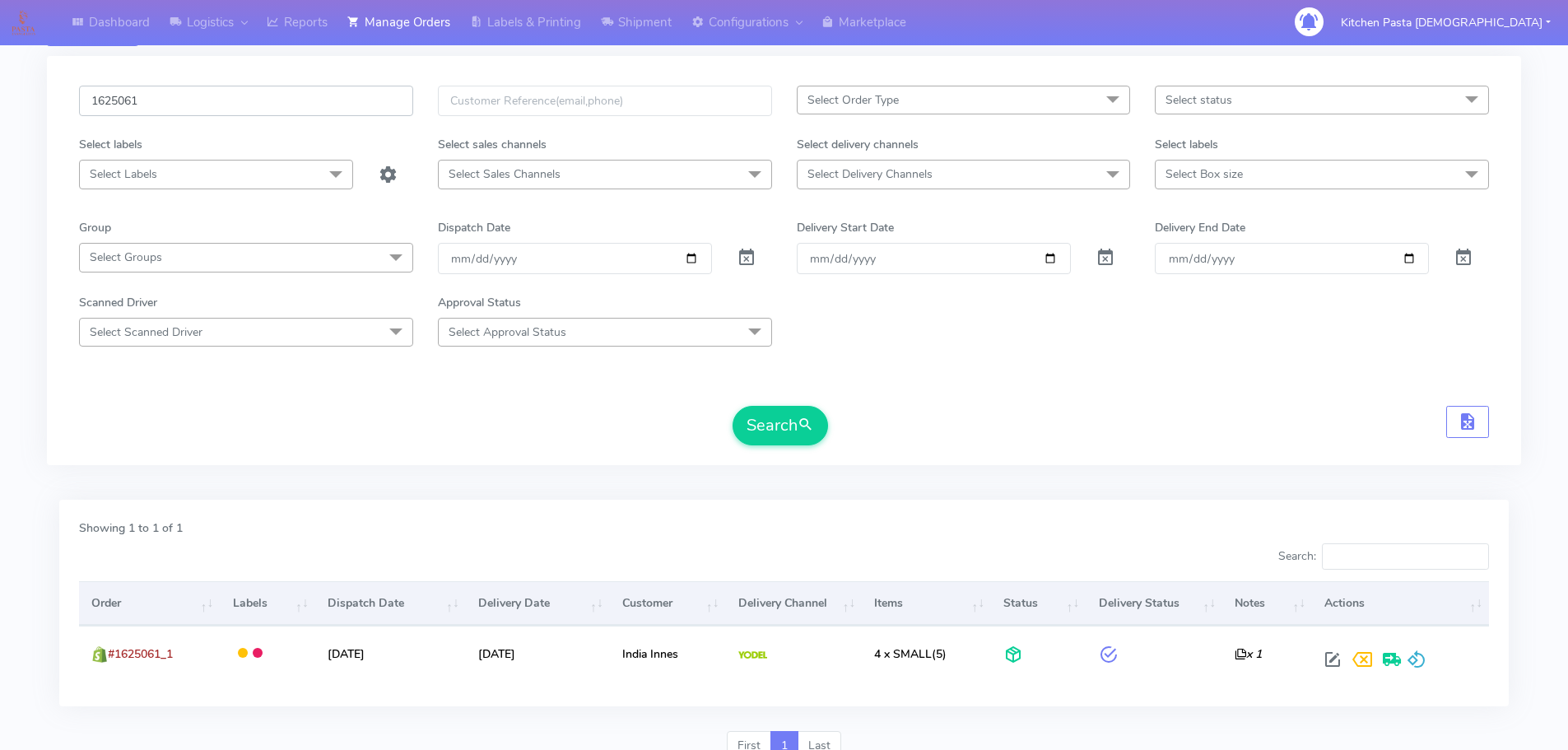
scroll to position [144, 0]
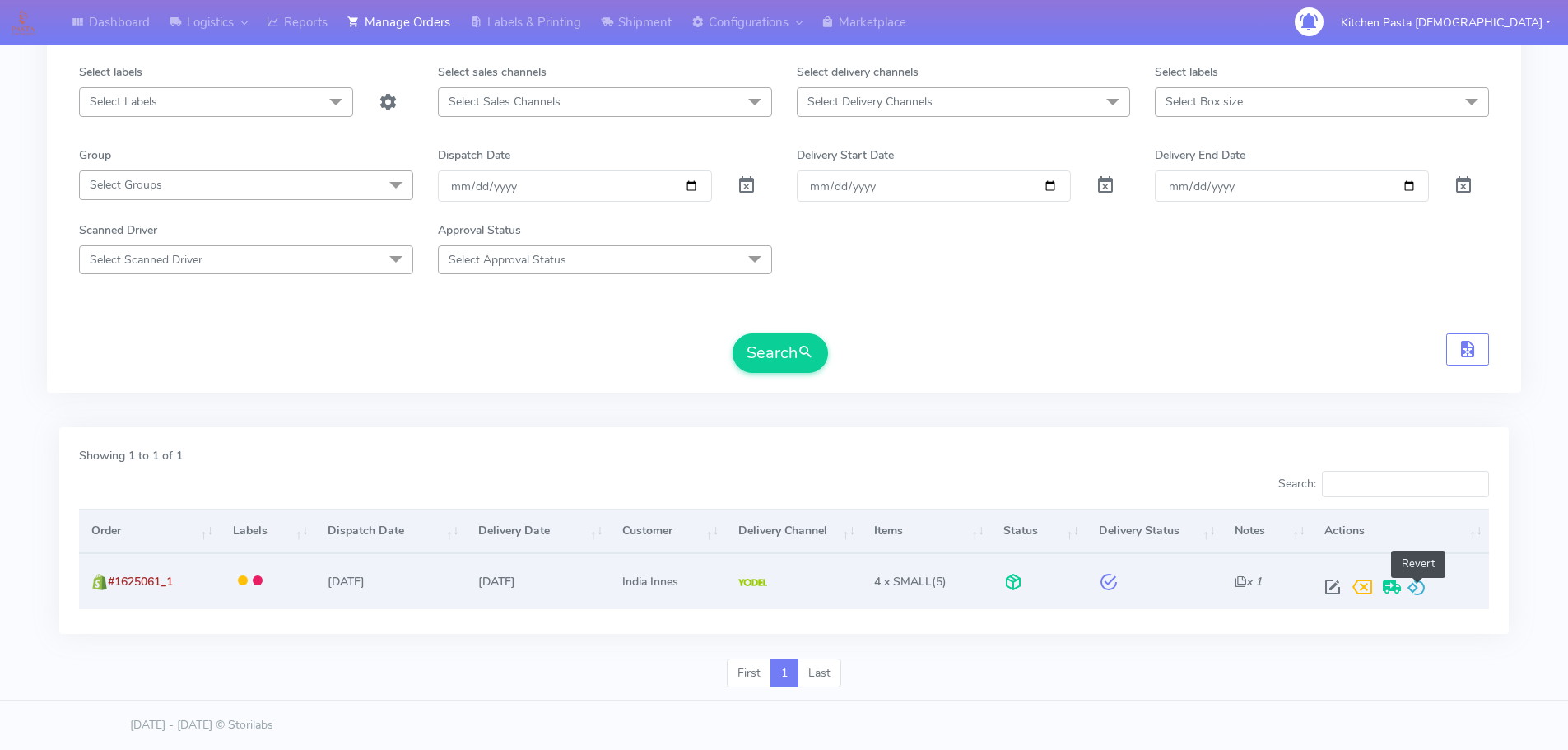
click at [1408, 598] on span at bounding box center [1417, 590] width 20 height 15
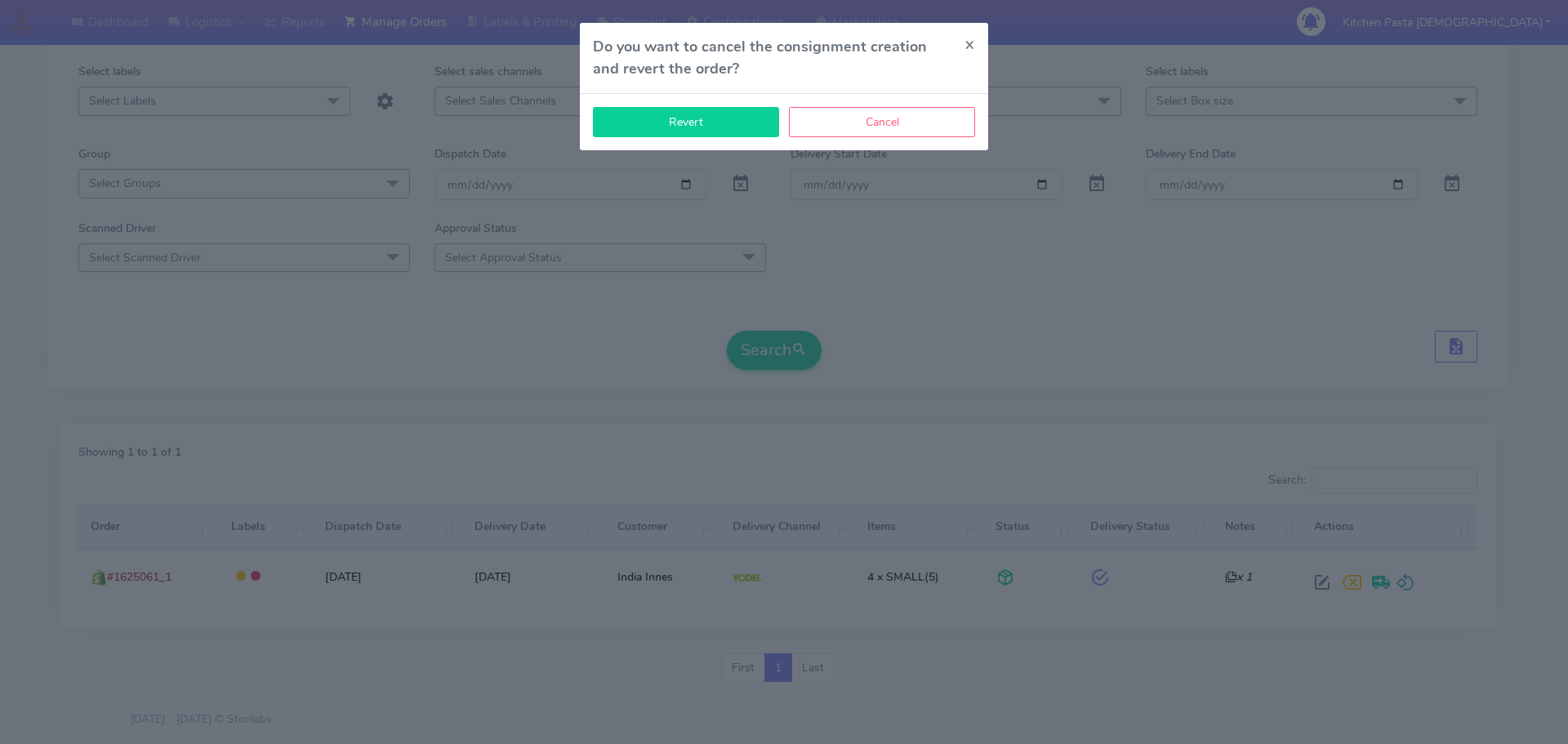
click at [665, 131] on button "Revert" at bounding box center [685, 122] width 186 height 30
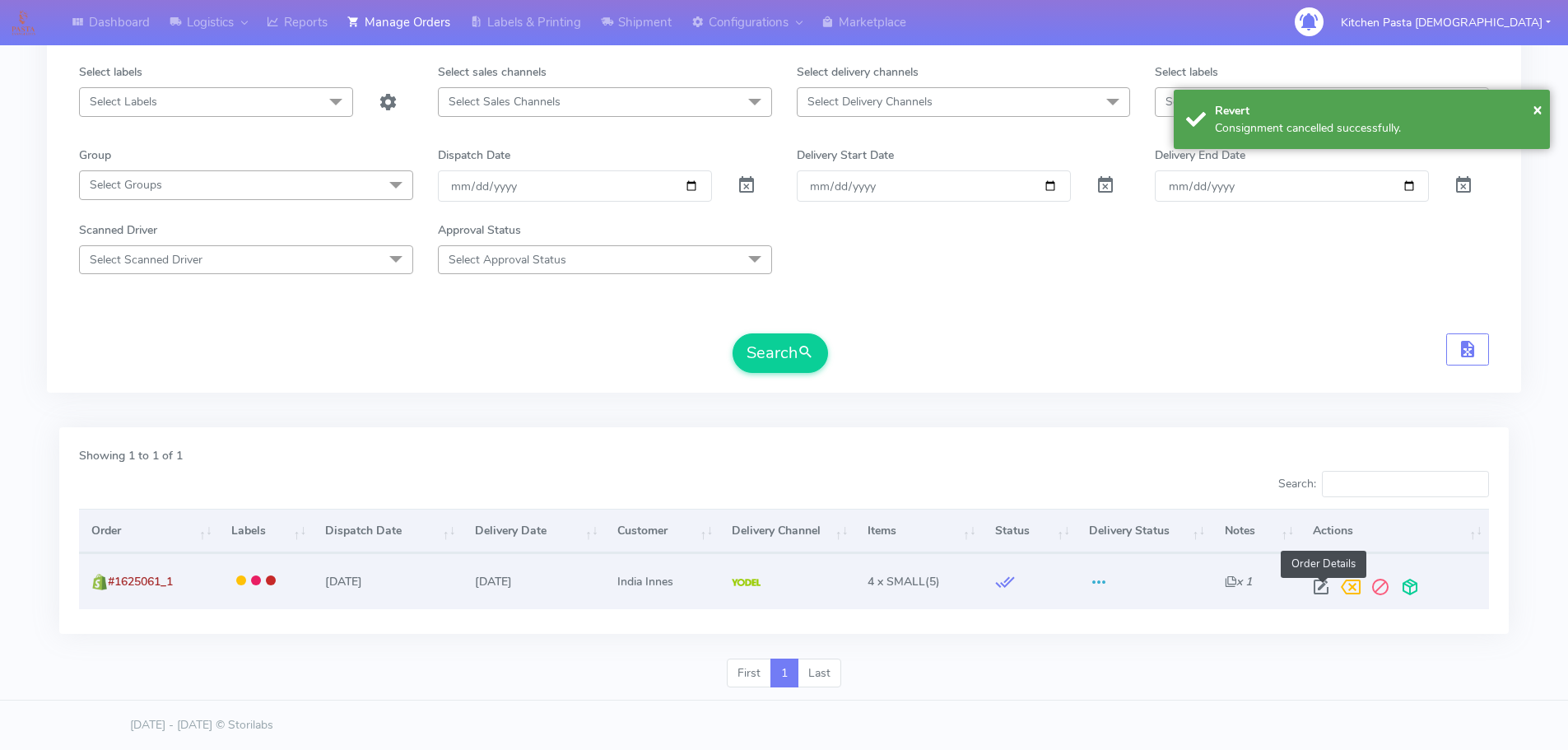
click at [1314, 584] on span at bounding box center [1321, 590] width 30 height 15
select select "5"
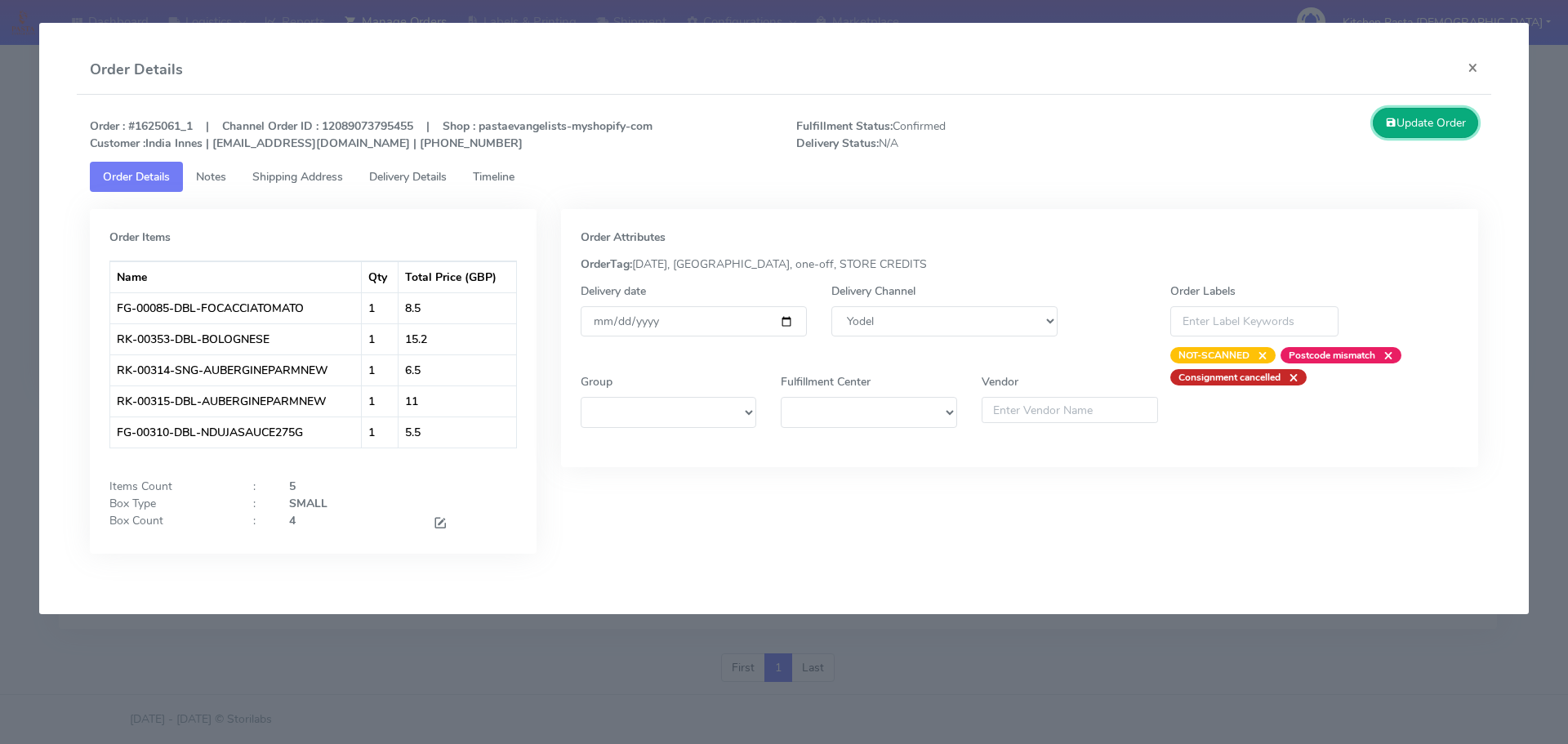
click at [1406, 114] on button "Update Order" at bounding box center [1425, 123] width 106 height 30
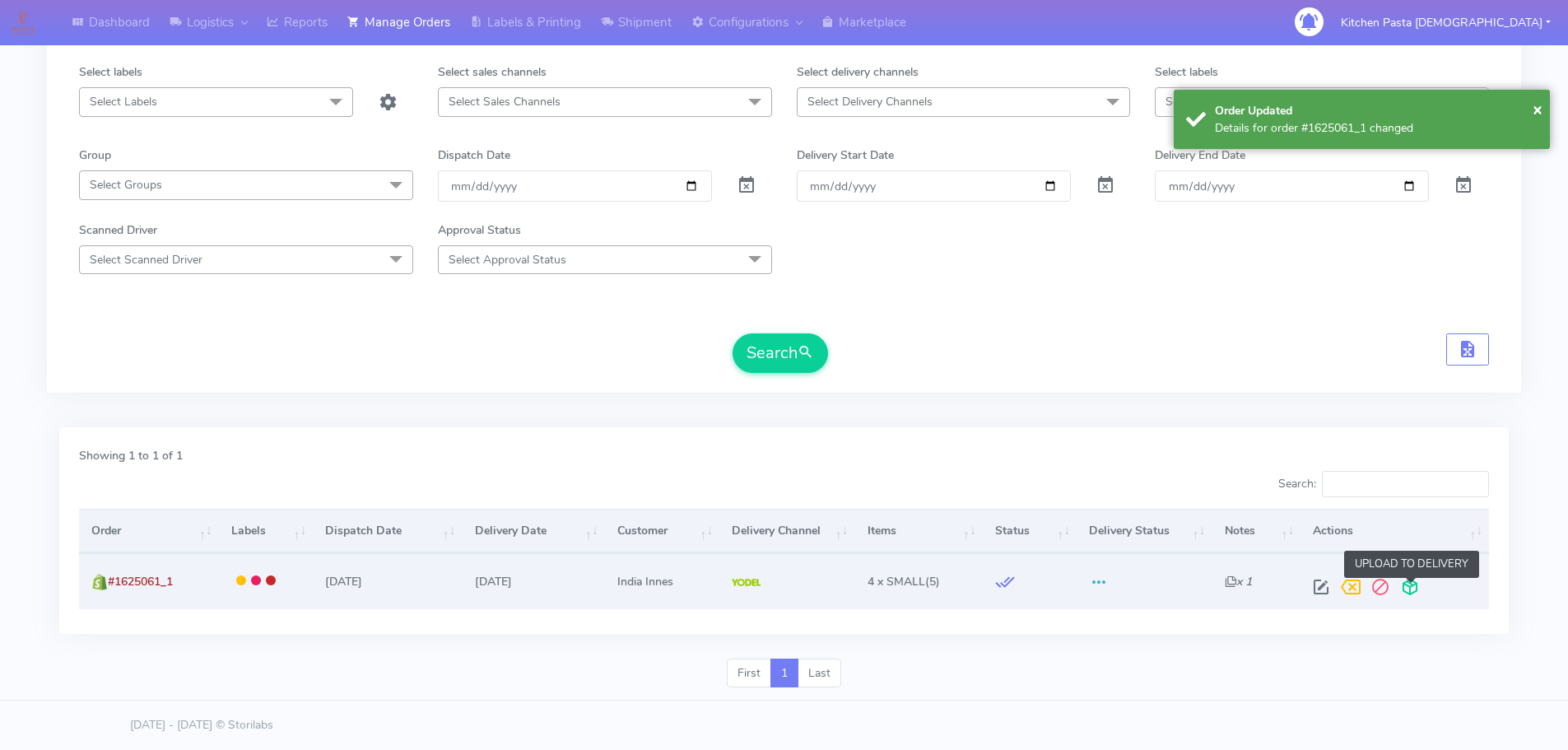
click at [1417, 593] on span at bounding box center [1410, 590] width 30 height 15
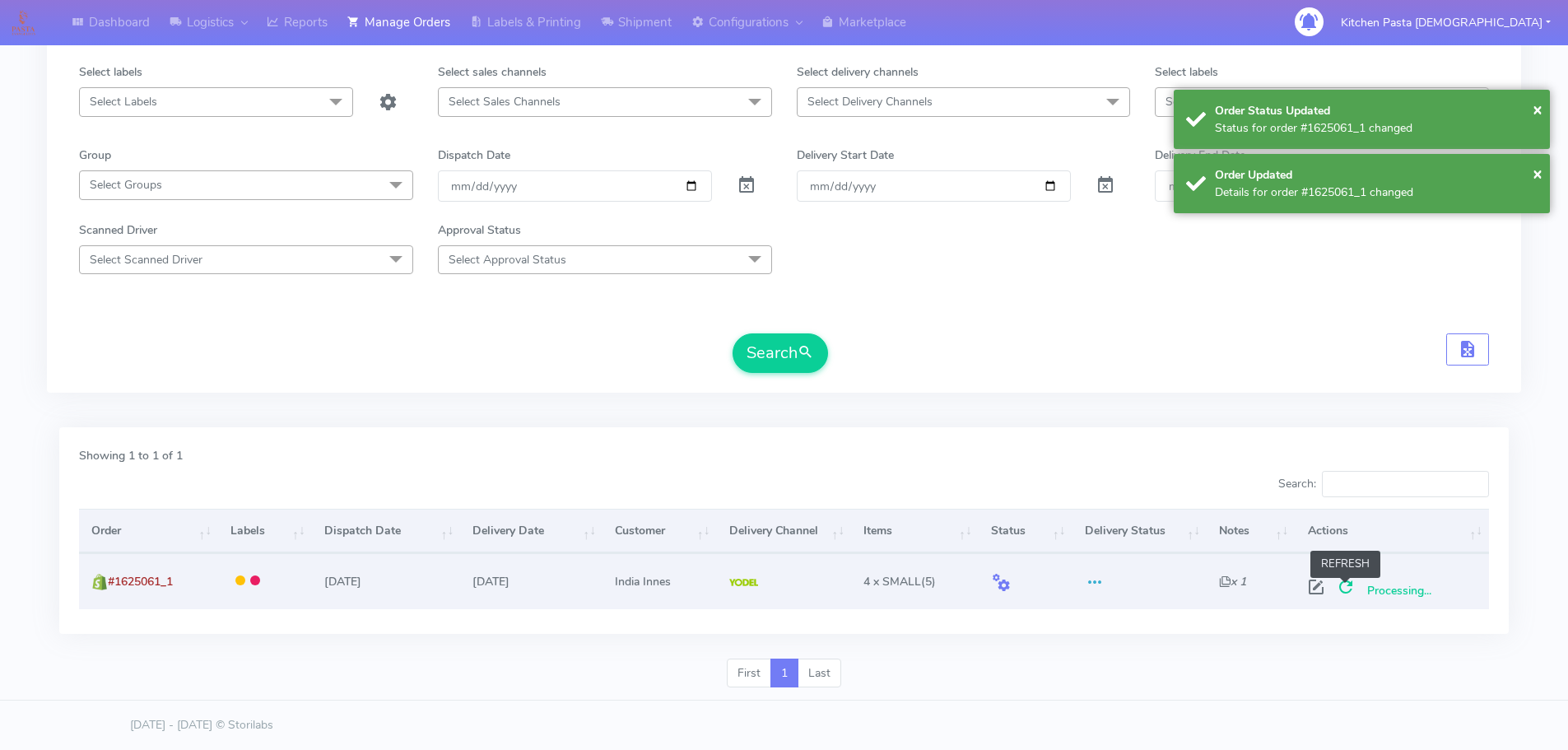
click at [1347, 586] on span at bounding box center [1345, 590] width 30 height 15
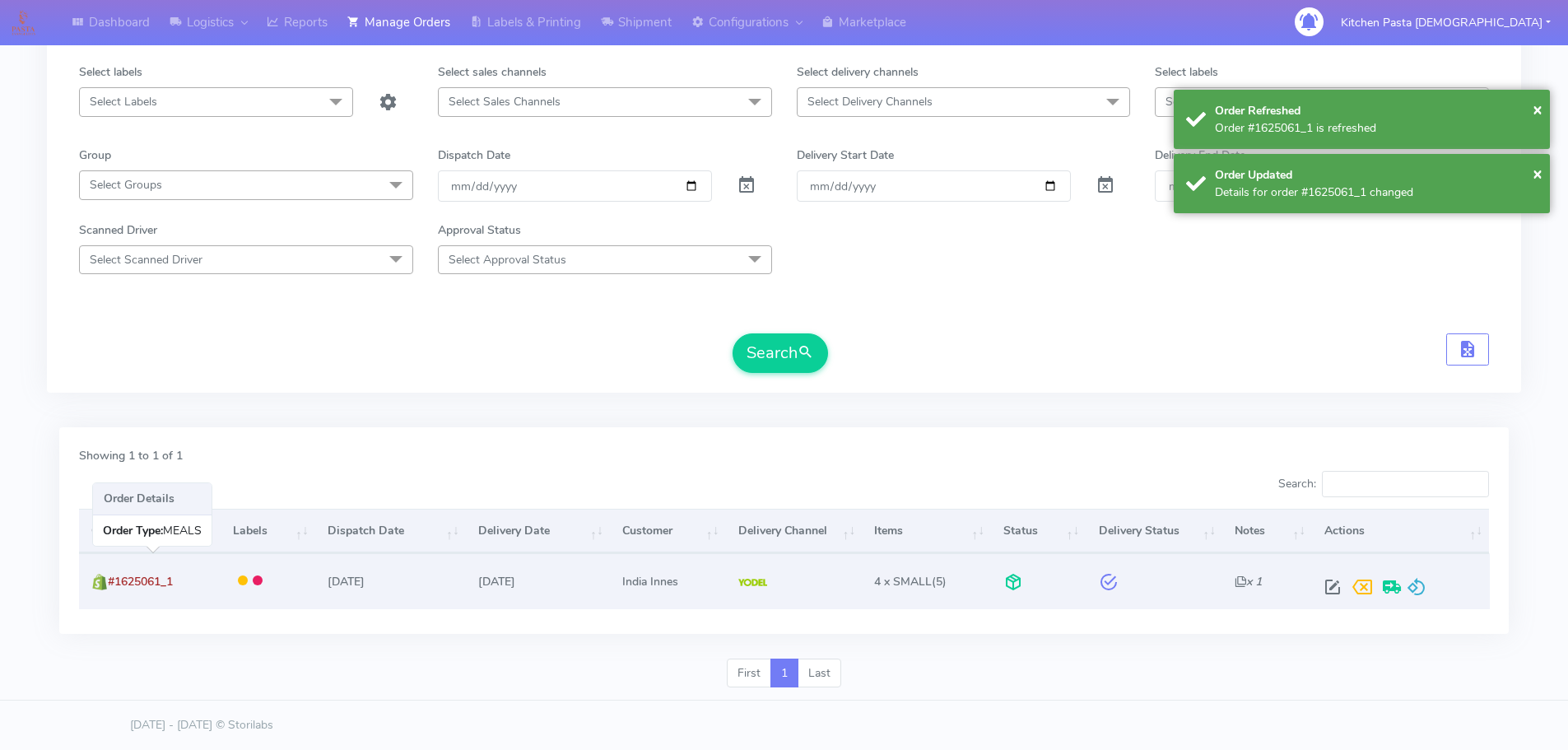
drag, startPoint x: 140, startPoint y: 575, endPoint x: 111, endPoint y: 575, distance: 29.0
click at [111, 575] on td "#1625061_1" at bounding box center [149, 580] width 141 height 55
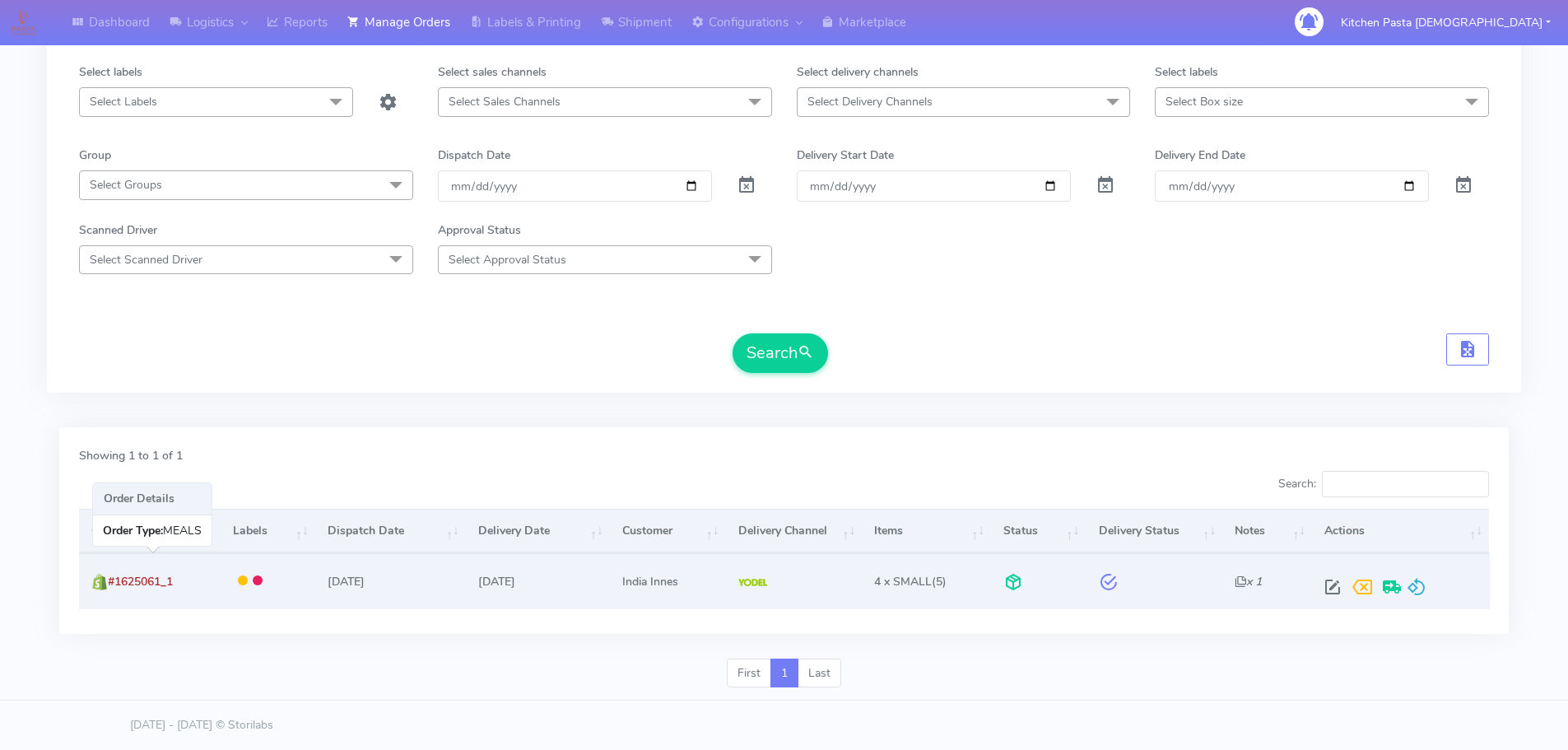
copy span "#1625061_1"
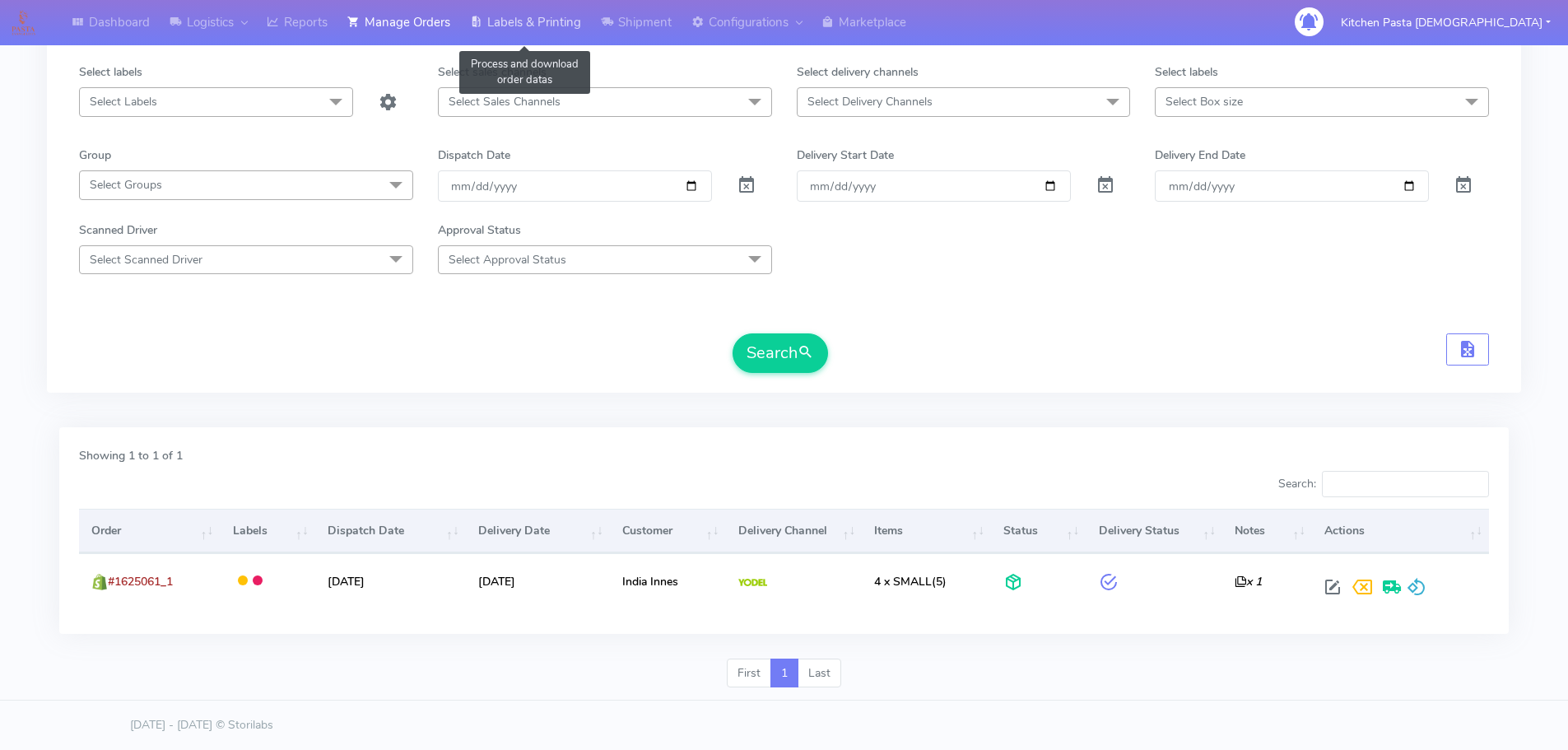
click at [555, 27] on link "Labels & Printing" at bounding box center [526, 22] width 131 height 45
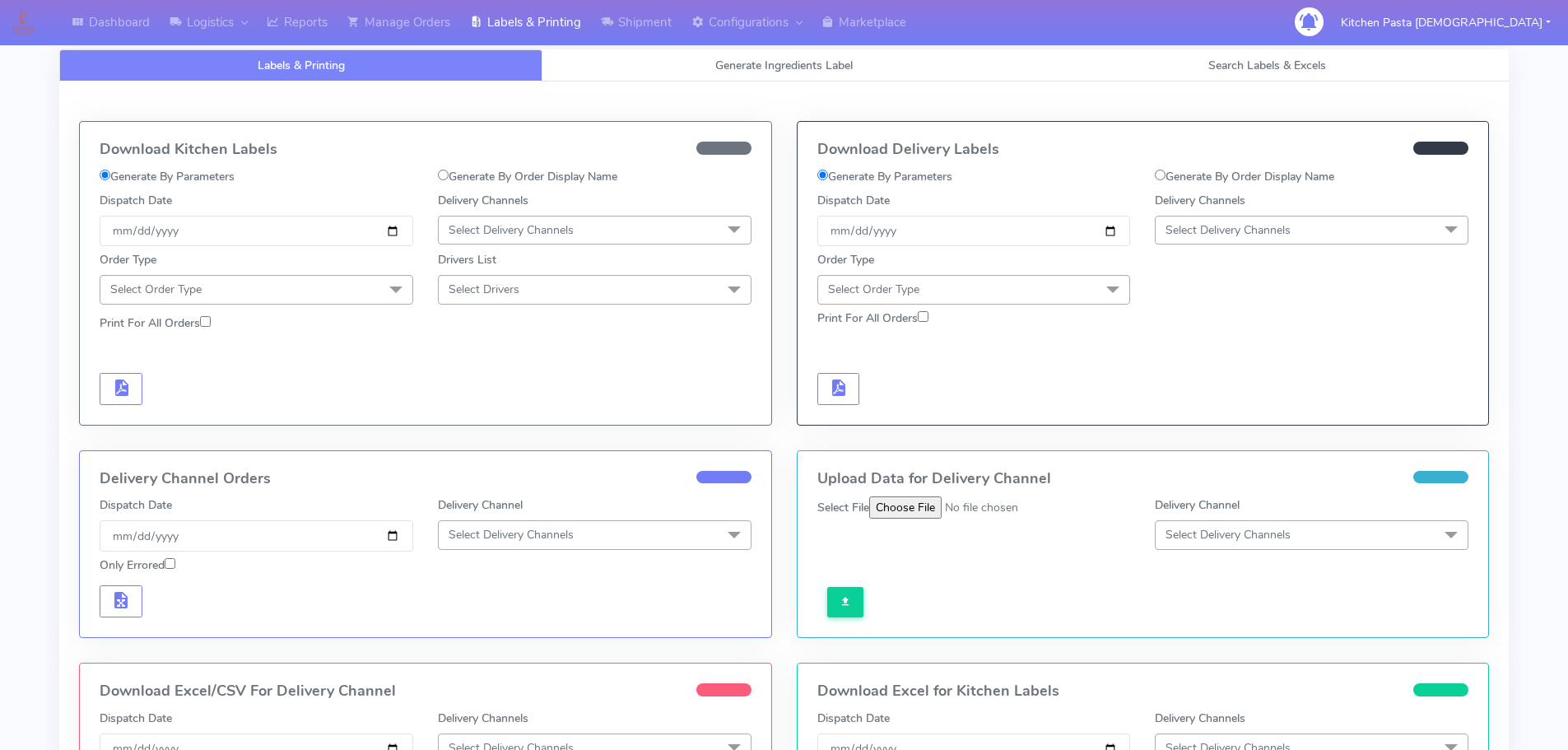
click at [1235, 181] on label "Generate By Order Display Name" at bounding box center [1245, 176] width 180 height 17
click at [1165, 181] on input "Generate By Order Display Name" at bounding box center [1160, 175] width 11 height 11
radio input "true"
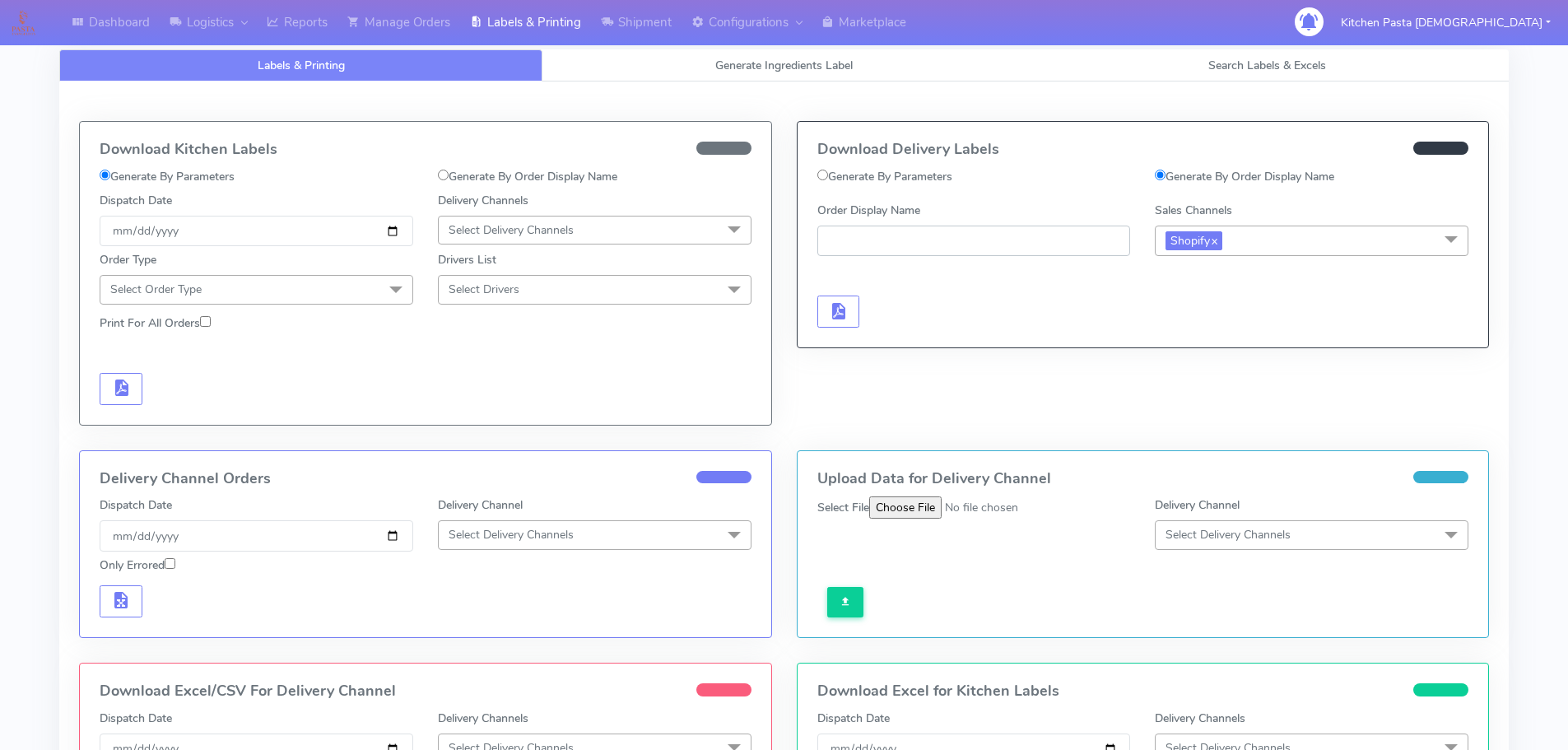
paste input "#1625061_1"
type input "#1625061_1"
click at [855, 322] on button "button" at bounding box center [839, 312] width 43 height 32
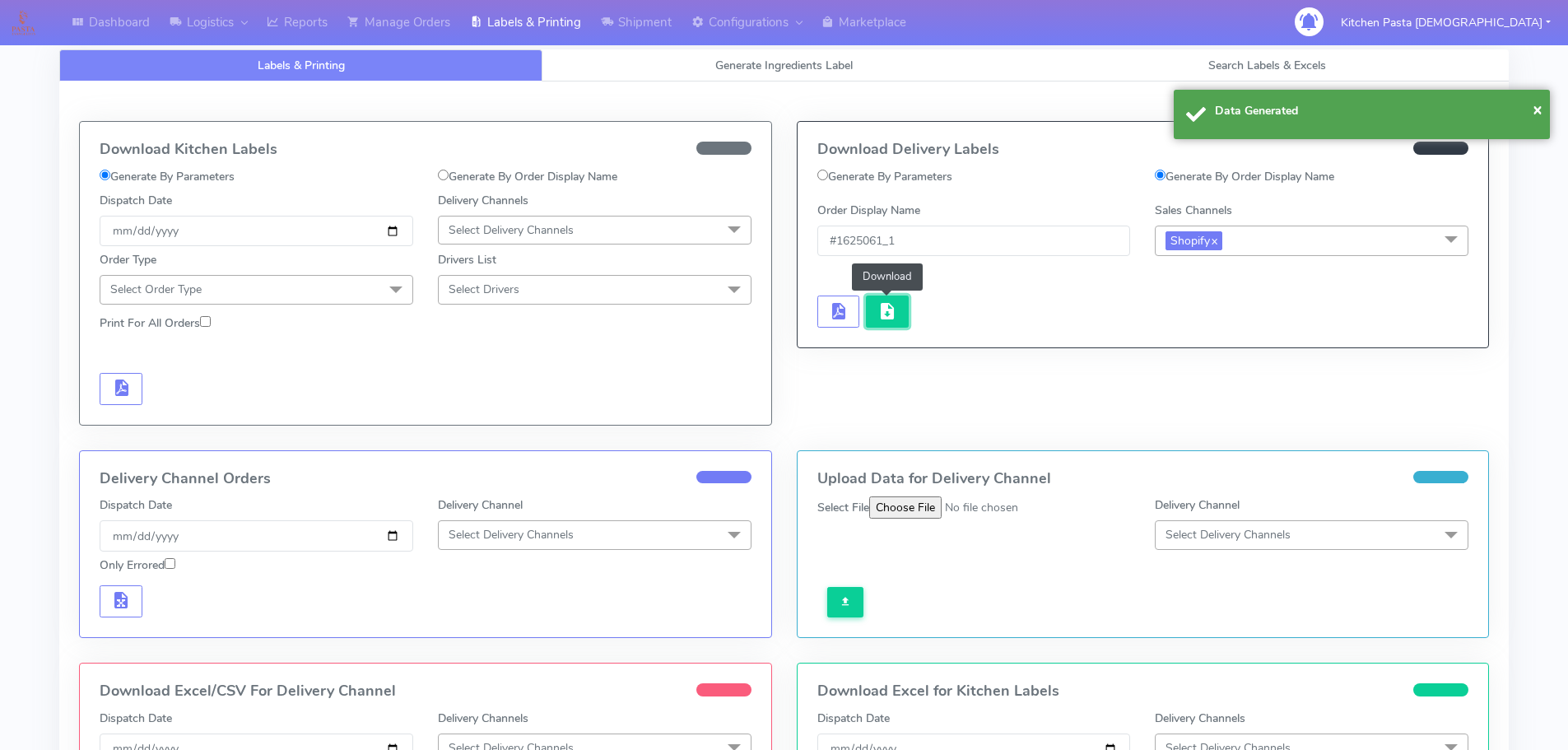
click at [888, 319] on span "button" at bounding box center [888, 314] width 20 height 15
